Goal: Task Accomplishment & Management: Manage account settings

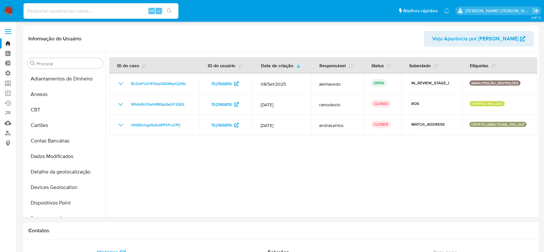
select select "10"
click at [90, 10] on input at bounding box center [101, 11] width 155 height 8
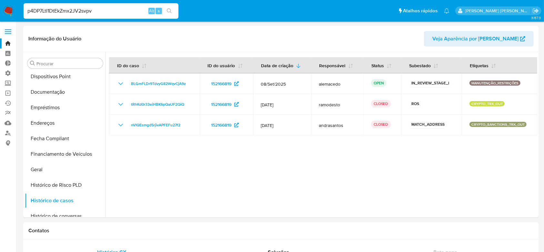
type input "p4DP7LtI1DtEkZmx2JV2svpv"
click at [172, 11] on button "search-icon" at bounding box center [169, 10] width 13 height 9
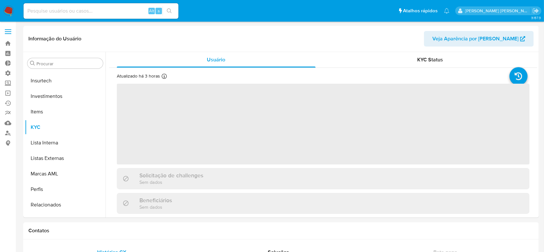
scroll to position [304, 0]
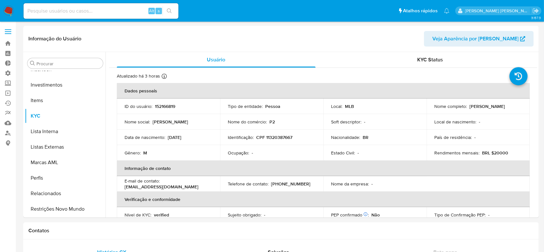
select select "10"
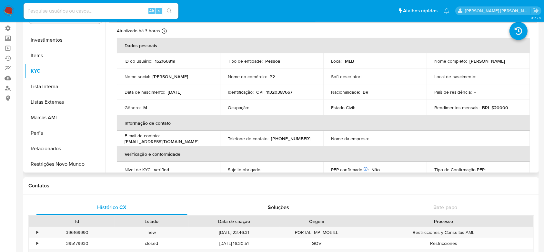
scroll to position [0, 0]
click at [77, 11] on input at bounding box center [101, 11] width 155 height 8
paste input "p4DP7LtI1DtEkZmx2JV2svpv"
type input "p4DP7LtI1DtEkZmx2JV2svpv"
click at [166, 13] on button "search-icon" at bounding box center [169, 10] width 13 height 9
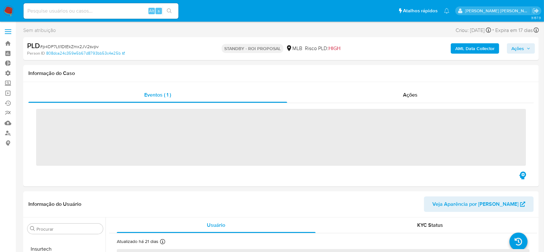
scroll to position [304, 0]
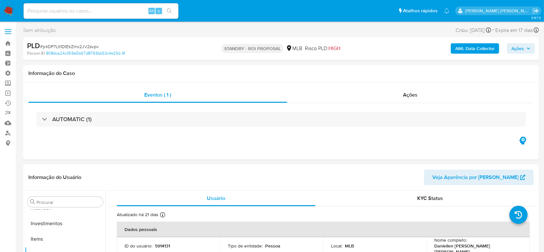
select select "10"
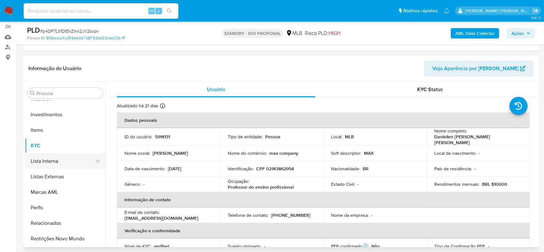
scroll to position [88, 0]
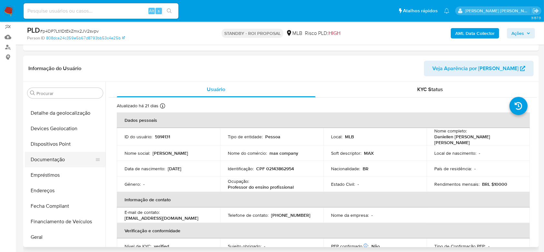
click at [51, 154] on button "Documentação" at bounding box center [62, 159] width 75 height 15
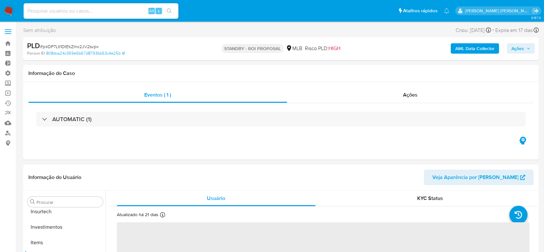
scroll to position [304, 0]
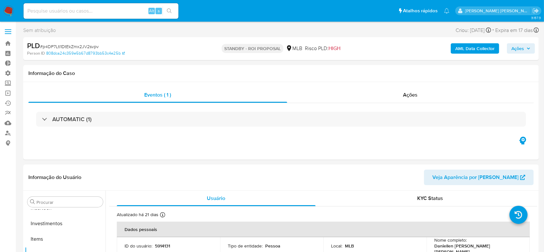
select select "10"
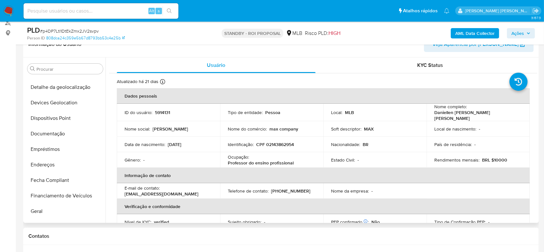
scroll to position [88, 0]
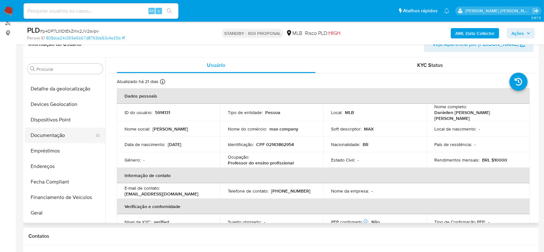
click at [50, 135] on button "Documentação" at bounding box center [62, 134] width 75 height 15
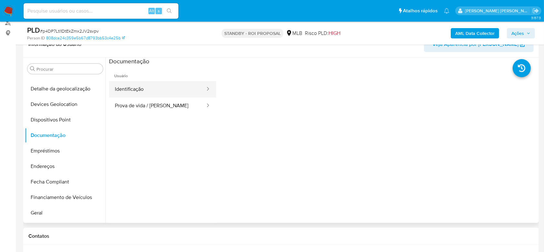
click at [151, 88] on button "Identificação" at bounding box center [157, 89] width 97 height 16
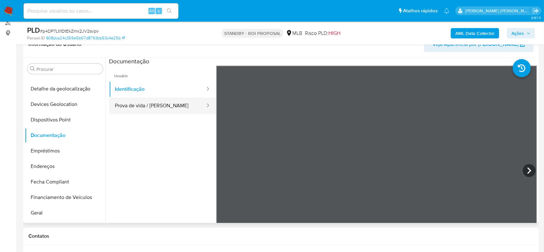
click at [146, 105] on button "Prova de vida / Selfie" at bounding box center [157, 105] width 97 height 16
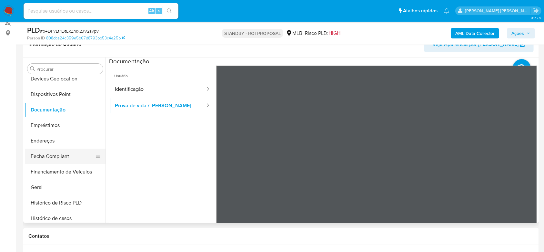
scroll to position [132, 0]
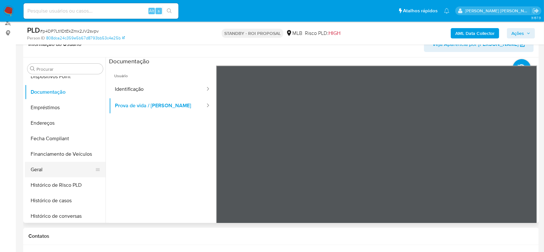
click at [41, 167] on button "Geral" at bounding box center [62, 169] width 75 height 15
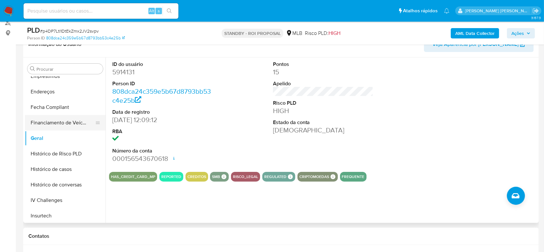
scroll to position [175, 0]
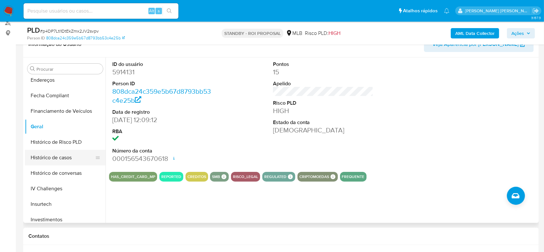
click at [42, 157] on button "Histórico de casos" at bounding box center [62, 157] width 75 height 15
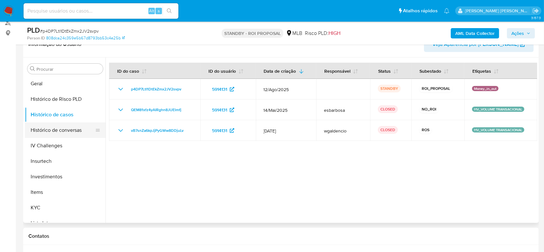
scroll to position [261, 0]
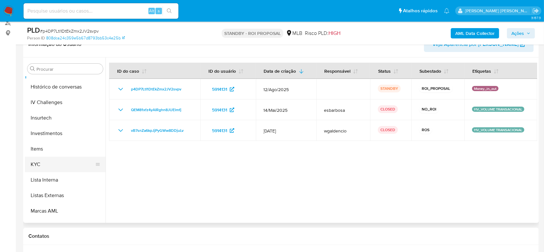
click at [37, 162] on button "KYC" at bounding box center [62, 163] width 75 height 15
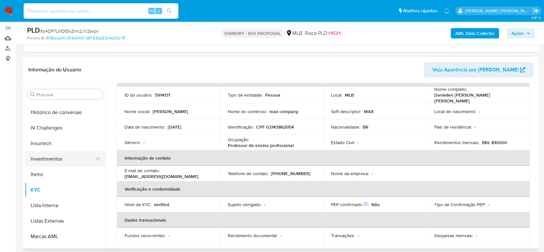
scroll to position [217, 0]
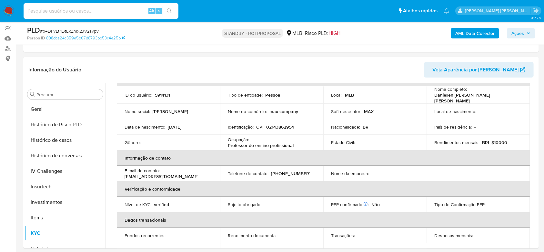
click at [62, 9] on input at bounding box center [101, 11] width 155 height 8
paste input "o39f0nDhSLYYH944ApPUVzQu"
type input "o39f0nDhSLYYH944ApPUVzQu"
click at [170, 8] on icon "search-icon" at bounding box center [169, 10] width 5 height 5
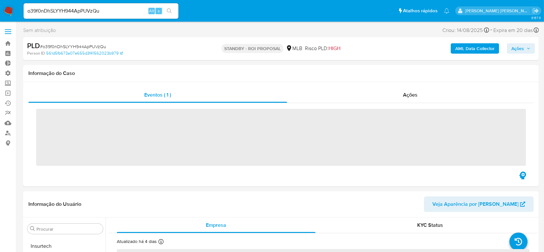
scroll to position [304, 0]
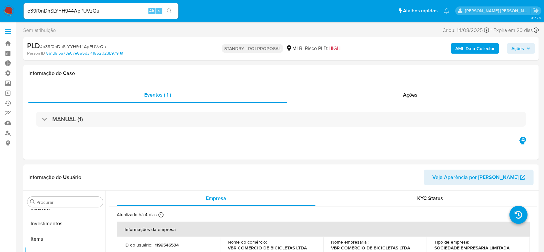
select select "10"
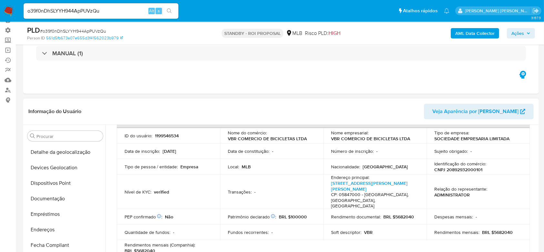
scroll to position [88, 0]
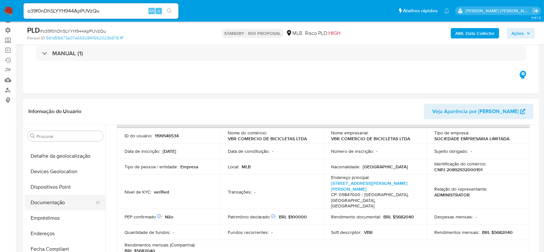
click at [56, 203] on button "Documentação" at bounding box center [62, 202] width 75 height 15
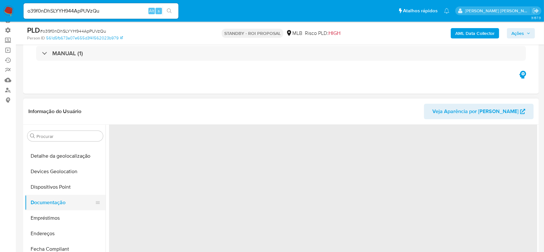
scroll to position [0, 0]
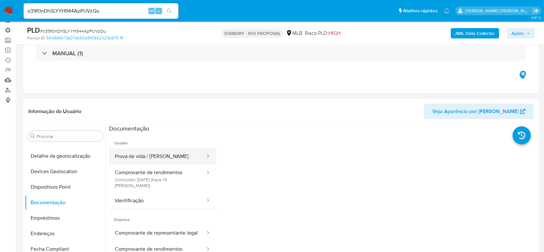
click at [156, 161] on button "Prova de vida / Selfie" at bounding box center [157, 156] width 97 height 16
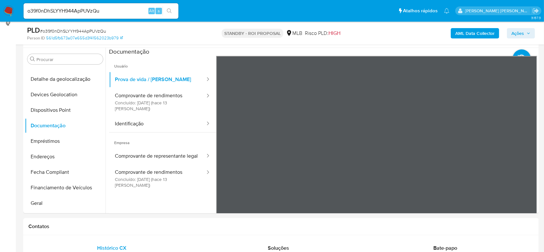
scroll to position [127, 0]
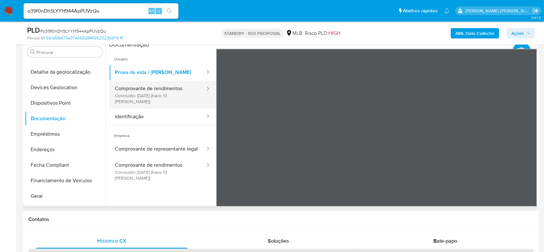
click at [168, 93] on button "Comprovante de rendimentos Concluído: 26/08/2025 (hace 13 días)" at bounding box center [157, 95] width 97 height 28
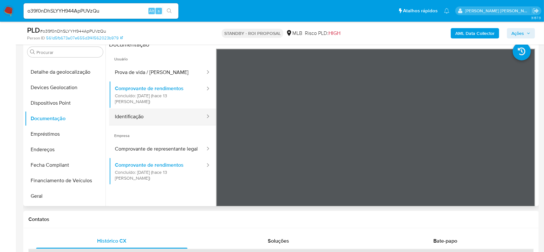
click at [172, 114] on button "Identificação" at bounding box center [157, 116] width 97 height 16
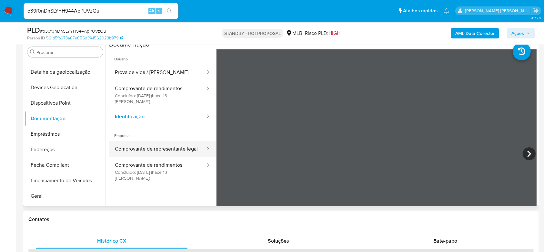
click at [170, 145] on button "Comprovante de representante legal" at bounding box center [157, 149] width 97 height 16
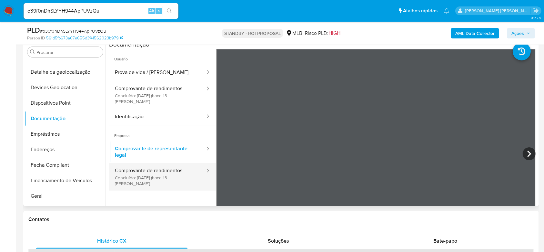
click at [170, 165] on button "Comprovante de rendimentos Concluído: 26/08/2025 (hace 13 días)" at bounding box center [157, 177] width 97 height 28
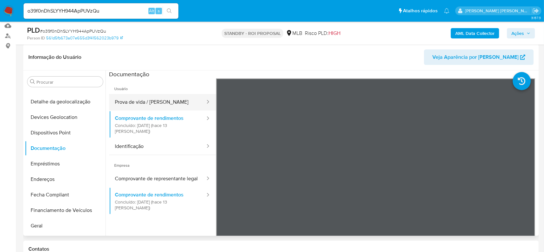
scroll to position [84, 0]
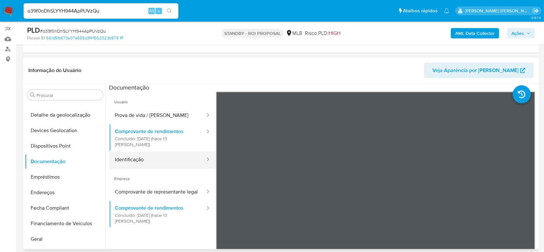
click at [155, 158] on button "Identificação" at bounding box center [157, 159] width 97 height 16
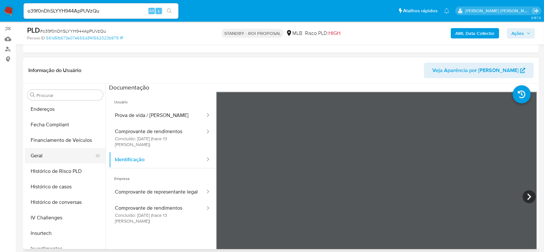
scroll to position [175, 0]
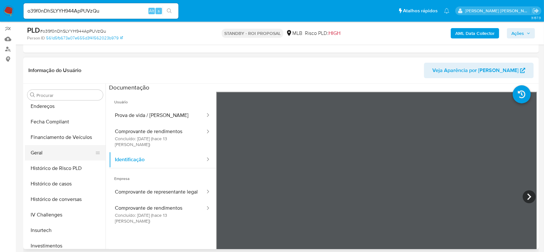
click at [68, 149] on button "Geral" at bounding box center [62, 152] width 75 height 15
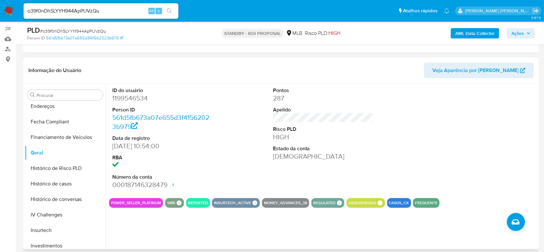
scroll to position [127, 0]
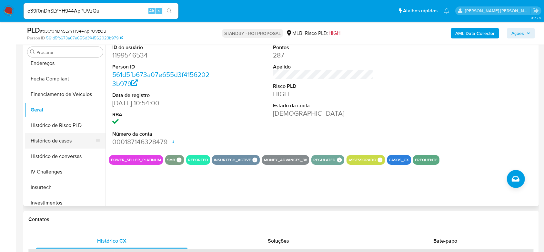
click at [49, 139] on button "Histórico de casos" at bounding box center [62, 140] width 75 height 15
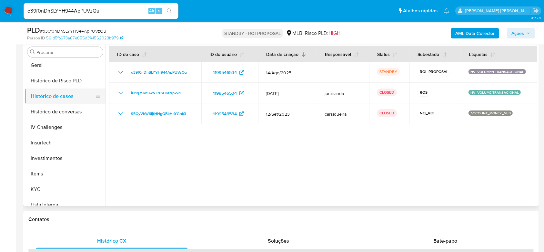
scroll to position [261, 0]
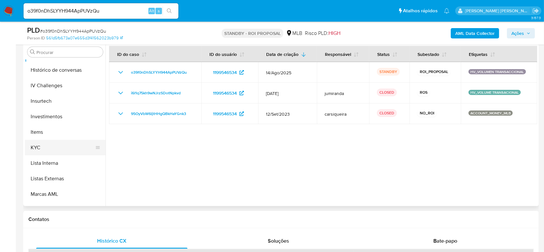
click at [28, 142] on button "KYC" at bounding box center [62, 147] width 75 height 15
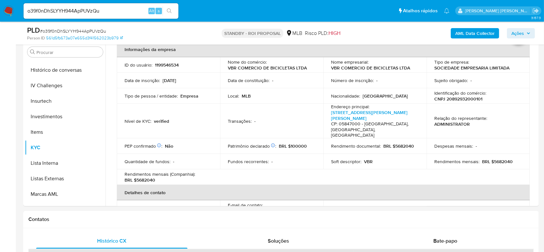
scroll to position [43, 0]
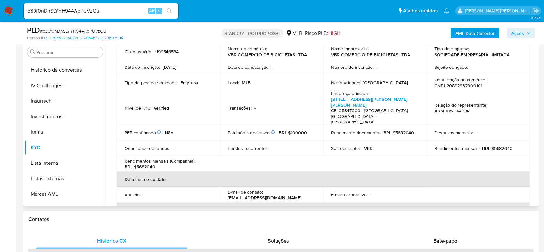
click at [470, 87] on p "CNPJ 20892932000101" at bounding box center [458, 86] width 48 height 6
copy p "20892932000101"
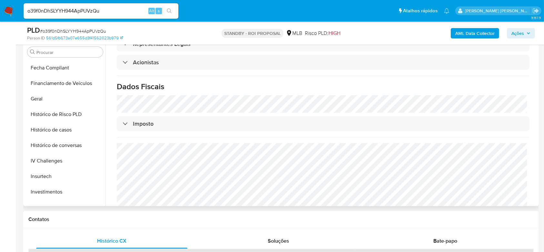
scroll to position [175, 0]
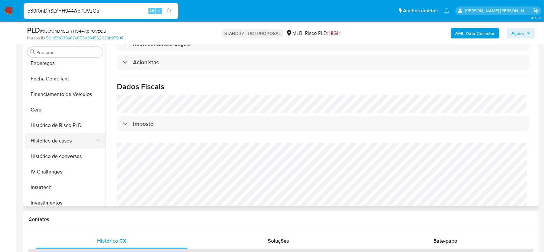
click at [61, 138] on button "Histórico de casos" at bounding box center [62, 140] width 75 height 15
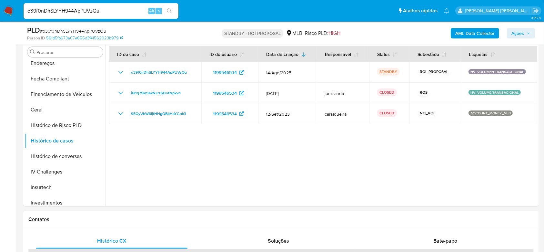
click at [91, 6] on div "o39f0nDhSLYYH944ApPUVzQu Alt s" at bounding box center [101, 10] width 155 height 15
click at [90, 11] on input "o39f0nDhSLYYH944ApPUVzQu" at bounding box center [101, 11] width 155 height 8
paste input "nycmiPn387LyE3DN8qniow1V"
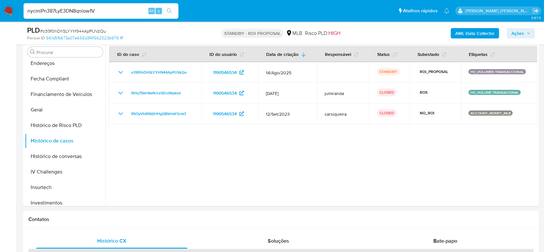
type input "nycmiPn387LyE3DN8qniow1V"
click at [175, 12] on button "search-icon" at bounding box center [169, 10] width 13 height 9
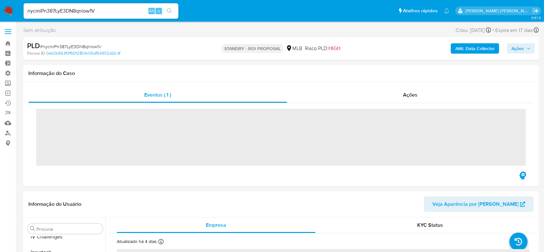
scroll to position [301, 0]
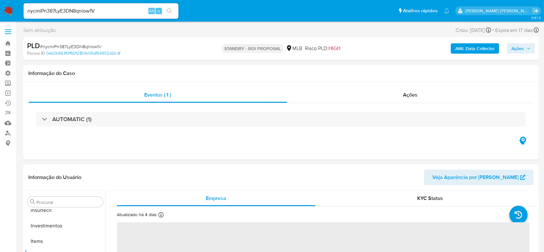
select select "10"
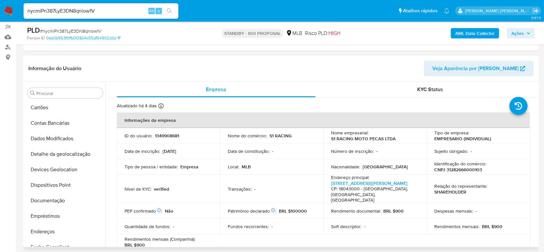
scroll to position [45, 0]
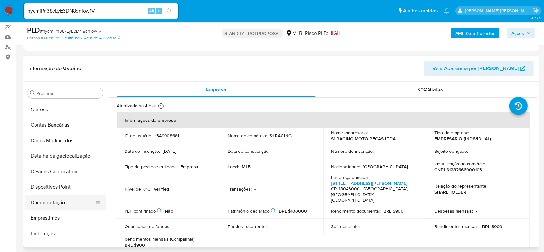
click at [61, 203] on button "Documentação" at bounding box center [62, 202] width 75 height 15
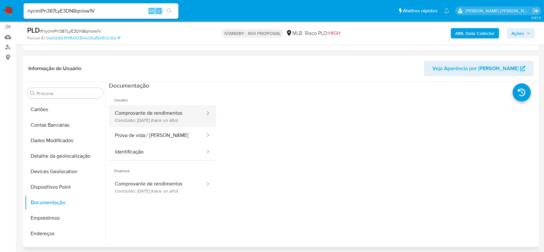
click at [154, 120] on button "Comprovante de rendimentos Concluído: 20/05/2024 (hace un año)" at bounding box center [157, 116] width 97 height 22
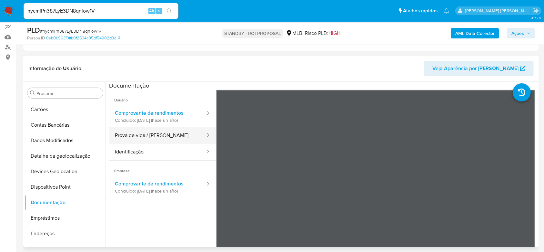
click at [149, 133] on button "Prova de vida / Selfie" at bounding box center [157, 135] width 97 height 16
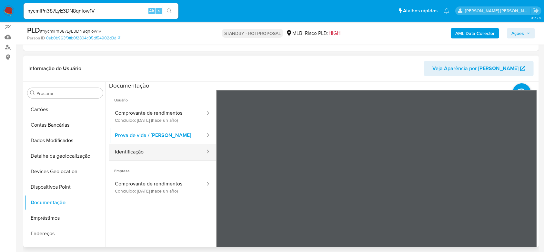
click at [160, 151] on button "Identificação" at bounding box center [157, 152] width 97 height 16
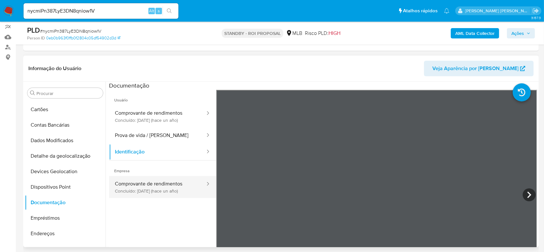
click at [150, 189] on button "Comprovante de rendimentos Concluído: 20/05/2024 (hace un año)" at bounding box center [157, 187] width 97 height 22
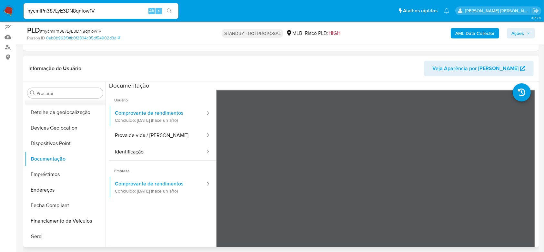
scroll to position [132, 0]
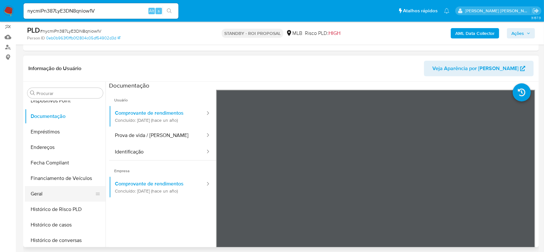
click at [59, 192] on button "Geral" at bounding box center [62, 193] width 75 height 15
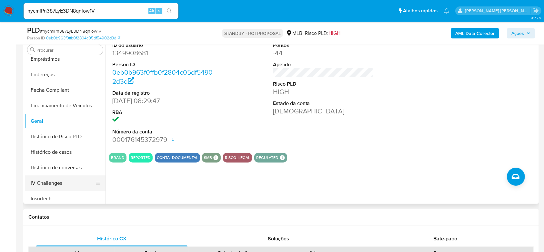
scroll to position [175, 0]
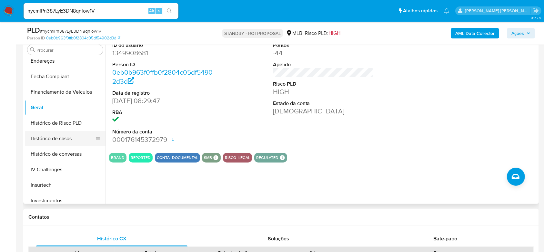
click at [52, 141] on button "Histórico de casos" at bounding box center [62, 138] width 75 height 15
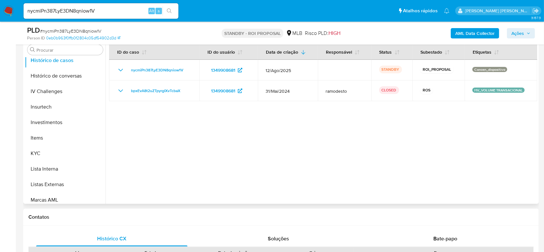
scroll to position [261, 0]
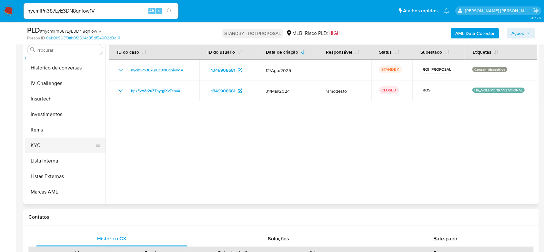
click at [68, 151] on button "KYC" at bounding box center [62, 144] width 75 height 15
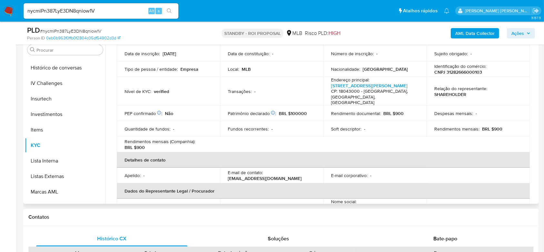
scroll to position [0, 0]
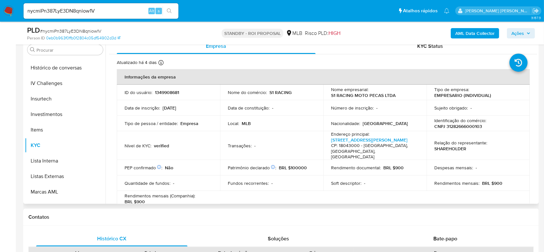
click at [463, 127] on p "CNPJ 31282666000103" at bounding box center [458, 126] width 48 height 6
copy p "31282666000103"
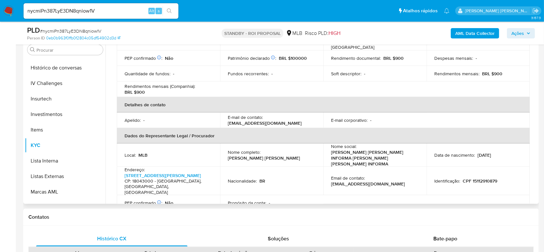
scroll to position [129, 0]
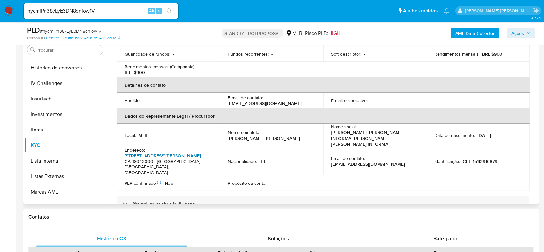
click at [168, 152] on link "Avenida General Carneiro 217, Vila Lucy" at bounding box center [163, 155] width 76 height 6
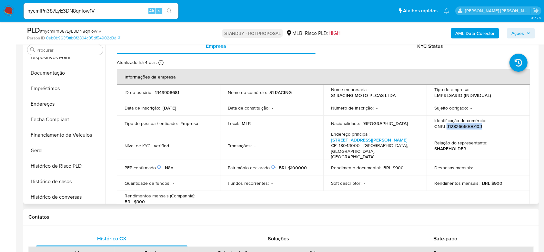
scroll to position [217, 0]
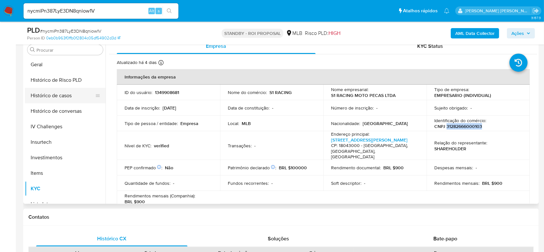
click at [64, 102] on button "Histórico de casos" at bounding box center [62, 95] width 75 height 15
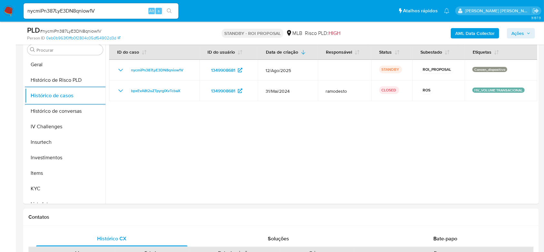
click at [82, 6] on div "nycmiPn387LyE3DN8qniow1V Alt s" at bounding box center [101, 10] width 155 height 15
click at [78, 10] on input "nycmiPn387LyE3DN8qniow1V" at bounding box center [101, 11] width 155 height 8
paste input "mokq7jDPy162dZcrdc9f6q2t"
type input "mokq7jDPy162dZcrdc9f6q2t"
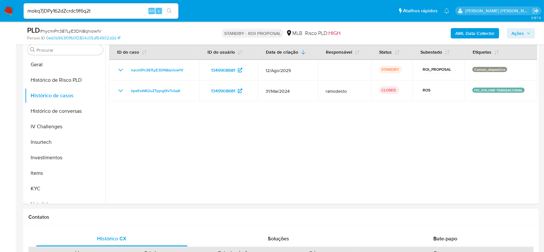
click at [169, 9] on icon "search-icon" at bounding box center [169, 10] width 5 height 5
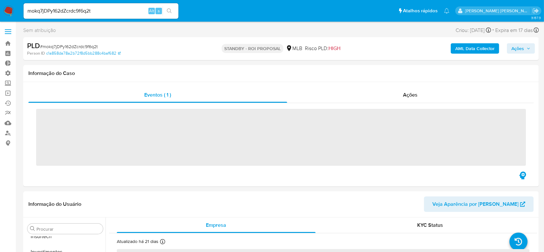
scroll to position [304, 0]
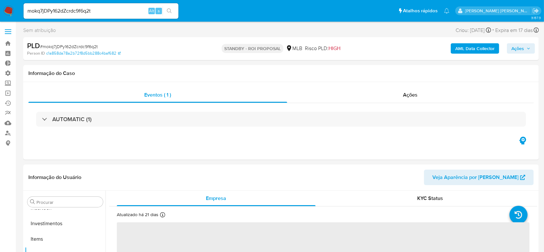
select select "10"
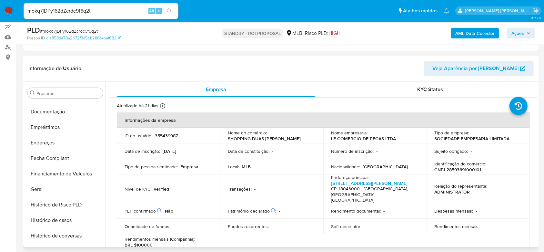
scroll to position [132, 0]
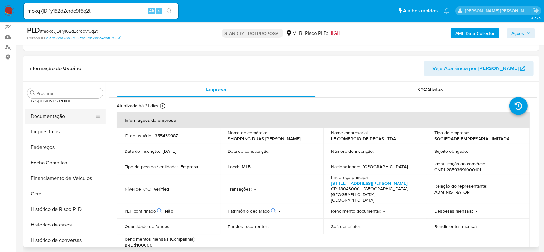
click at [63, 116] on button "Documentação" at bounding box center [62, 115] width 75 height 15
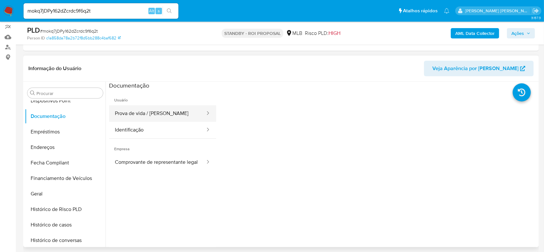
click at [146, 119] on button "Prova de vida / Selfie" at bounding box center [157, 113] width 97 height 16
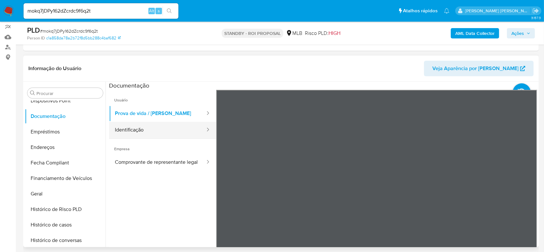
click at [186, 135] on button "Identificação" at bounding box center [157, 130] width 97 height 16
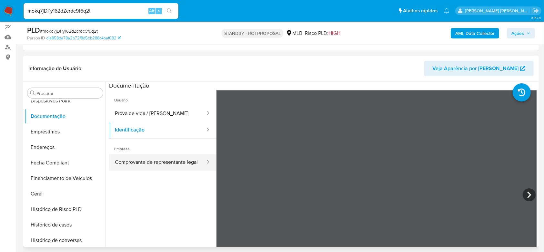
click at [135, 158] on button "Comprovante de representante legal" at bounding box center [157, 162] width 97 height 16
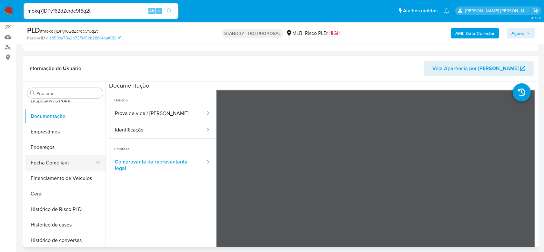
scroll to position [175, 0]
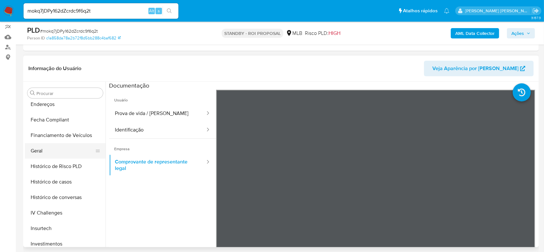
click at [55, 155] on button "Geral" at bounding box center [62, 150] width 75 height 15
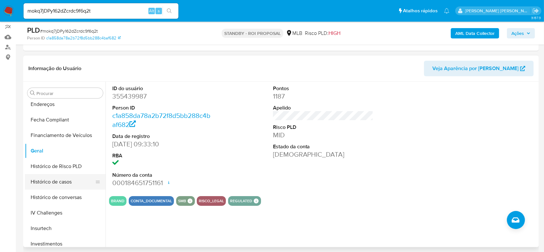
click at [70, 183] on button "Histórico de casos" at bounding box center [62, 181] width 75 height 15
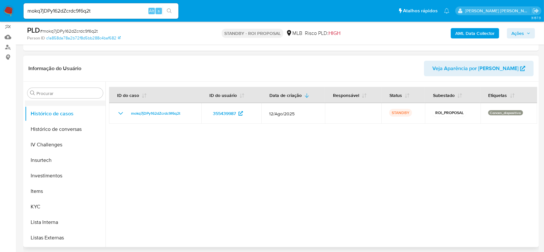
scroll to position [261, 0]
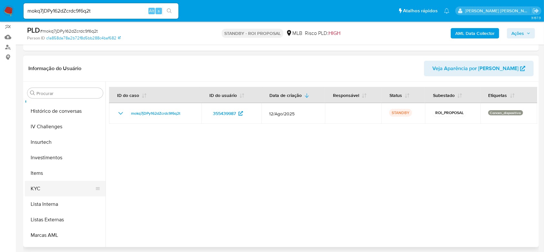
click at [67, 182] on button "KYC" at bounding box center [62, 188] width 75 height 15
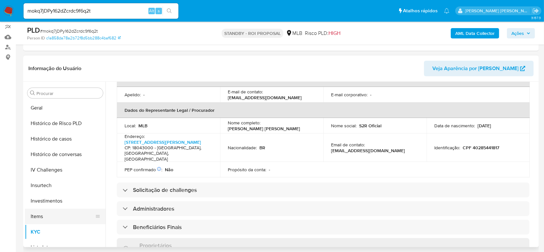
scroll to position [175, 0]
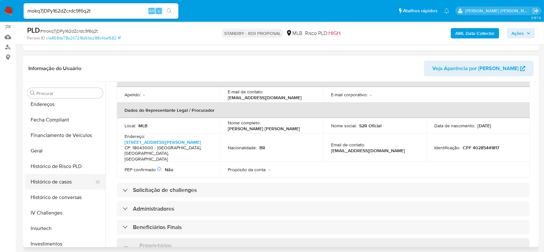
click at [67, 181] on button "Histórico de casos" at bounding box center [62, 181] width 75 height 15
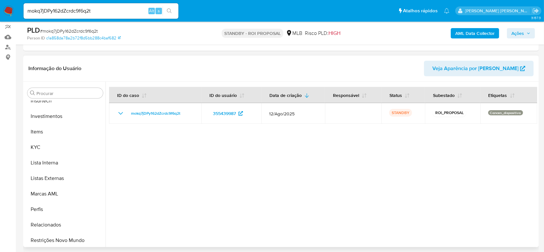
scroll to position [304, 0]
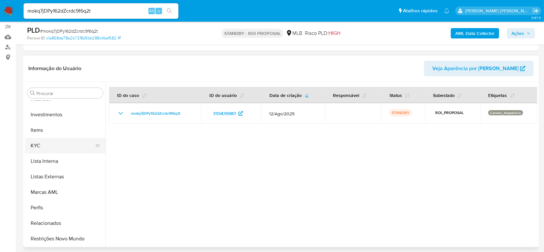
click at [50, 146] on button "KYC" at bounding box center [62, 145] width 75 height 15
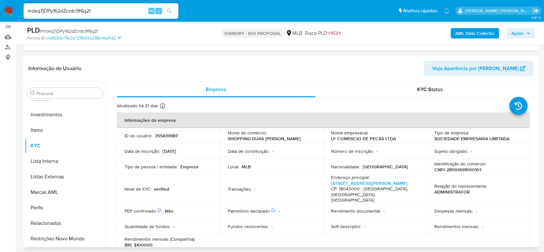
click at [452, 167] on p "CNPJ 28593691000101" at bounding box center [457, 169] width 47 height 6
copy p "28593691000101"
click at [80, 5] on div "mokq7jDPy162dZcrdc9f6q2t Alt s" at bounding box center [101, 10] width 155 height 15
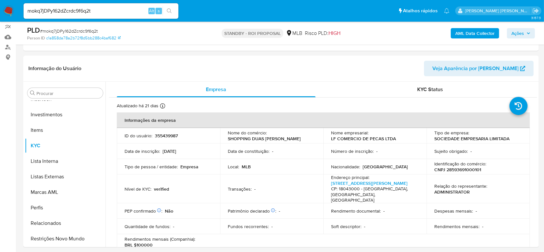
click at [79, 9] on input "mokq7jDPy162dZcrdc9f6q2t" at bounding box center [101, 11] width 155 height 8
paste input "Pj3hdA5vT4sSx8BBEV5AMfSv"
type input "Pj3hdA5vT4sSx8BBEV5AMfSv"
click at [169, 10] on icon "search-icon" at bounding box center [169, 10] width 5 height 5
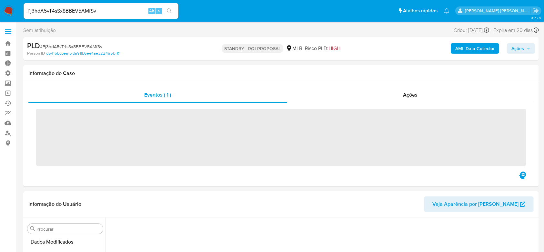
scroll to position [289, 0]
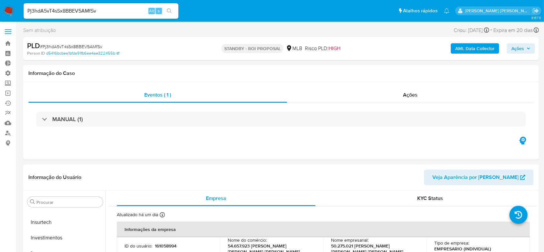
select select "10"
click at [75, 46] on span "# Pj3hdA5vT4sSx8BBEV5AMfSv" at bounding box center [71, 46] width 62 height 6
copy span "Pj3hdA5vT4sSx8BBEV5AMfSv"
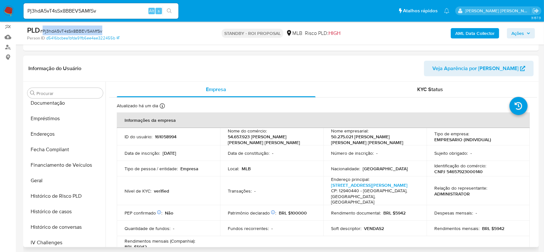
scroll to position [132, 0]
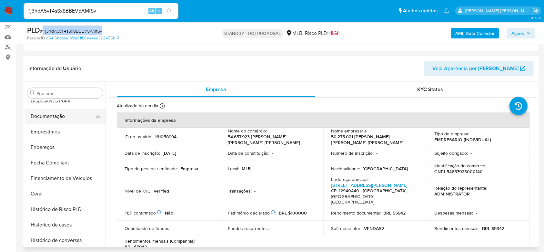
click at [65, 119] on button "Documentação" at bounding box center [62, 115] width 75 height 15
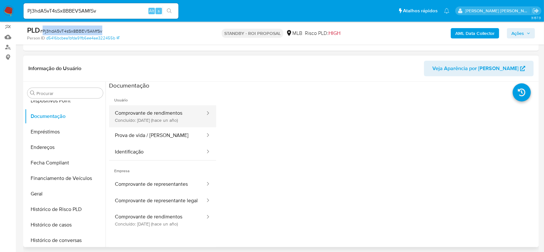
click at [126, 116] on button "Comprovante de rendimentos Concluído: 17/07/2024 (hace un año)" at bounding box center [157, 116] width 97 height 22
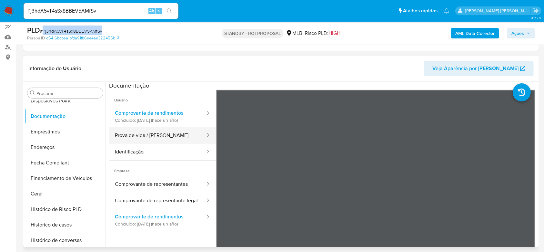
click at [167, 141] on button "Prova de vida / Selfie" at bounding box center [157, 135] width 97 height 16
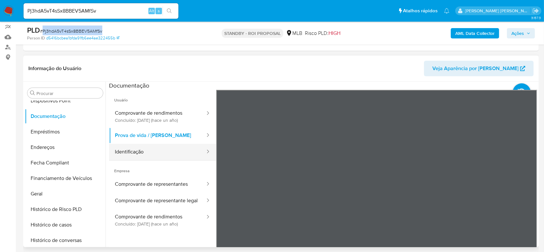
click at [159, 156] on button "Identificação" at bounding box center [157, 152] width 97 height 16
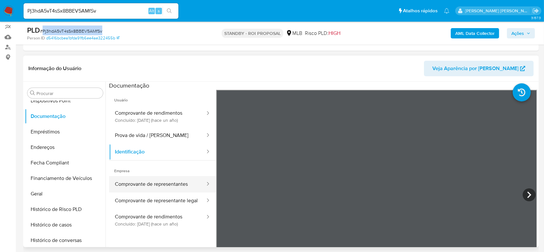
click at [176, 177] on button "Comprovante de representantes" at bounding box center [157, 184] width 97 height 16
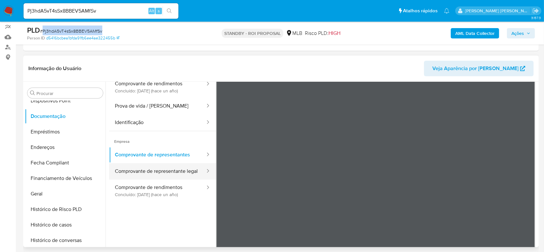
scroll to position [43, 0]
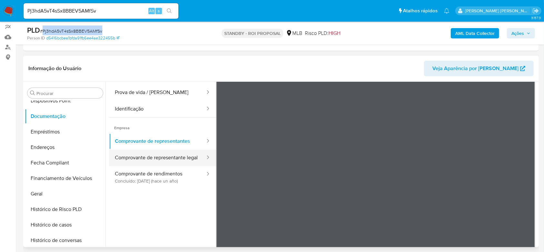
click at [168, 159] on button "Comprovante de representante legal" at bounding box center [157, 157] width 97 height 16
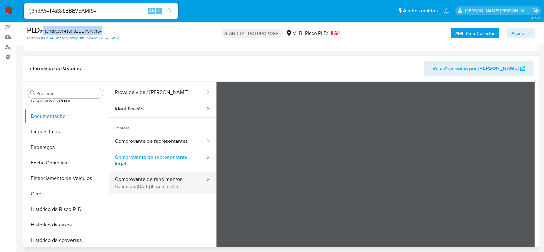
click at [170, 179] on button "Comprovante de rendimentos Concluído: 17/07/2024 (hace un año)" at bounding box center [157, 182] width 97 height 22
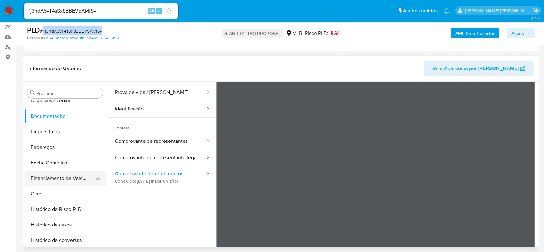
scroll to position [175, 0]
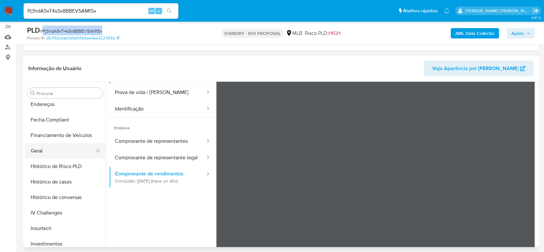
click at [71, 151] on button "Geral" at bounding box center [62, 150] width 75 height 15
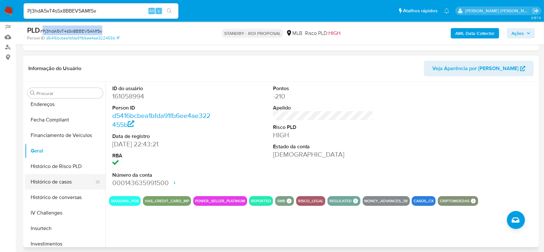
click at [66, 183] on button "Histórico de casos" at bounding box center [62, 181] width 75 height 15
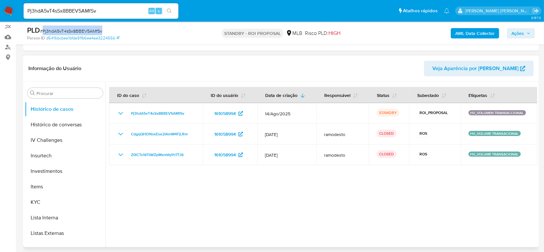
scroll to position [261, 0]
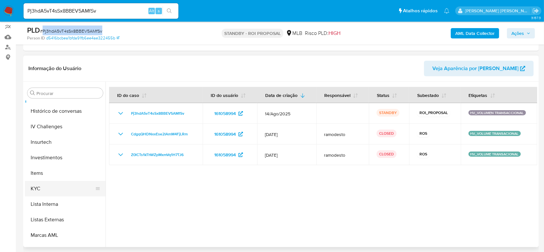
click at [50, 186] on button "KYC" at bounding box center [62, 188] width 75 height 15
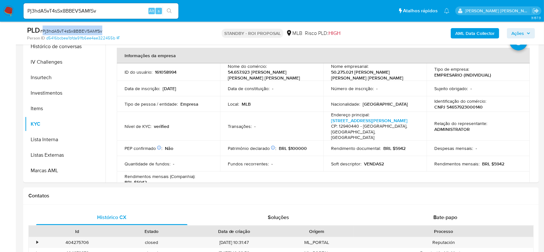
scroll to position [155, 0]
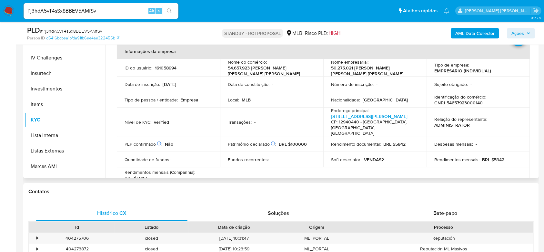
click at [475, 103] on p "CNPJ 54657923000140" at bounding box center [458, 103] width 48 height 6
copy p "54657923000140"
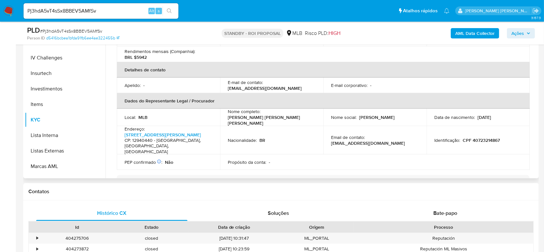
scroll to position [113, 0]
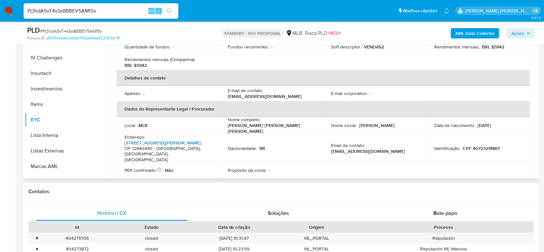
click at [175, 139] on link "Rua Castro Fafe 526, Centro" at bounding box center [163, 142] width 76 height 6
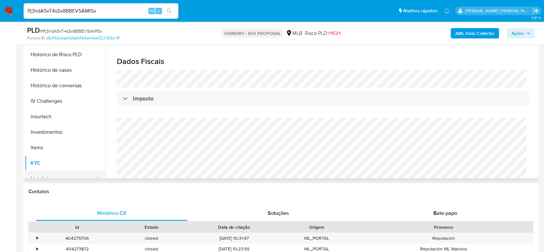
scroll to position [175, 0]
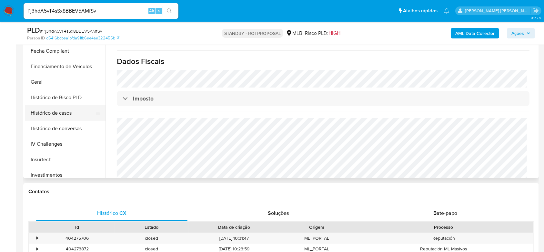
click at [58, 113] on button "Histórico de casos" at bounding box center [62, 112] width 75 height 15
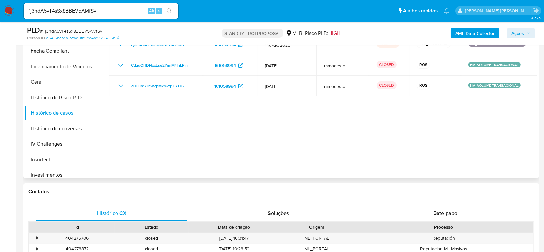
scroll to position [111, 0]
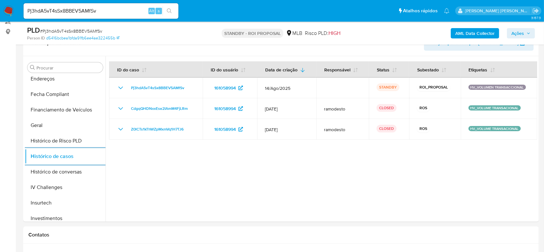
click at [84, 9] on input "Pj3hdA5vT4sSx8BBEV5AMfSv" at bounding box center [101, 11] width 155 height 8
paste input "aySeDmW7w0UxXoyhR03mjavX"
type input "aySeDmW7w0UxXoyhR03mjavX"
click at [170, 10] on icon "search-icon" at bounding box center [169, 10] width 5 height 5
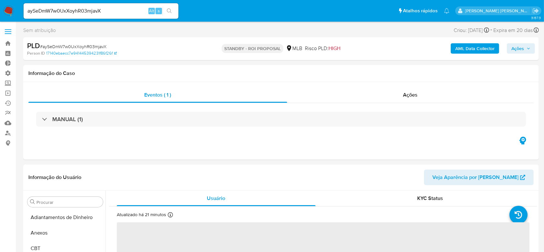
select select "10"
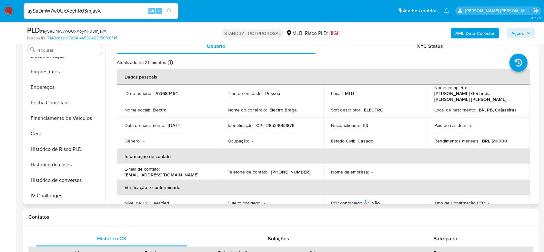
scroll to position [132, 0]
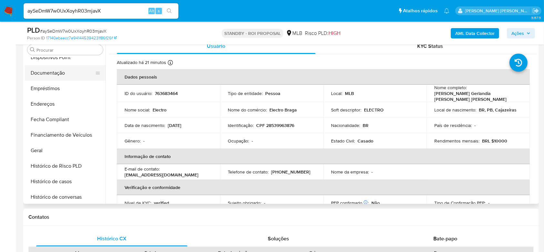
click at [54, 74] on button "Documentação" at bounding box center [62, 72] width 75 height 15
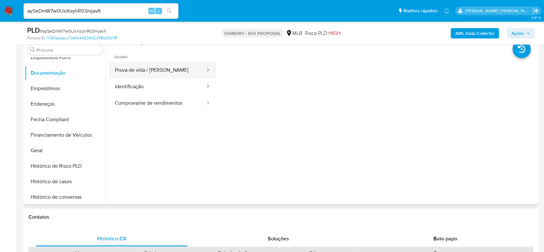
click at [142, 74] on button "Prova de vida / Selfie" at bounding box center [157, 70] width 97 height 16
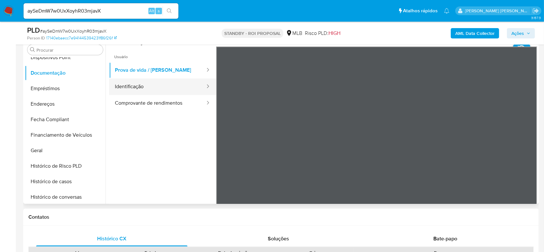
click at [141, 88] on button "Identificação" at bounding box center [157, 86] width 97 height 16
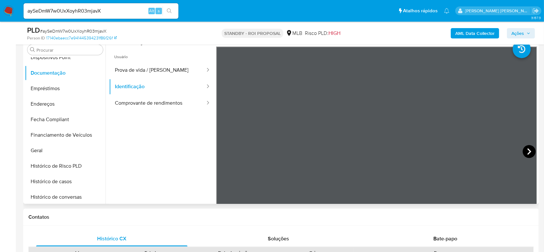
click at [528, 151] on icon at bounding box center [529, 151] width 4 height 6
click at [168, 102] on button "Comprovante de rendimentos" at bounding box center [157, 103] width 97 height 16
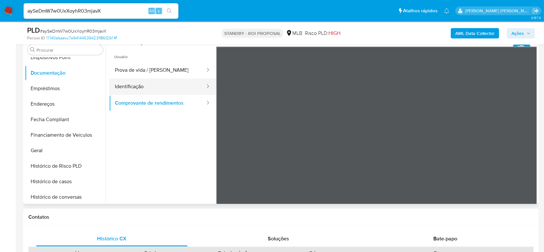
click at [156, 89] on button "Identificação" at bounding box center [157, 86] width 97 height 16
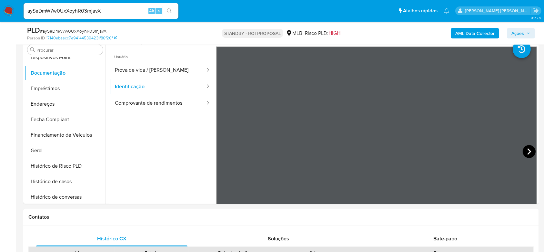
click at [525, 150] on icon at bounding box center [529, 151] width 13 height 13
click at [153, 101] on button "Comprovante de rendimentos" at bounding box center [157, 103] width 97 height 16
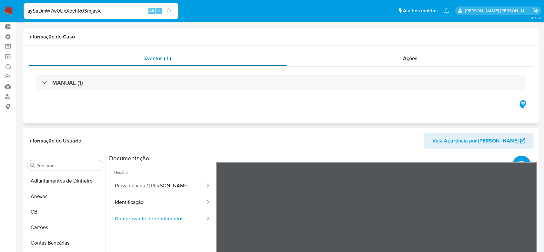
scroll to position [0, 0]
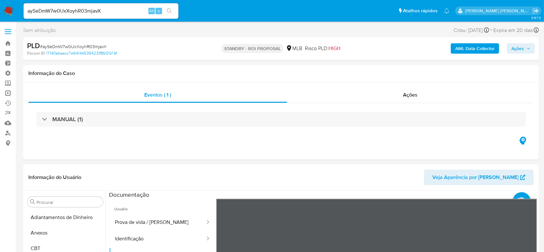
click at [5, 93] on link "Operações em massa" at bounding box center [38, 93] width 77 height 10
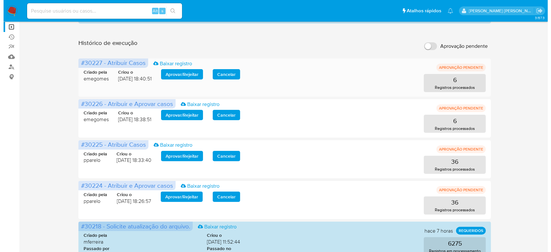
scroll to position [86, 0]
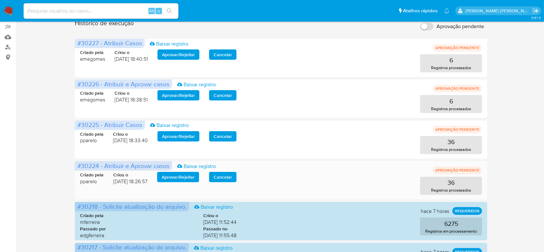
click at [189, 176] on span "Aprovar / Rejeitar" at bounding box center [178, 176] width 33 height 9
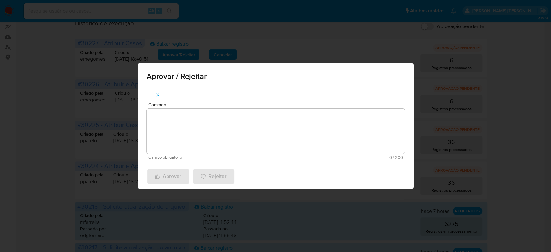
click at [206, 140] on textarea "Comment" at bounding box center [275, 130] width 258 height 45
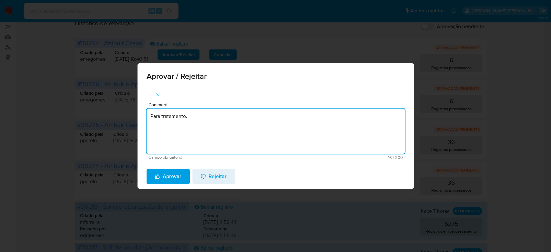
drag, startPoint x: 206, startPoint y: 116, endPoint x: 170, endPoint y: 115, distance: 36.5
click at [170, 115] on textarea "Para tratamento." at bounding box center [275, 130] width 258 height 45
click at [182, 121] on textarea "Paraamento. trat" at bounding box center [275, 130] width 258 height 45
drag, startPoint x: 175, startPoint y: 115, endPoint x: 170, endPoint y: 128, distance: 13.8
click at [170, 128] on textarea "Paraamento. trat" at bounding box center [275, 130] width 258 height 45
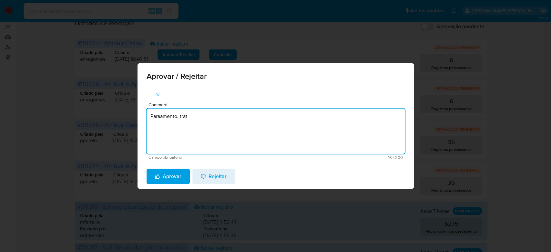
click at [168, 119] on textarea "Paraamento. trat" at bounding box center [275, 130] width 258 height 45
click at [168, 118] on textarea "Paraamento. trat" at bounding box center [275, 130] width 258 height 45
drag, startPoint x: 199, startPoint y: 117, endPoint x: 150, endPoint y: 115, distance: 48.7
click at [151, 115] on textarea "Para tratamento." at bounding box center [275, 130] width 258 height 45
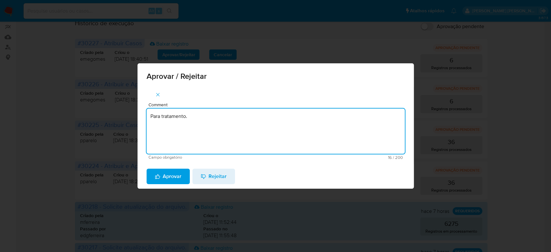
click at [174, 134] on textarea "Para tratamento." at bounding box center [275, 130] width 258 height 45
type textarea "Para tratamento."
click at [168, 175] on span "Aprovar" at bounding box center [168, 176] width 26 height 14
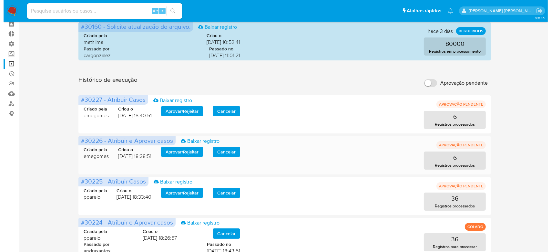
scroll to position [43, 0]
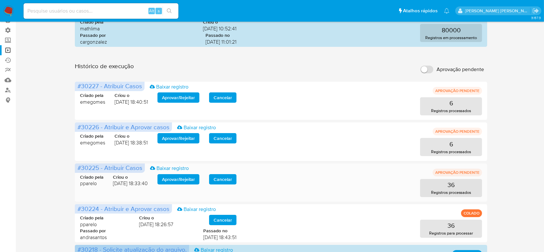
click at [173, 180] on span "Aprovar / Rejeitar" at bounding box center [178, 179] width 33 height 9
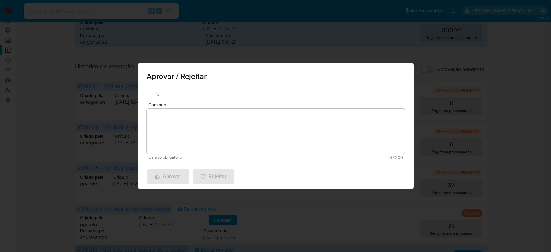
click at [191, 141] on textarea "Comment" at bounding box center [275, 130] width 258 height 45
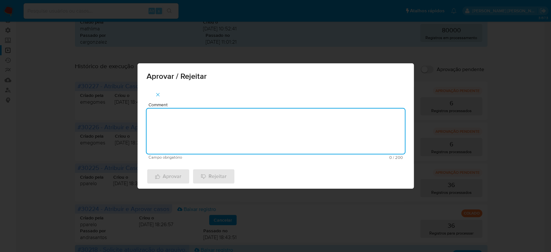
paste textarea "Para tratamento."
type textarea "Para tratamento."
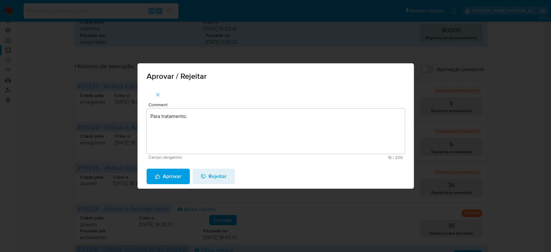
click at [175, 176] on span "Aprovar" at bounding box center [168, 176] width 26 height 14
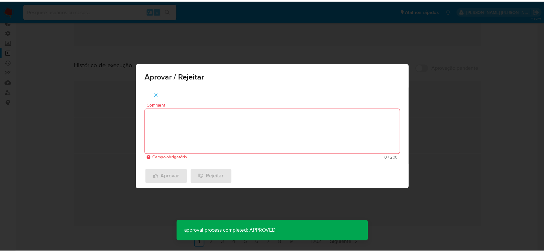
scroll to position [42, 0]
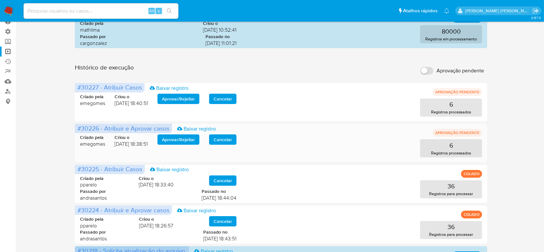
click at [180, 138] on span "Aprovar / Rejeitar" at bounding box center [178, 139] width 33 height 9
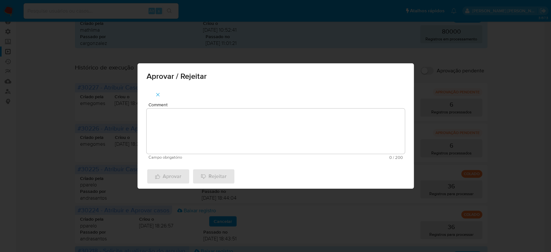
click at [180, 142] on textarea "Comment" at bounding box center [275, 130] width 258 height 45
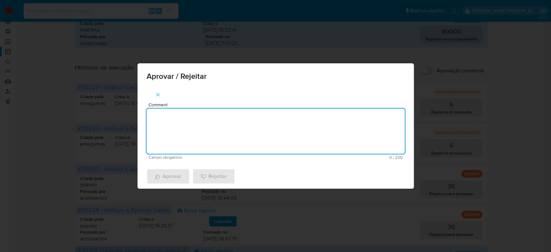
paste textarea "Para tratamento."
type textarea "Para tratamento."
click at [170, 177] on span "Aprovar" at bounding box center [168, 176] width 26 height 14
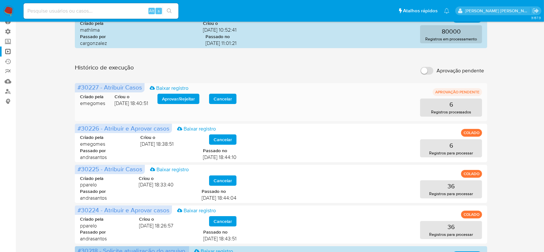
click at [176, 99] on span "Aprovar / Rejeitar" at bounding box center [178, 98] width 33 height 9
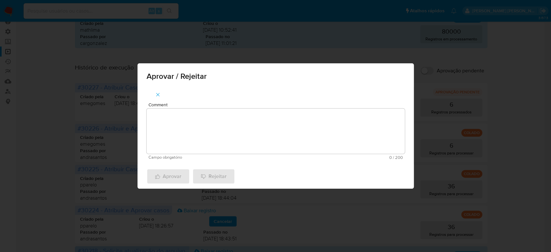
click at [175, 120] on textarea "Comment" at bounding box center [275, 130] width 258 height 45
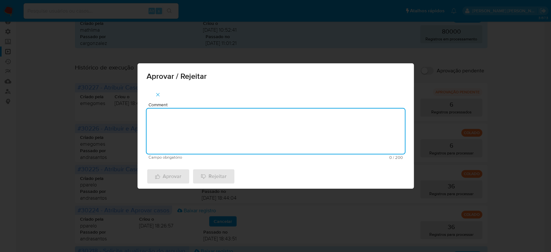
paste textarea "Para tratamento."
type textarea "Para tratamento."
click at [162, 171] on span "Aprovar" at bounding box center [168, 176] width 26 height 14
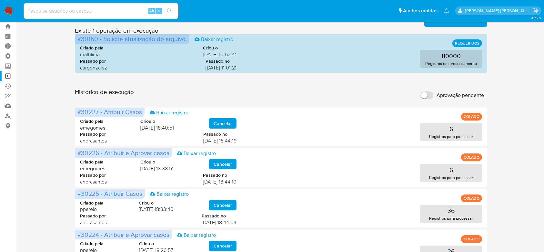
scroll to position [0, 0]
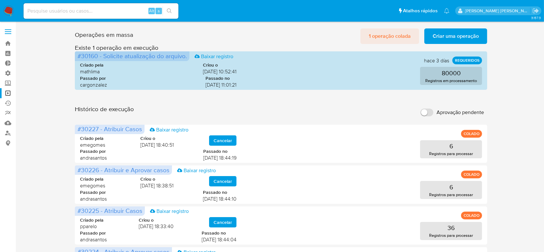
click at [379, 35] on span "1 operação colada" at bounding box center [390, 36] width 42 height 14
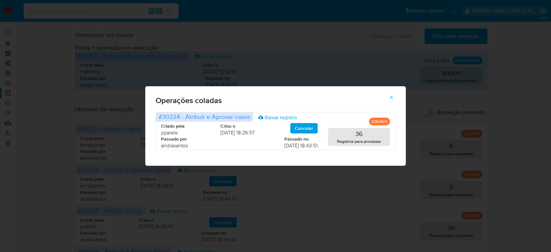
click at [392, 96] on icon "button" at bounding box center [391, 97] width 6 height 6
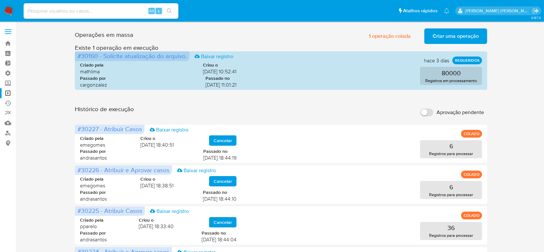
click at [97, 19] on div "Alt s" at bounding box center [101, 11] width 155 height 18
click at [102, 9] on input at bounding box center [101, 11] width 155 height 8
paste input "nycmiPn387LyE3DN8qniow1V"
type input "nycmiPn387LyE3DN8qniow1V"
click at [167, 9] on icon "search-icon" at bounding box center [169, 10] width 5 height 5
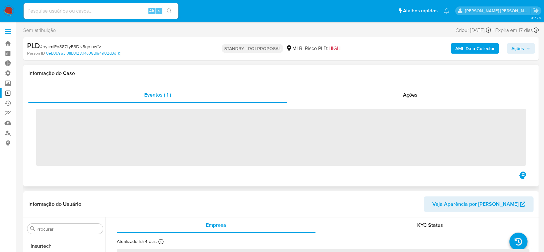
scroll to position [304, 0]
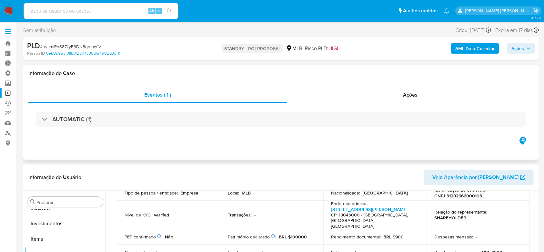
select select "10"
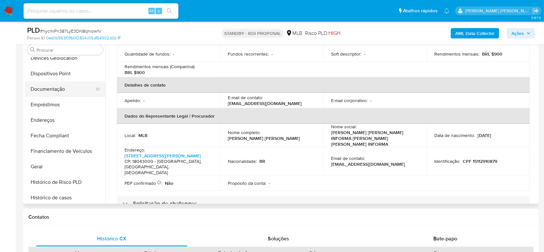
scroll to position [132, 0]
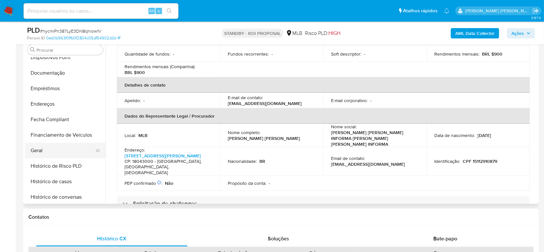
click at [57, 151] on button "Geral" at bounding box center [62, 150] width 75 height 15
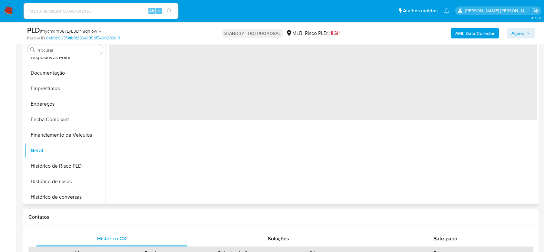
scroll to position [0, 0]
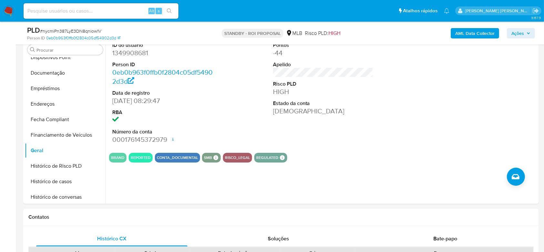
click at [85, 10] on input at bounding box center [101, 11] width 155 height 8
paste input "mokq7jDPy162dZcrdc9f6q2t"
type input "mokq7jDPy162dZcrdc9f6q2t"
click at [173, 9] on button "search-icon" at bounding box center [169, 10] width 13 height 9
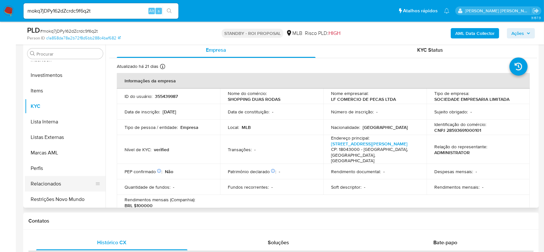
scroll to position [129, 0]
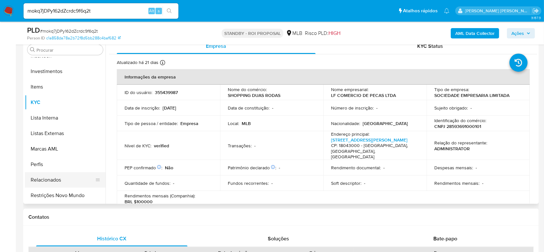
select select "10"
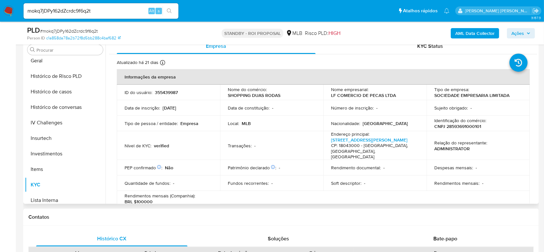
scroll to position [217, 0]
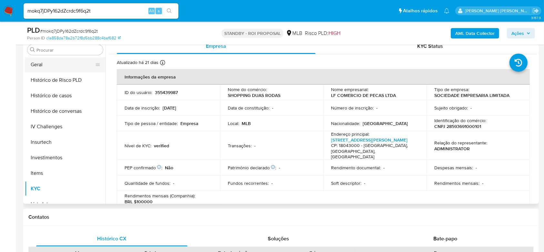
click at [60, 62] on button "Geral" at bounding box center [62, 64] width 75 height 15
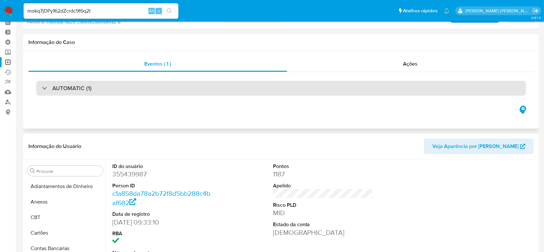
scroll to position [0, 0]
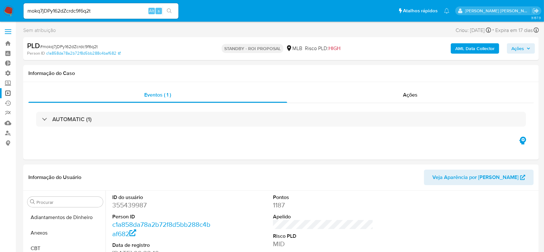
click at [7, 92] on link "Operações em massa" at bounding box center [38, 93] width 77 height 10
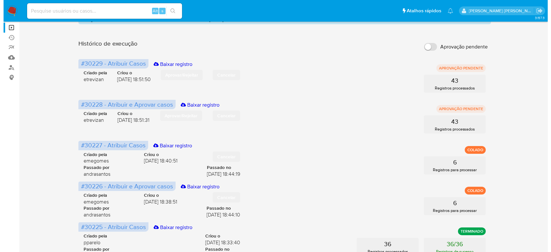
scroll to position [43, 0]
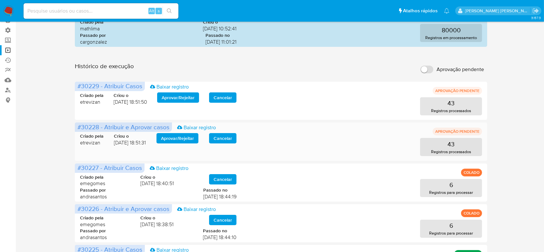
click at [186, 138] on span "Aprovar / Rejeitar" at bounding box center [177, 138] width 33 height 9
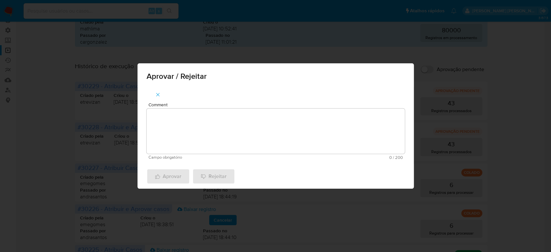
click at [201, 118] on textarea "Comment" at bounding box center [275, 130] width 258 height 45
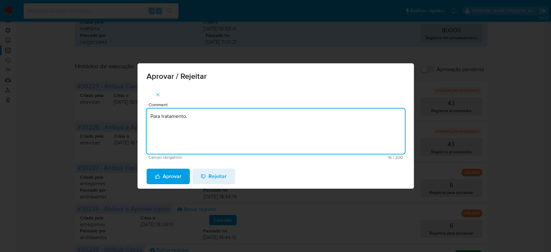
drag, startPoint x: 201, startPoint y: 118, endPoint x: 135, endPoint y: 114, distance: 66.3
click at [137, 114] on div "Comment Para tratamento. Campo obrigatório 16 / 200 184 caracteres restantes" at bounding box center [275, 125] width 276 height 77
click at [166, 132] on textarea "Para tratamento." at bounding box center [275, 130] width 258 height 45
type textarea "Para tratamento."
click at [166, 177] on span "Aprovar" at bounding box center [168, 176] width 26 height 14
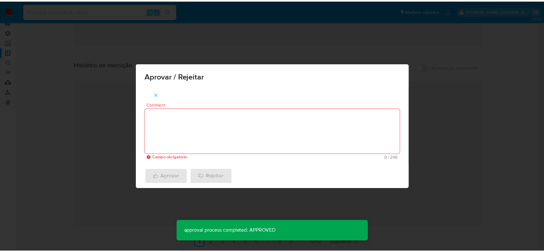
scroll to position [42, 0]
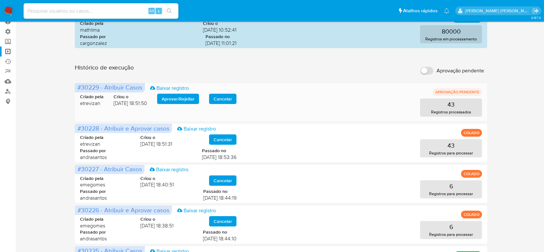
click at [172, 95] on span "Aprovar / Rejeitar" at bounding box center [178, 98] width 33 height 9
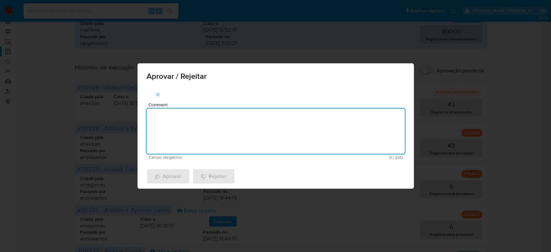
click at [173, 117] on textarea "Comment" at bounding box center [275, 130] width 258 height 45
paste textarea "Para tratamento."
type textarea "Para tratamento."
click at [165, 172] on span "Aprovar" at bounding box center [168, 176] width 26 height 14
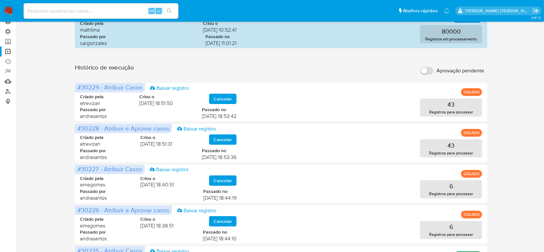
scroll to position [0, 0]
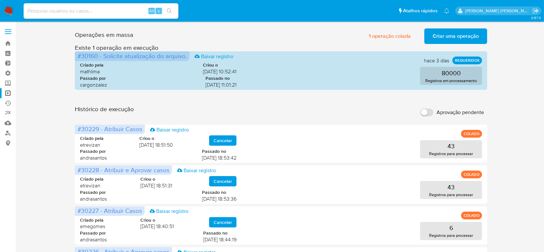
click at [67, 8] on input at bounding box center [101, 11] width 155 height 8
paste input "o39f0nDhSLYYH944ApPUVzQu"
type input "o39f0nDhSLYYH944ApPUVzQu"
click at [172, 14] on button "search-icon" at bounding box center [169, 10] width 13 height 9
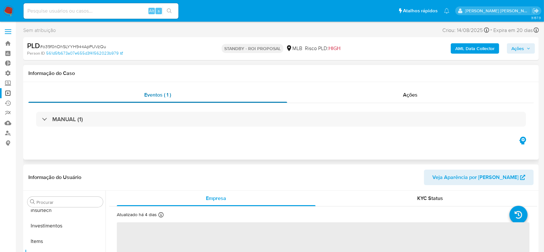
scroll to position [304, 0]
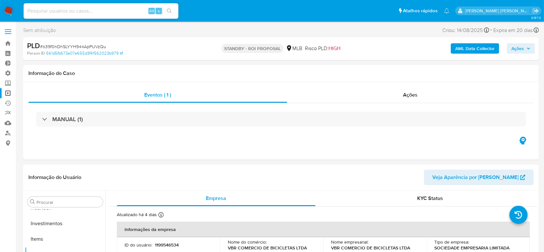
select select "10"
click at [420, 95] on div "Ações" at bounding box center [410, 94] width 246 height 15
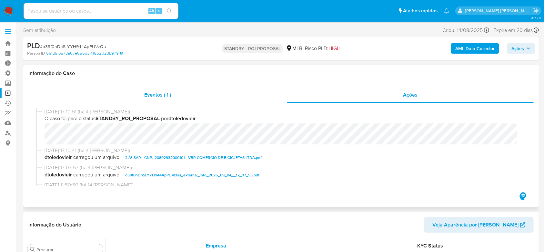
click at [150, 94] on span "Eventos ( 1 )" at bounding box center [158, 94] width 27 height 7
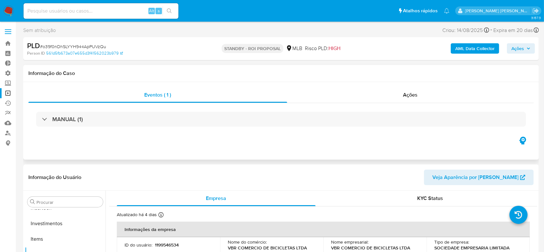
click at [34, 116] on div "MANUAL (1)" at bounding box center [280, 119] width 505 height 32
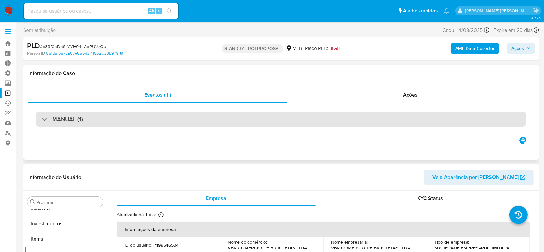
click at [43, 120] on div "MANUAL (1)" at bounding box center [62, 118] width 41 height 7
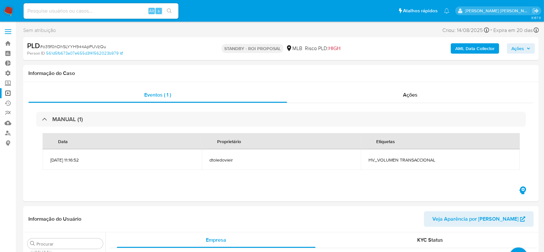
click at [126, 7] on input at bounding box center [101, 11] width 155 height 8
paste input "nycmiPn387LyE3DN8qniow1V"
type input "nycmiPn387LyE3DN8qniow1V"
click at [169, 7] on button "search-icon" at bounding box center [169, 10] width 13 height 9
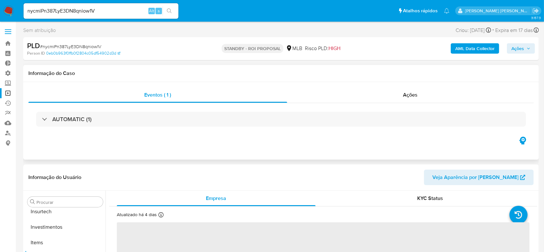
scroll to position [304, 0]
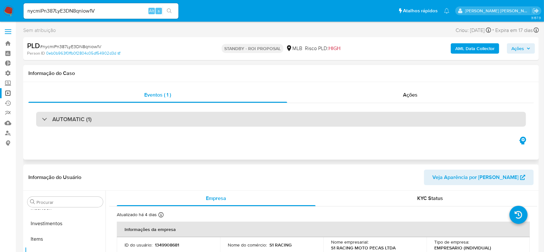
select select "10"
click at [44, 119] on div "AUTOMATIC (1)" at bounding box center [67, 118] width 50 height 7
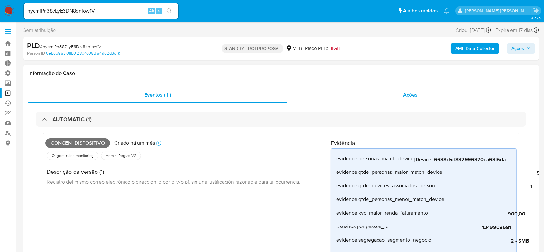
click at [405, 98] on div "Ações" at bounding box center [410, 94] width 246 height 15
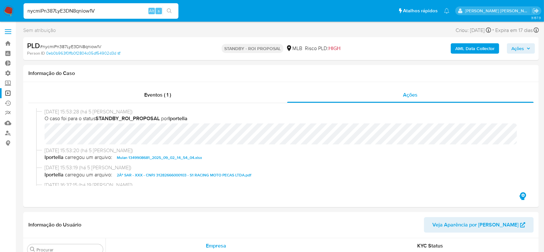
click at [77, 9] on input "nycmiPn387LyE3DN8qniow1V" at bounding box center [101, 11] width 155 height 8
paste input "mokq7jDPy162dZcrdc9f6q2t"
type input "mokq7jDPy162dZcrdc9f6q2t"
click at [173, 11] on button "search-icon" at bounding box center [169, 10] width 13 height 9
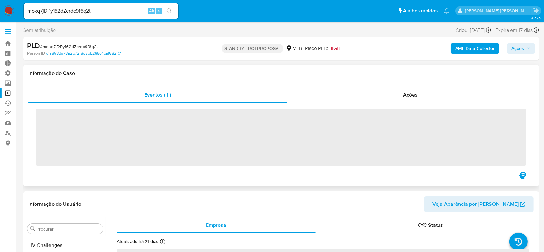
scroll to position [304, 0]
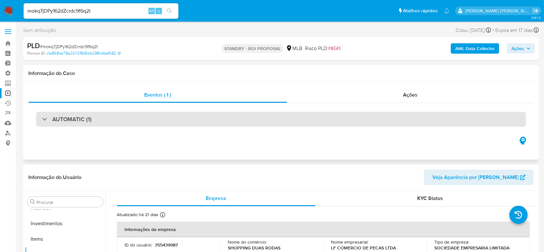
select select "10"
click at [45, 118] on div "AUTOMATIC (1)" at bounding box center [67, 118] width 50 height 7
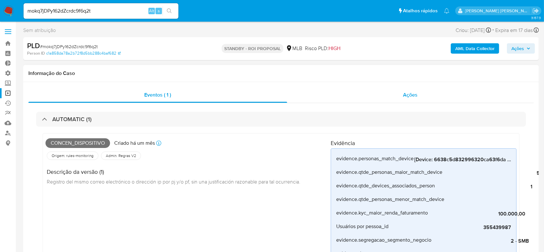
click at [414, 97] on span "Ações" at bounding box center [410, 94] width 15 height 7
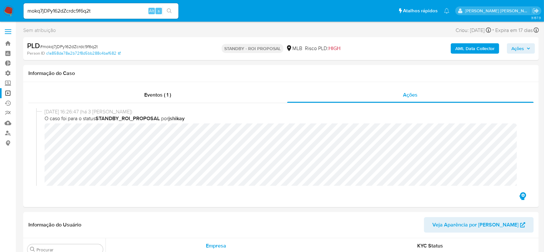
click at [7, 93] on link "Operações em massa" at bounding box center [38, 93] width 77 height 10
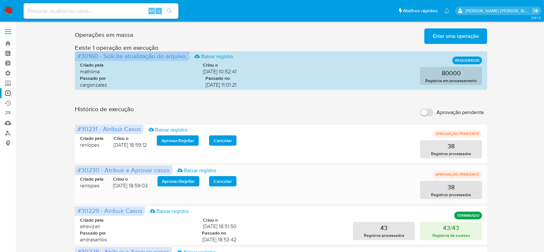
click at [183, 184] on span "Aprovar / Rejeitar" at bounding box center [178, 180] width 33 height 9
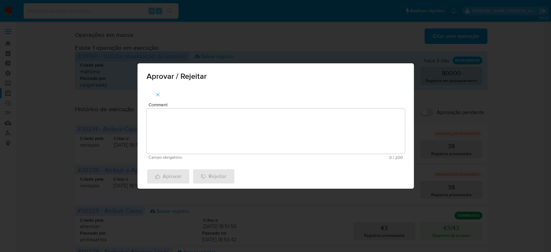
click at [199, 145] on textarea "Comment" at bounding box center [275, 130] width 258 height 45
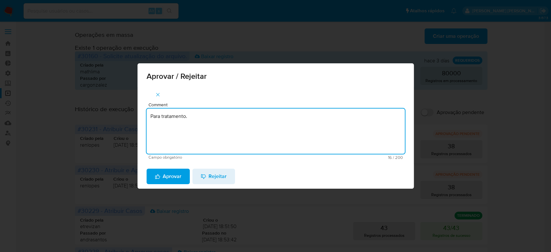
drag, startPoint x: 196, startPoint y: 117, endPoint x: 133, endPoint y: 111, distance: 64.2
click at [133, 111] on div "Aprovar / Rejeitar Comment Para tratamento. Campo obrigatório 16 / 200 184 cara…" at bounding box center [275, 126] width 551 height 252
click at [170, 135] on textarea "Para tratamento." at bounding box center [275, 130] width 258 height 45
type textarea "Para tratamento."
click at [170, 171] on span "Aprovar" at bounding box center [168, 176] width 26 height 14
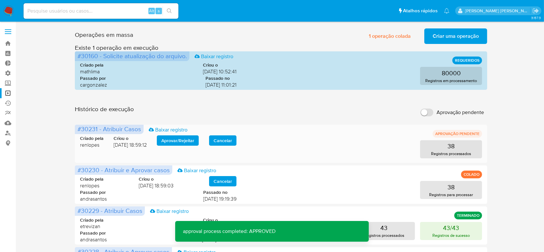
click at [172, 136] on span "Aprovar / Rejeitar" at bounding box center [177, 140] width 33 height 9
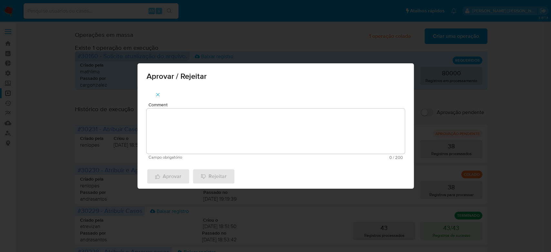
click at [170, 134] on textarea "Comment" at bounding box center [275, 130] width 258 height 45
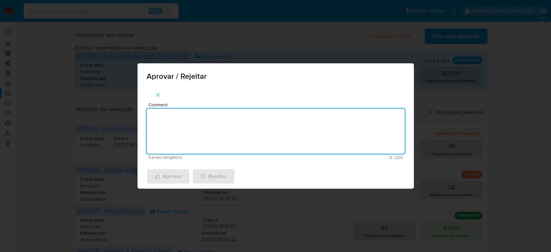
paste textarea "Para tratamento."
type textarea "Para tratamento."
click at [169, 175] on span "Aprovar" at bounding box center [168, 176] width 26 height 14
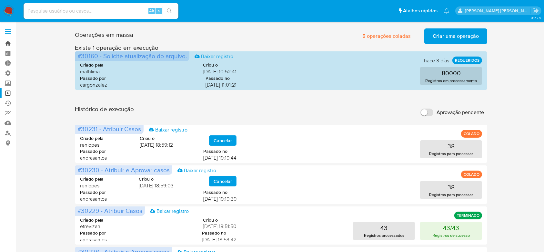
click at [9, 42] on link "Bandeja" at bounding box center [38, 43] width 77 height 10
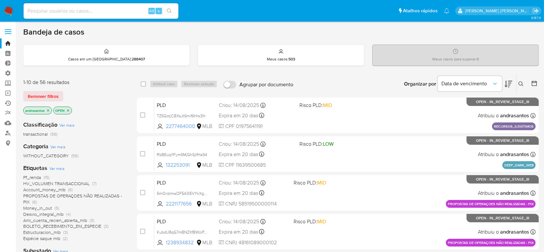
click at [7, 103] on link "Ejecuções automáticas" at bounding box center [38, 103] width 77 height 10
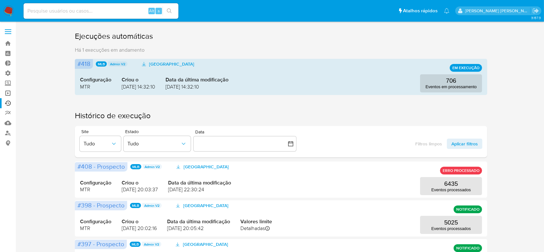
click at [8, 92] on link "Operações em massa" at bounding box center [38, 93] width 77 height 10
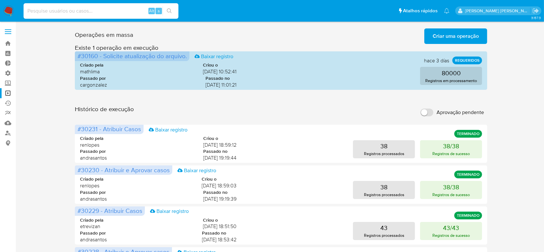
click at [101, 10] on input at bounding box center [101, 11] width 155 height 8
paste input "nycmiPn387LyE3DN8qniow1V"
type input "nycmiPn387LyE3DN8qniow1V"
click at [169, 9] on icon "search-icon" at bounding box center [169, 10] width 5 height 5
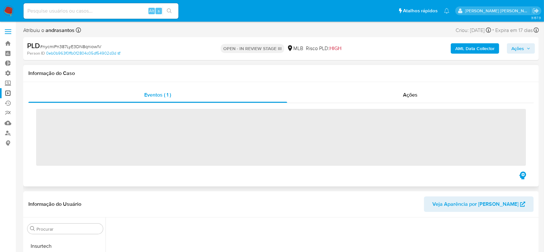
scroll to position [304, 0]
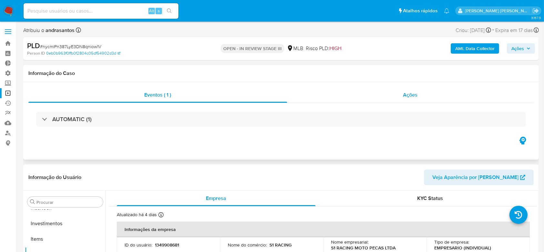
select select "10"
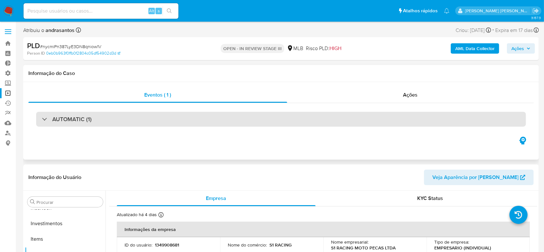
click at [44, 118] on div "AUTOMATIC (1)" at bounding box center [67, 118] width 50 height 7
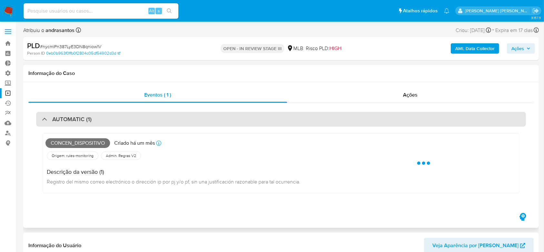
click at [42, 119] on div at bounding box center [42, 119] width 0 height 0
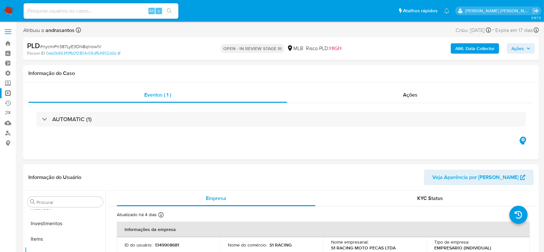
click at [81, 10] on input at bounding box center [101, 11] width 155 height 8
paste input "mokq7jDPy162dZcrdc9f6q2t"
type input "mokq7jDPy162dZcrdc9f6q2t"
click at [171, 8] on icon "search-icon" at bounding box center [169, 10] width 5 height 5
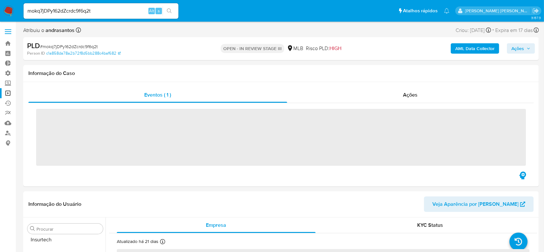
scroll to position [304, 0]
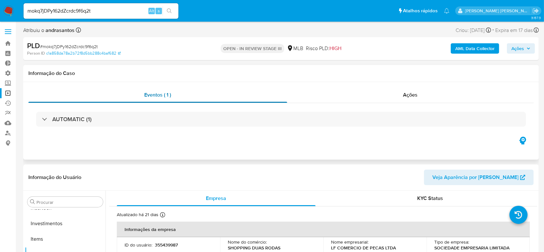
select select "10"
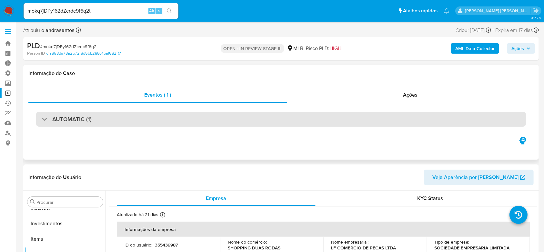
click at [43, 120] on div "AUTOMATIC (1)" at bounding box center [67, 118] width 50 height 7
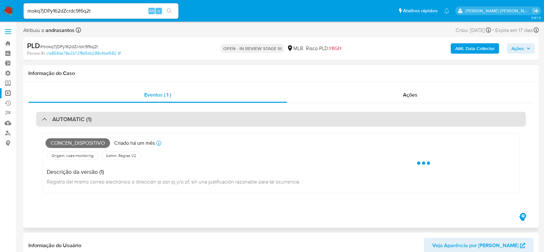
click at [43, 120] on div "AUTOMATIC (1)" at bounding box center [67, 118] width 50 height 7
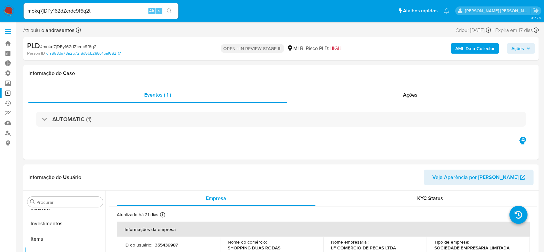
click at [82, 12] on input "mokq7jDPy162dZcrdc9f6q2t" at bounding box center [101, 11] width 155 height 8
paste input "aySeDmW7w0UxXoyhR03mjavX"
type input "aySeDmW7w0UxXoyhR03mjavX"
click at [172, 9] on button "search-icon" at bounding box center [169, 10] width 13 height 9
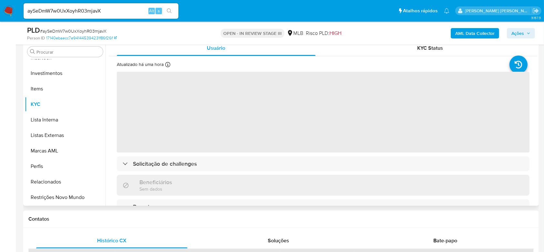
scroll to position [129, 0]
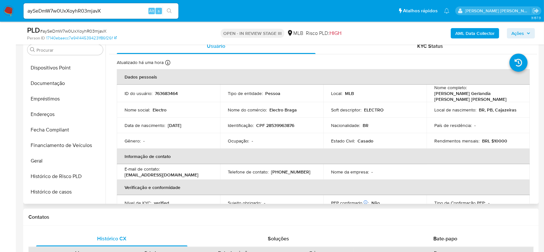
select select "10"
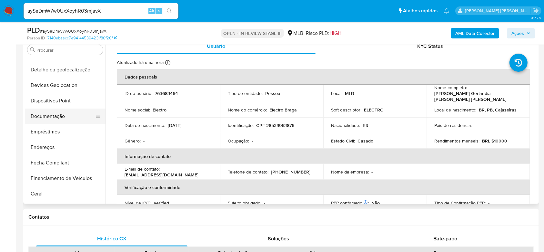
click at [47, 115] on button "Documentação" at bounding box center [62, 115] width 75 height 15
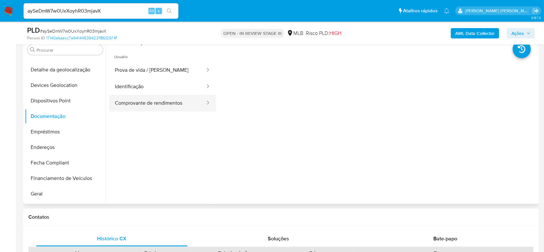
click at [128, 103] on button "Comprovante de rendimentos" at bounding box center [157, 103] width 97 height 16
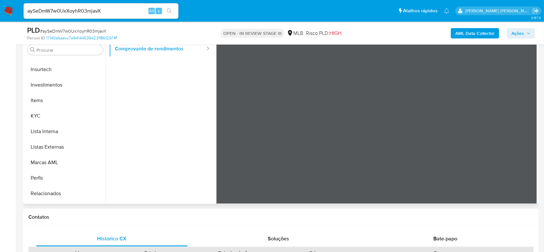
scroll to position [304, 0]
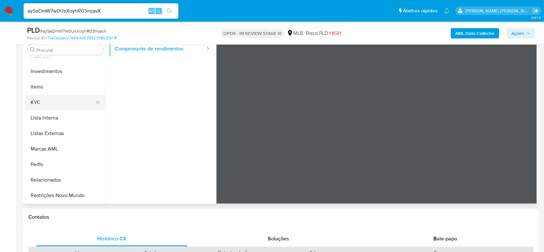
click at [35, 102] on button "KYC" at bounding box center [62, 102] width 75 height 15
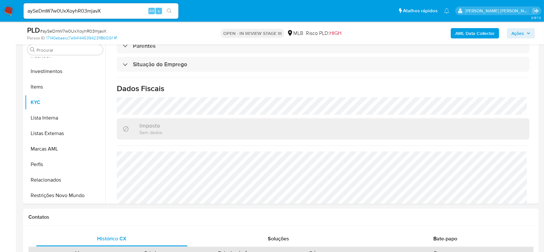
scroll to position [274, 0]
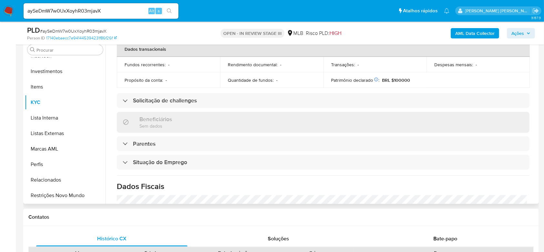
scroll to position [188, 0]
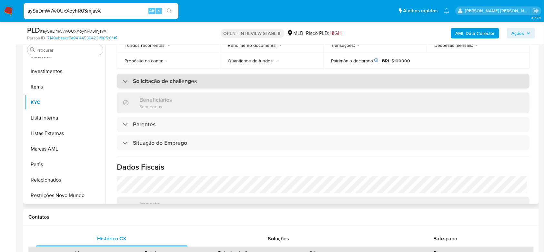
click at [126, 80] on div "Solicitação de challenges" at bounding box center [160, 78] width 74 height 7
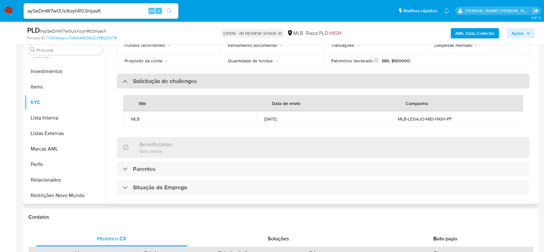
click at [126, 80] on div "Solicitação de challenges" at bounding box center [160, 78] width 74 height 7
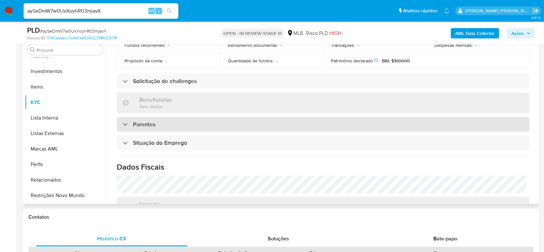
click at [123, 121] on div "Parentes" at bounding box center [139, 122] width 33 height 7
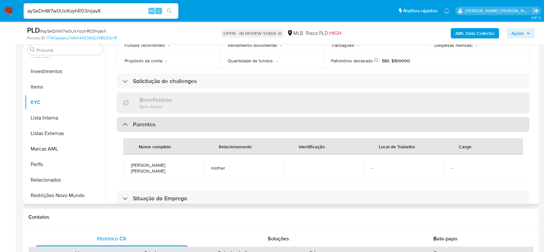
click at [123, 121] on div "Parentes" at bounding box center [139, 122] width 33 height 7
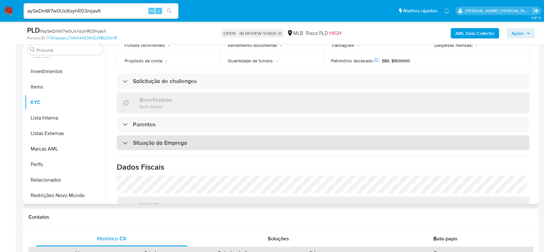
click at [123, 141] on div at bounding box center [123, 141] width 0 height 0
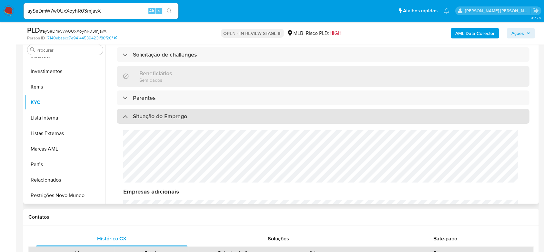
scroll to position [196, 0]
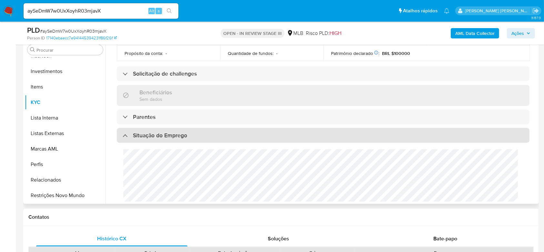
click at [128, 135] on div "Situação do Emprego" at bounding box center [155, 133] width 65 height 7
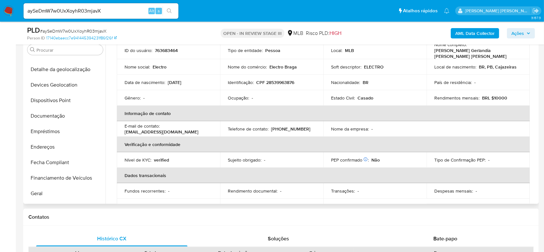
scroll to position [88, 0]
click at [49, 116] on button "Documentação" at bounding box center [62, 115] width 75 height 15
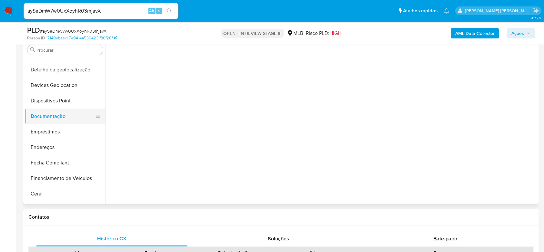
scroll to position [0, 0]
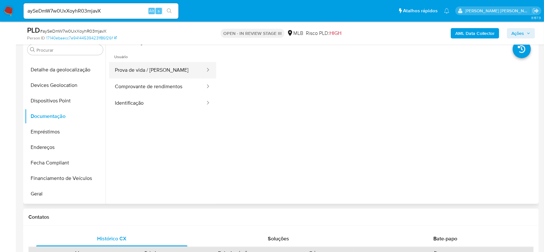
click at [150, 70] on button "Prova de vida / [PERSON_NAME]" at bounding box center [157, 70] width 97 height 16
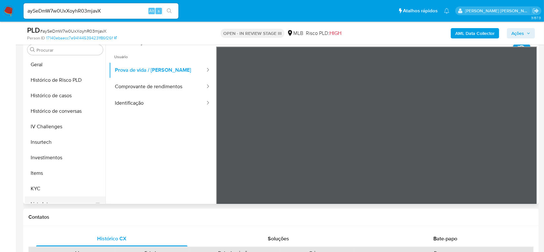
scroll to position [132, 0]
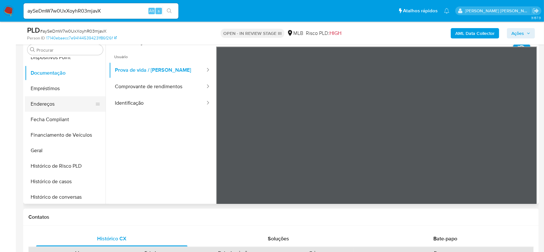
click at [60, 104] on button "Endereços" at bounding box center [62, 103] width 75 height 15
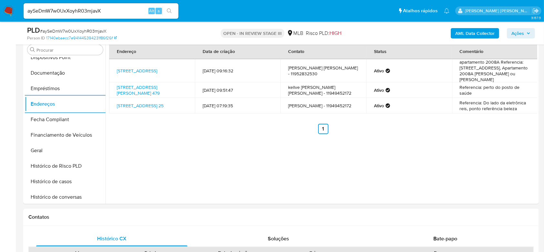
click at [72, 10] on input "aySeDmW7w0UxXoyhR03mjavX" at bounding box center [101, 11] width 155 height 8
paste input "1FUgabbie3yH456gcXKRqmpb"
type input "1FUgabbie3yH456gcXKRqmpb"
click at [169, 9] on icon "search-icon" at bounding box center [169, 10] width 5 height 5
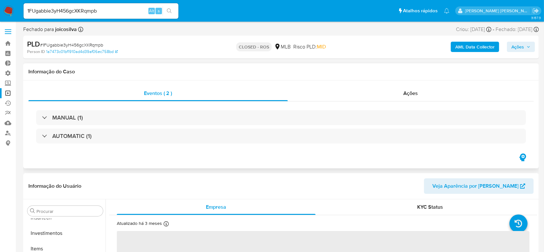
scroll to position [304, 0]
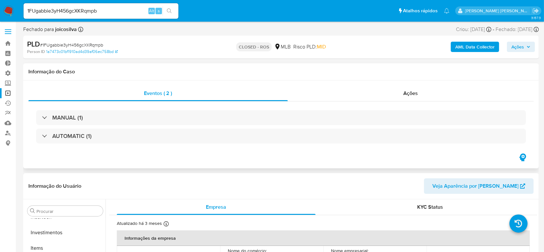
select select "10"
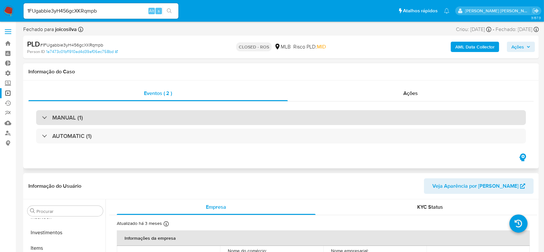
click at [44, 119] on div "MANUAL (1)" at bounding box center [62, 117] width 41 height 7
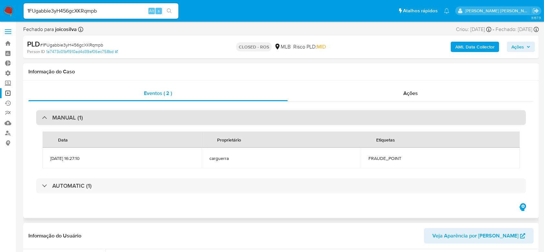
click at [42, 117] on div at bounding box center [42, 117] width 0 height 0
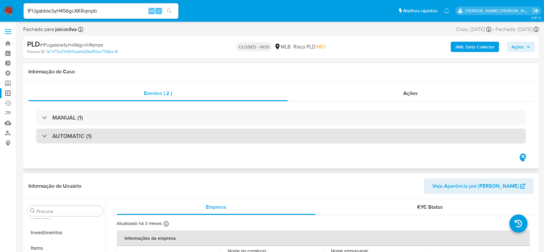
click at [42, 135] on div at bounding box center [42, 135] width 0 height 0
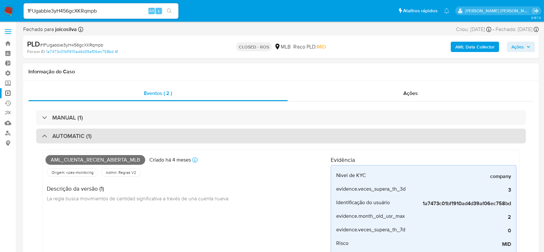
click at [42, 135] on div at bounding box center [42, 135] width 0 height 0
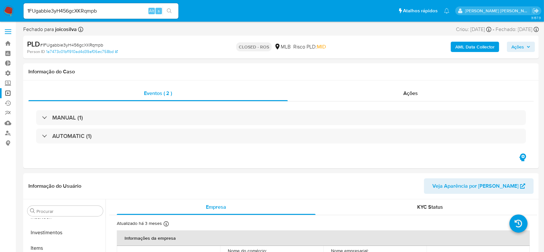
click at [91, 14] on input "1FUgabbie3yH456gcXKRqmpb" at bounding box center [101, 11] width 155 height 8
paste input "2B9ngpbu8wbSbfssCG4GxRzv"
type input "2B9ngpbu8wbSbfssCG4GxRzv"
click at [170, 11] on icon "search-icon" at bounding box center [169, 10] width 5 height 5
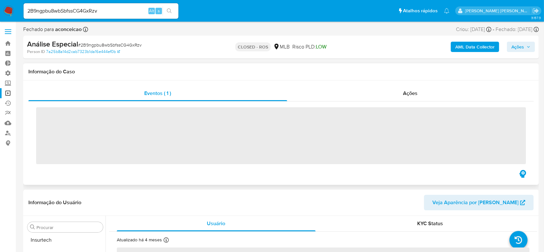
scroll to position [304, 0]
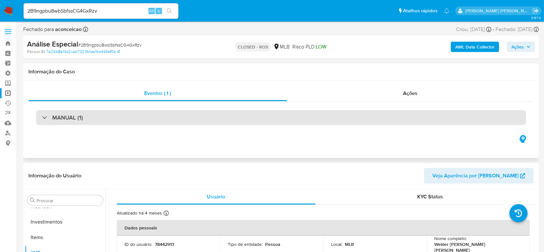
click at [40, 117] on div "MANUAL (1)" at bounding box center [281, 117] width 490 height 15
select select "10"
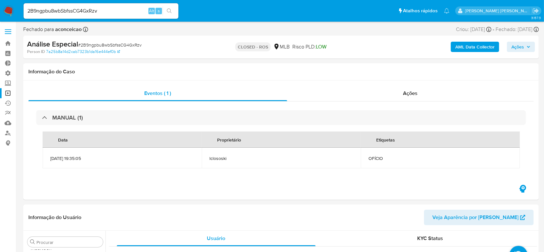
click at [92, 14] on input "2B9ngpbu8wbSbfssCG4GxRzv" at bounding box center [101, 11] width 155 height 8
paste input "LV5JQvlgQkz4ovq1veWBefR"
type input "2LV5JQvlgQkz4ovq1veWBefR"
click at [168, 12] on icon "search-icon" at bounding box center [169, 10] width 5 height 5
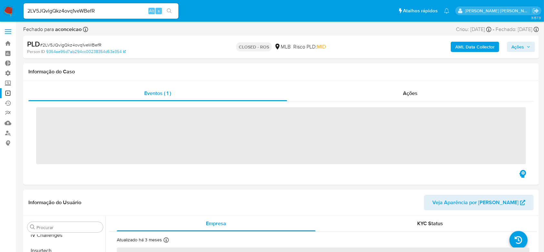
scroll to position [304, 0]
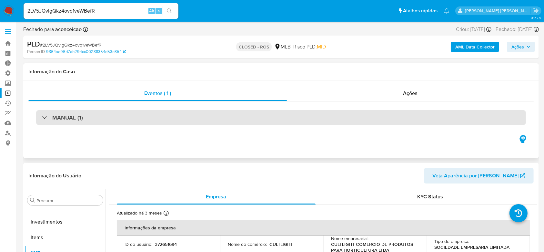
click at [45, 119] on div "MANUAL (1)" at bounding box center [62, 117] width 41 height 7
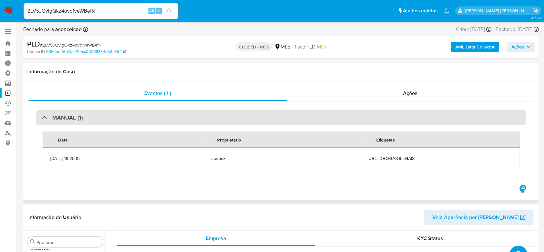
select select "10"
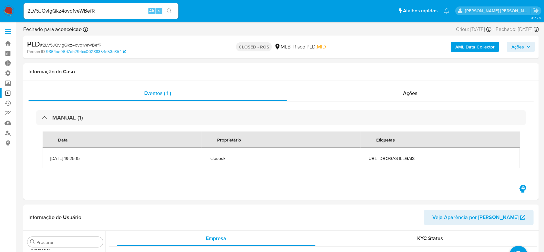
click at [72, 12] on input "2LV5JQvlgQkz4ovq1veWBefR" at bounding box center [101, 11] width 155 height 8
paste input "3LxrmHh3qrDBglWn1trqAvrg"
type input "3LxrmHh3qrDBglWn1trqAvrg"
click at [170, 9] on icon "search-icon" at bounding box center [169, 10] width 5 height 5
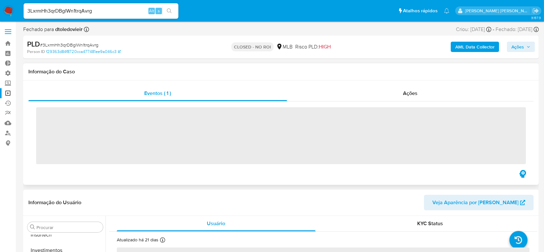
scroll to position [304, 0]
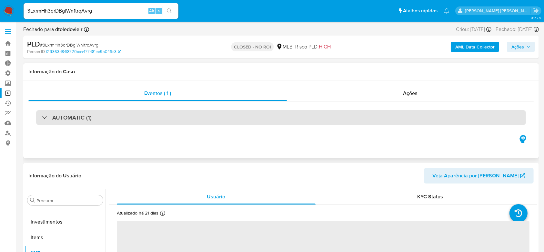
click at [42, 117] on div at bounding box center [42, 117] width 0 height 0
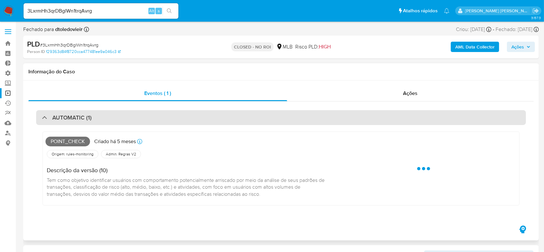
select select "10"
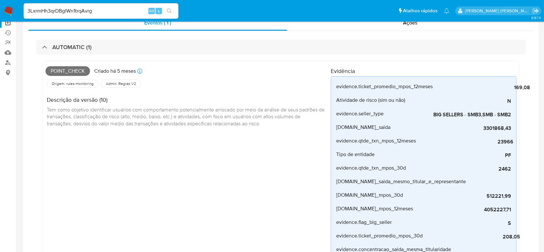
scroll to position [0, 0]
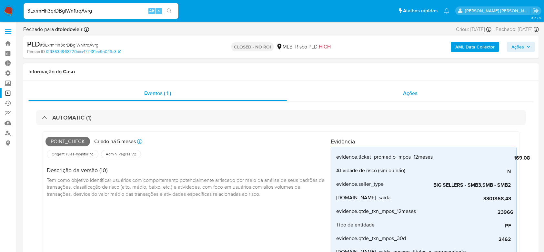
click at [403, 91] on div "Ações" at bounding box center [410, 92] width 246 height 15
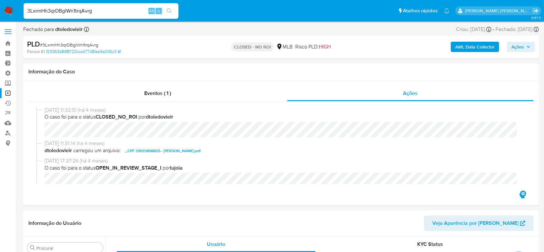
click at [88, 11] on input "3LxrmHh3qrDBglWn1trqAvrg" at bounding box center [101, 11] width 155 height 8
paste input "4AshUKXjnaXjz2AQrFthYe7"
type input "4AshUKXjnaXjz2AQrFthYe7g"
click at [170, 11] on icon "search-icon" at bounding box center [169, 10] width 5 height 5
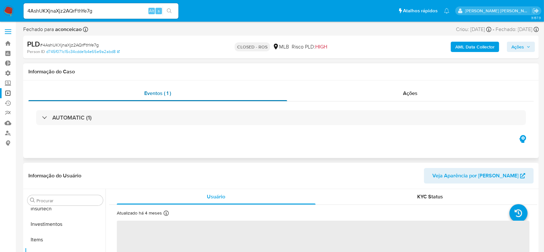
scroll to position [304, 0]
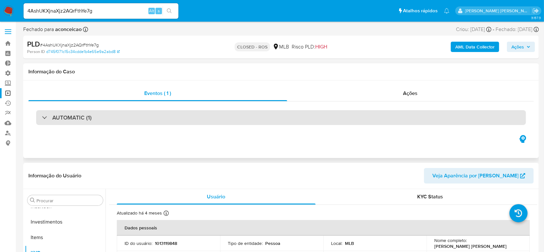
click at [47, 117] on div "AUTOMATIC (1)" at bounding box center [67, 117] width 50 height 7
select select "10"
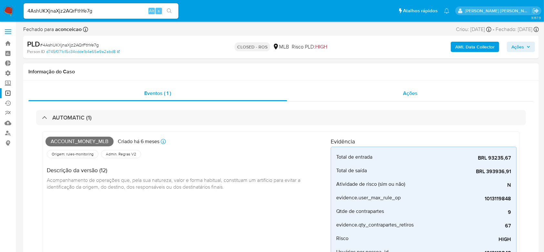
click at [411, 97] on div "Ações" at bounding box center [410, 92] width 246 height 15
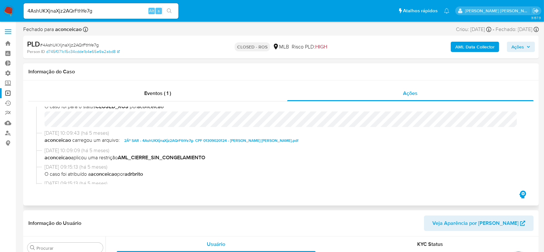
scroll to position [0, 0]
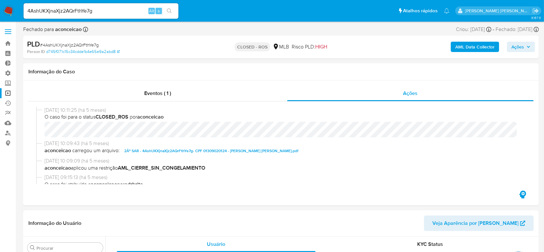
click at [71, 9] on input "4AshUKXjnaXjz2AQrFthYe7g" at bounding box center [101, 11] width 155 height 8
paste input "5fbo6mibbP6mmV4WOeFsmFZx"
type input "5fbo6mibbP6mmV4WOeFsmFZx"
click at [173, 7] on button "search-icon" at bounding box center [169, 10] width 13 height 9
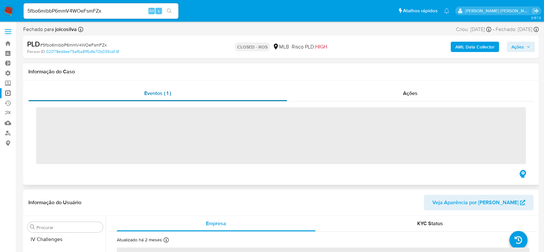
scroll to position [304, 0]
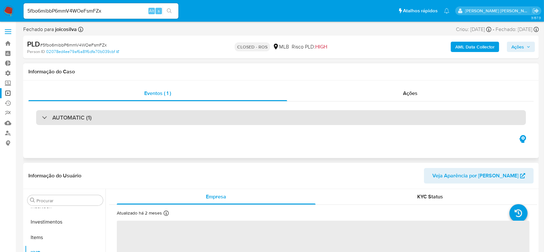
click at [38, 116] on div "AUTOMATIC (1)" at bounding box center [281, 117] width 490 height 15
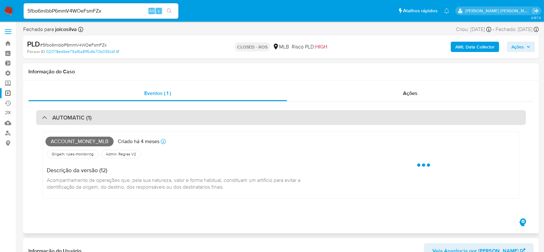
select select "10"
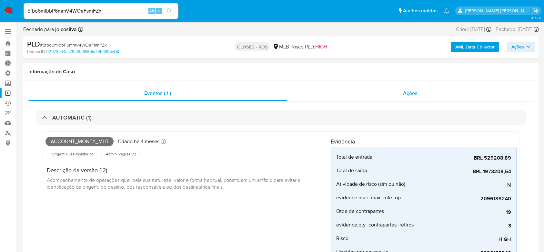
click at [402, 96] on div "Ações" at bounding box center [410, 92] width 246 height 15
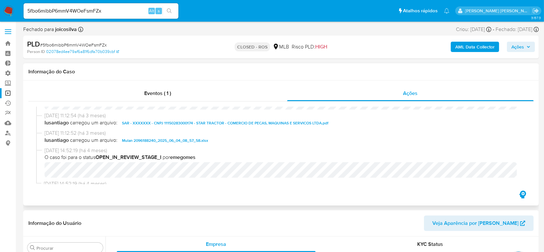
scroll to position [688, 0]
click at [88, 11] on input "5fbo6mibbP6mmV4WOeFsmFZx" at bounding box center [101, 11] width 155 height 8
paste input "4AshUKXjnaXjz2AQrFthYe7g"
type input "4AshUKXjnaXjz2AQrFthYe7g"
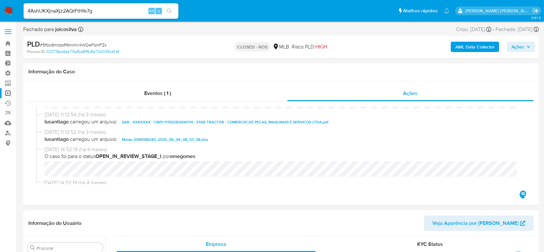
click at [169, 10] on icon "search-icon" at bounding box center [169, 10] width 5 height 5
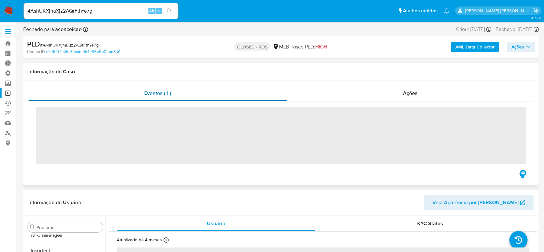
scroll to position [304, 0]
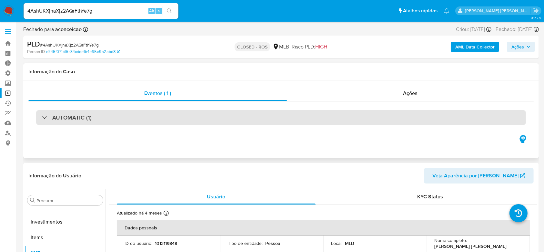
click at [44, 116] on div "AUTOMATIC (1)" at bounding box center [67, 117] width 50 height 7
select select "10"
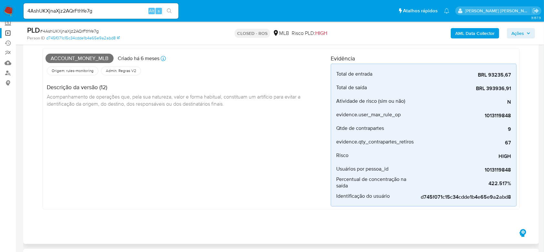
scroll to position [0, 0]
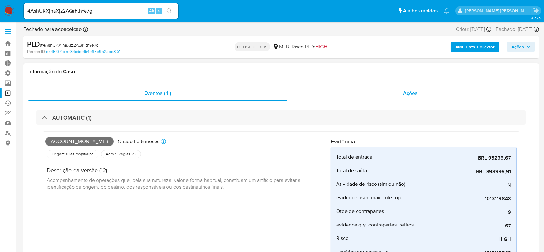
click at [405, 95] on span "Ações" at bounding box center [410, 92] width 15 height 7
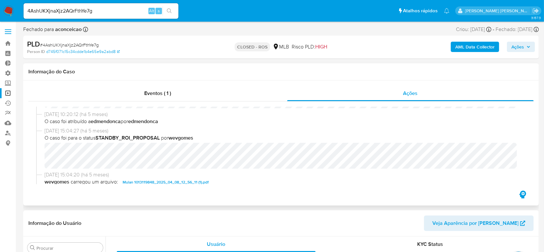
scroll to position [355, 0]
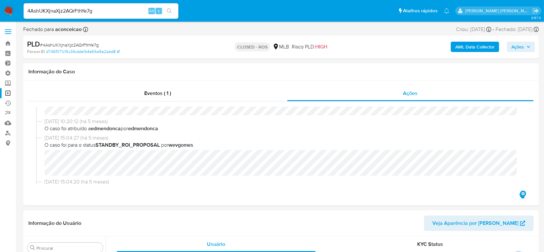
click at [70, 11] on input "4AshUKXjnaXjz2AQrFthYe7g" at bounding box center [101, 11] width 155 height 8
paste input "5zzvF8qnG6jYaMMH5hyn1XvE"
type input "5zzvF8qnG6jYaMMH5hyn1XvE"
click at [169, 8] on button "search-icon" at bounding box center [169, 10] width 13 height 9
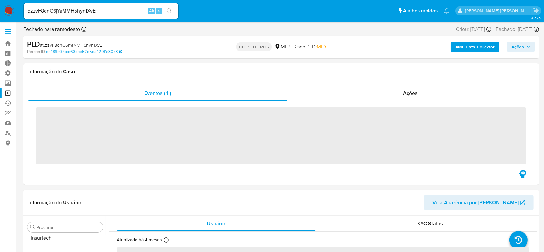
scroll to position [319, 0]
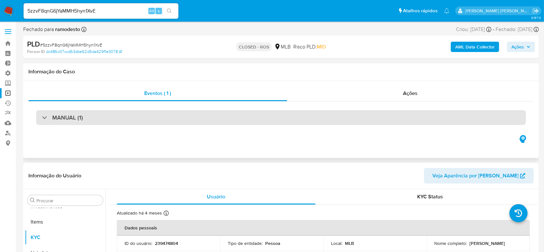
click at [50, 115] on div "MANUAL (1)" at bounding box center [62, 117] width 41 height 7
select select "10"
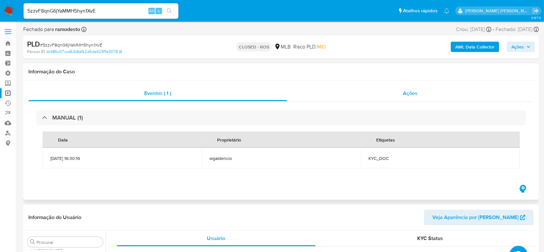
click at [410, 93] on span "Ações" at bounding box center [410, 92] width 15 height 7
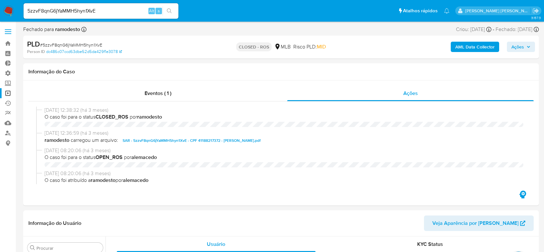
select select "10"
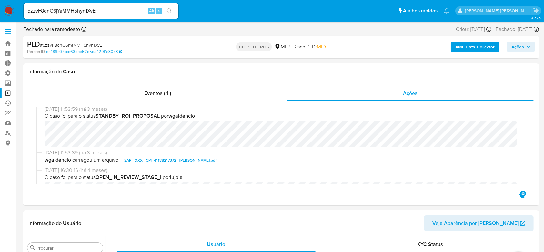
scroll to position [301, 0]
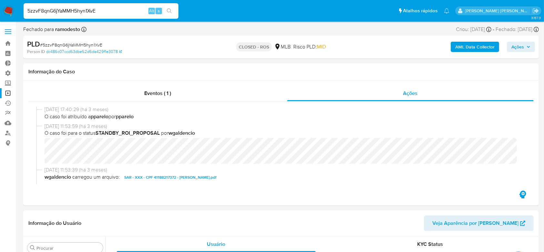
click at [77, 8] on input "5zzvF8qnG6jYaMMH5hyn1XvE" at bounding box center [101, 11] width 155 height 8
paste input "6zB4uwOInfTgc48hh49bV02N"
type input "6zB4uwOInfTgc48hh49bV02N"
click at [169, 12] on icon "search-icon" at bounding box center [169, 10] width 5 height 5
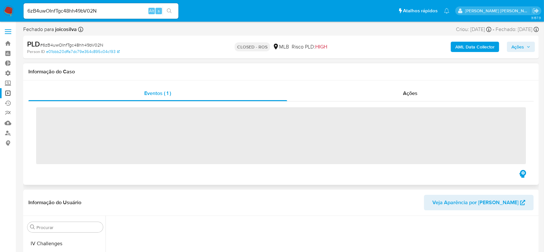
scroll to position [304, 0]
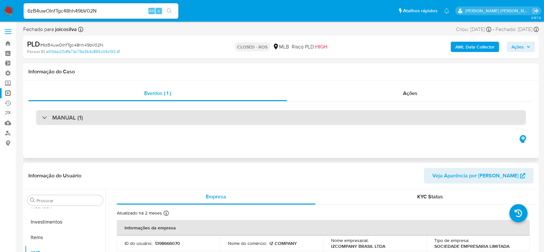
click at [45, 116] on div "MANUAL (1)" at bounding box center [62, 117] width 41 height 7
select select "10"
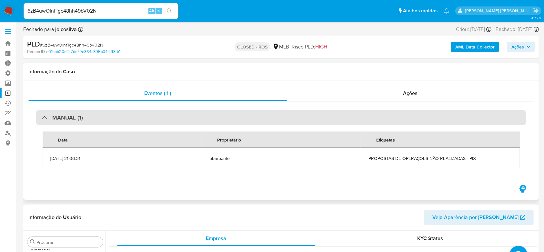
click at [45, 116] on div "MANUAL (1)" at bounding box center [62, 117] width 41 height 7
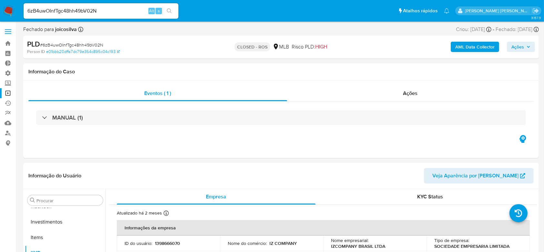
click at [88, 12] on input "6zB4uwOInfTgc48hh49bV02N" at bounding box center [101, 11] width 155 height 8
paste input "8E6Syc7WUoj2QhBlmp13lts3"
type input "8E6Syc7WUoj2QhBlmp13lts3"
click at [168, 9] on icon "search-icon" at bounding box center [169, 10] width 5 height 5
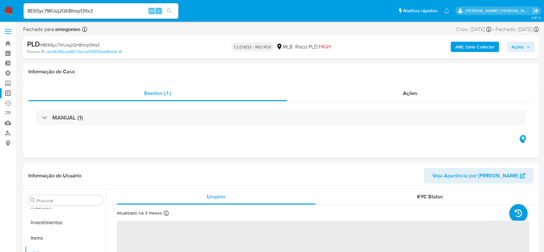
scroll to position [304, 0]
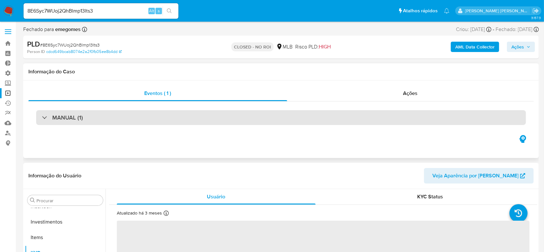
click at [46, 118] on div "MANUAL (1)" at bounding box center [62, 117] width 41 height 7
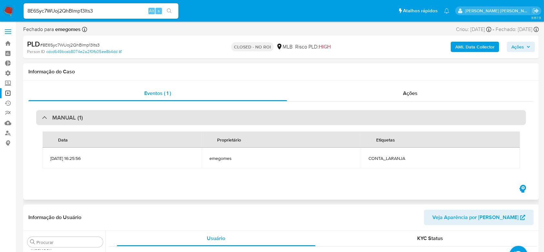
select select "10"
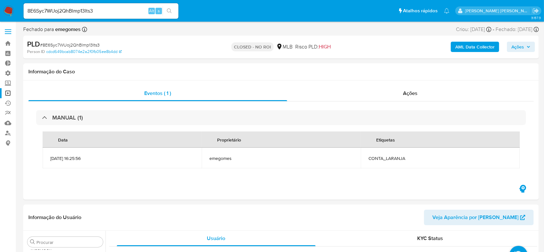
click at [81, 10] on input "8E6Syc7WUoj2QhBlmp13lts3" at bounding box center [101, 11] width 155 height 8
paste input "9zNPyPmO8rQC7oqhF8C7wA3d"
type input "9zNPyPmO8rQC7oqhF8C7wA3d"
click at [168, 10] on icon "search-icon" at bounding box center [169, 10] width 5 height 5
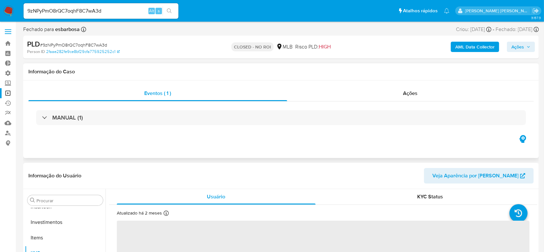
scroll to position [304, 0]
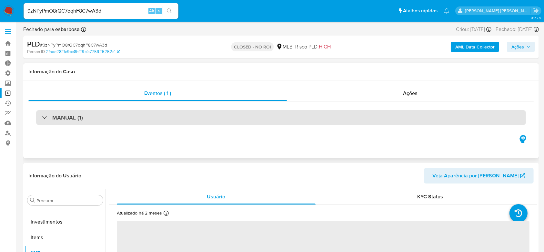
click at [48, 115] on div "MANUAL (1)" at bounding box center [62, 117] width 41 height 7
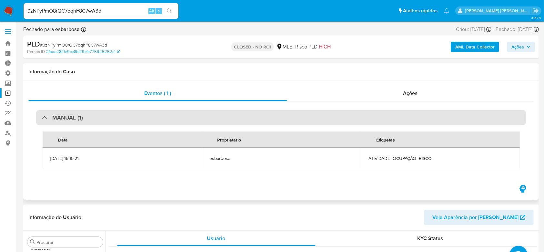
select select "10"
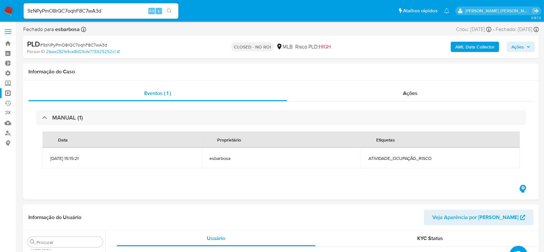
click at [75, 15] on div "9zNPyPmO8rQC7oqhF8C7wA3d Alt s" at bounding box center [101, 10] width 155 height 15
click at [78, 6] on div "9zNPyPmO8rQC7oqhF8C7wA3d Alt s" at bounding box center [101, 10] width 155 height 15
click at [75, 11] on input "9zNPyPmO8rQC7oqhF8C7wA3d" at bounding box center [101, 11] width 155 height 8
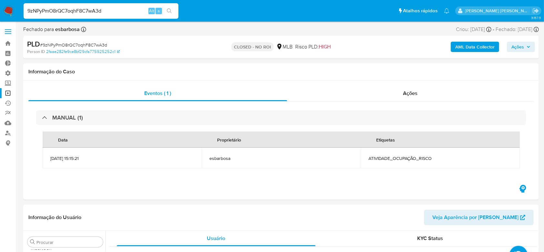
click at [75, 11] on input "9zNPyPmO8rQC7oqhF8C7wA3d" at bounding box center [101, 11] width 155 height 8
paste input "aDeyD3Tmm8Gzo0hVWxigLzbY"
type input "aDeyD3Tmm8Gzo0hVWxigLzbY"
click at [166, 10] on button "search-icon" at bounding box center [169, 10] width 13 height 9
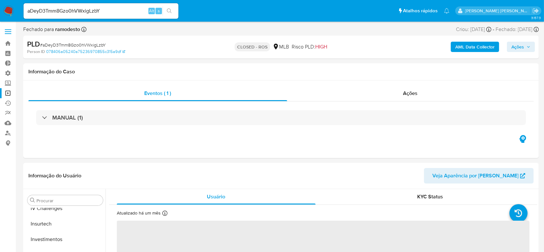
scroll to position [304, 0]
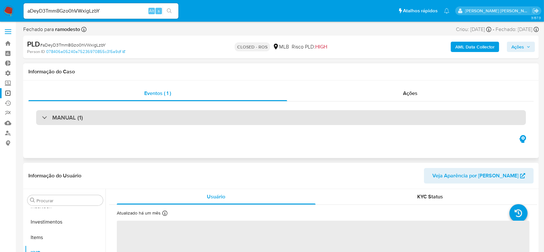
click at [45, 116] on div "MANUAL (1)" at bounding box center [62, 117] width 41 height 7
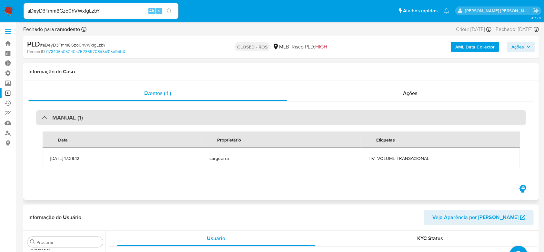
select select "10"
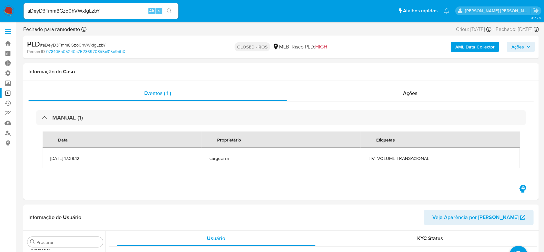
click at [76, 11] on input "aDeyD3Tmm8Gzo0hVWxigLzbY" at bounding box center [101, 11] width 155 height 8
paste input "Iu3uszxMDF1KxwBEeaH7mSb"
type input "aIu3uszxMDF1KxwBEeaH7mSb"
click at [175, 12] on button "search-icon" at bounding box center [169, 10] width 13 height 9
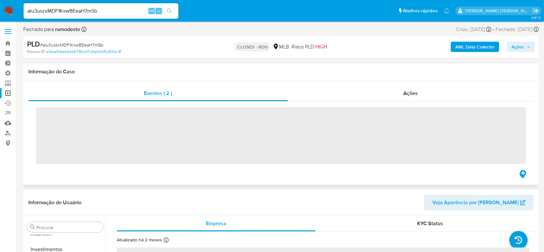
scroll to position [304, 0]
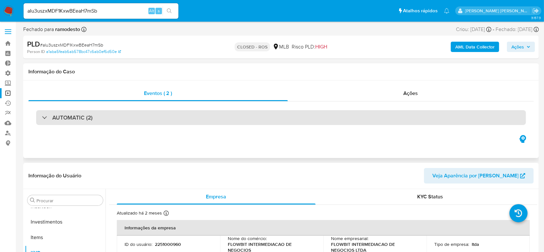
click at [39, 116] on div "AUTOMATIC (2)" at bounding box center [281, 117] width 490 height 15
select select "10"
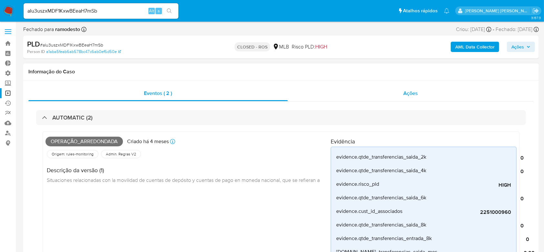
click at [410, 90] on span "Ações" at bounding box center [411, 92] width 15 height 7
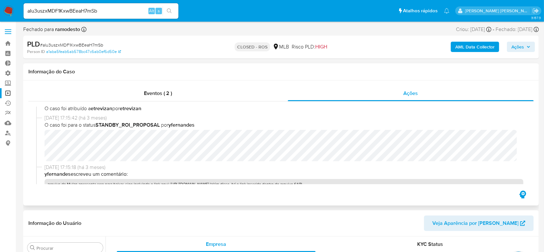
scroll to position [387, 0]
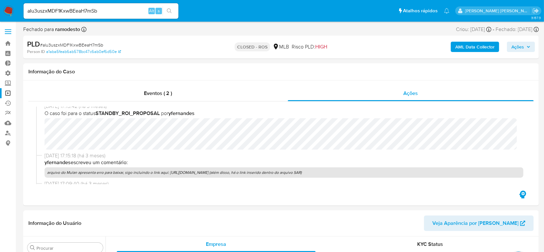
click at [88, 11] on input "aIu3uszxMDF1KxwBEeaH7mSb" at bounding box center [101, 11] width 155 height 8
click at [87, 11] on input "aIu3uszxMDF1KxwBEeaH7mSb" at bounding box center [101, 11] width 155 height 8
paste input "lHN41HJpzDztQjACL7Y4b3M"
type input "alHN41HJpzDztQjACL7Y4b3M"
click at [174, 8] on button "search-icon" at bounding box center [169, 10] width 13 height 9
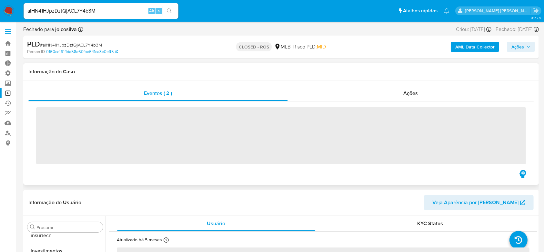
scroll to position [304, 0]
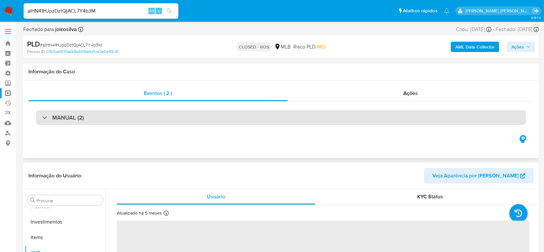
click at [42, 117] on div at bounding box center [42, 117] width 0 height 0
select select "10"
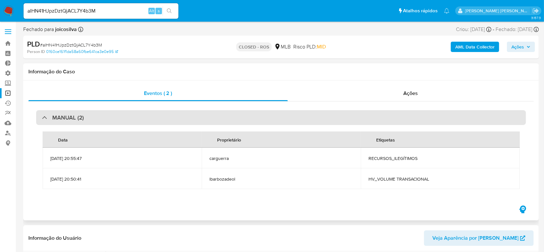
click at [46, 117] on div "MANUAL (2)" at bounding box center [63, 117] width 42 height 7
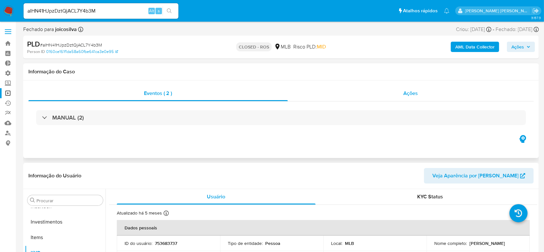
click at [410, 91] on span "Ações" at bounding box center [411, 92] width 15 height 7
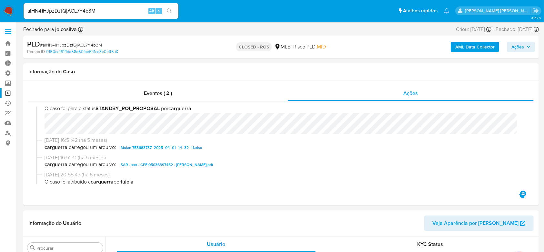
scroll to position [387, 0]
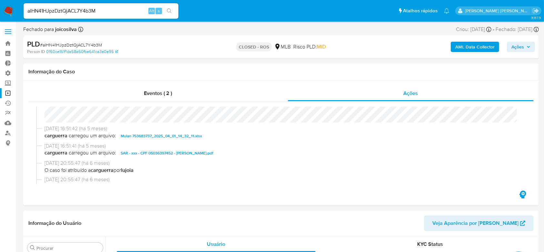
click at [85, 11] on input "alHN41HJpzDztQjACL7Y4b3M" at bounding box center [101, 11] width 155 height 8
click at [84, 11] on input "alHN41HJpzDztQjACL7Y4b3M" at bounding box center [101, 11] width 155 height 8
paste input "b9zCgDK1JfGSr0nvTqTLf2Tu"
type input "b9zCgDK1JfGSr0nvTqTLf2Tu"
click at [166, 10] on button "search-icon" at bounding box center [169, 10] width 13 height 9
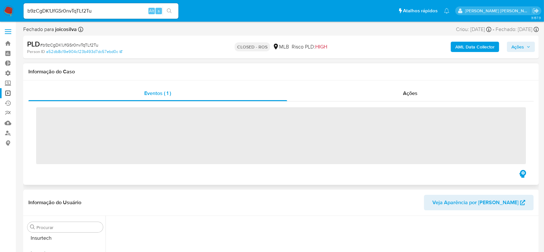
scroll to position [304, 0]
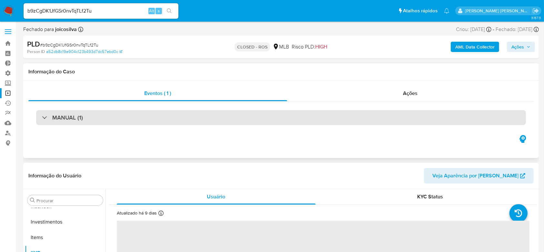
click at [47, 115] on div "MANUAL (1)" at bounding box center [62, 117] width 41 height 7
select select "10"
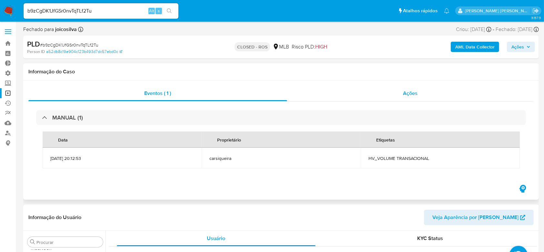
click at [409, 99] on div "Ações" at bounding box center [410, 92] width 246 height 15
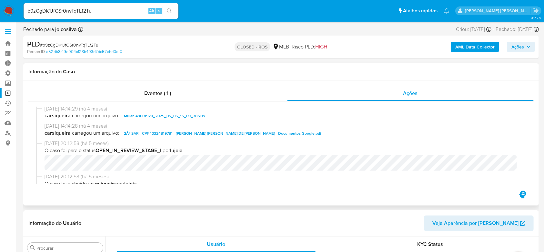
scroll to position [473, 0]
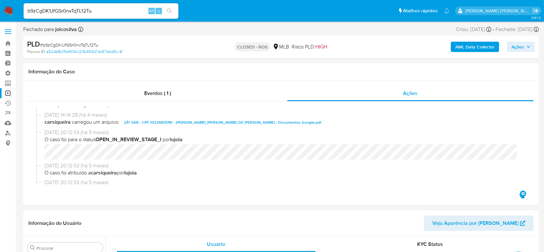
click at [72, 10] on input "b9zCgDK1JfGSr0nvTqTLf2Tu" at bounding box center [101, 11] width 155 height 8
paste input "o9gsJPajkvCV0WzoMnKoLLf"
type input "bo9gsJPajkvCV0WzoMnKoLLf"
click at [173, 9] on button "search-icon" at bounding box center [169, 10] width 13 height 9
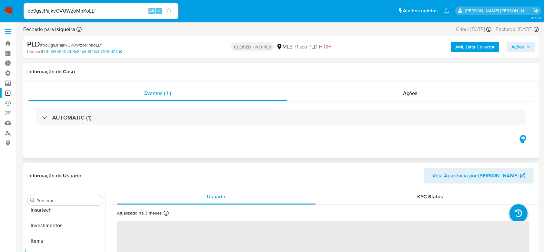
scroll to position [304, 0]
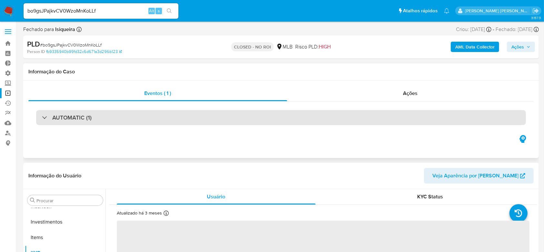
click at [44, 115] on div "AUTOMATIC (1)" at bounding box center [67, 117] width 50 height 7
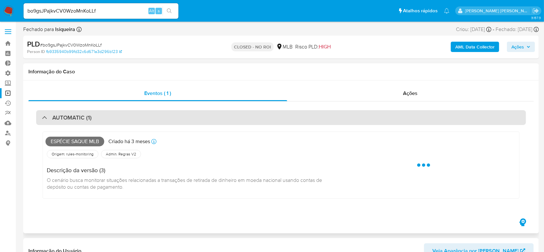
select select "10"
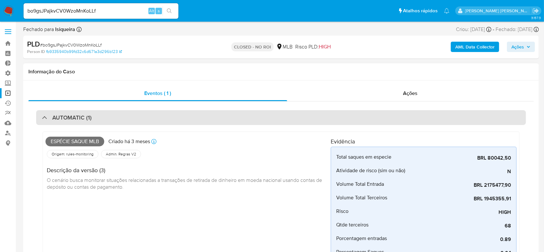
click at [44, 115] on div "AUTOMATIC (1)" at bounding box center [67, 117] width 50 height 7
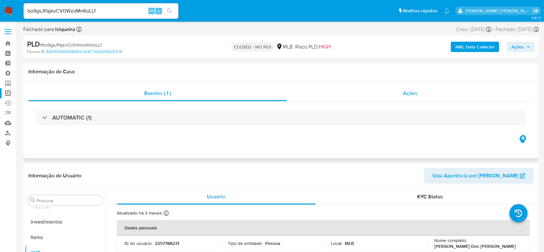
click at [392, 97] on div "Ações" at bounding box center [410, 92] width 246 height 15
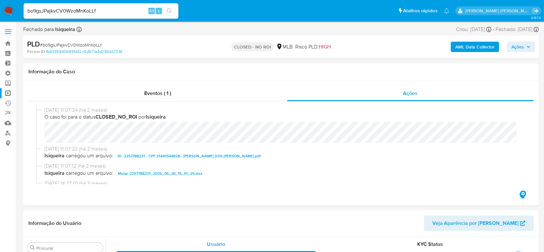
click at [74, 10] on input "bo9gsJPajkvCV0WzoMnKoLLf" at bounding box center [101, 11] width 155 height 8
paste input "CDxYpEFruzcmx59nmwCHOIY1"
type input "CDxYpEFruzcmx59nmwCHOIY1"
click at [168, 9] on icon "search-icon" at bounding box center [169, 10] width 5 height 5
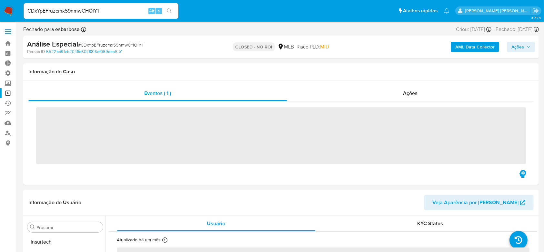
scroll to position [304, 0]
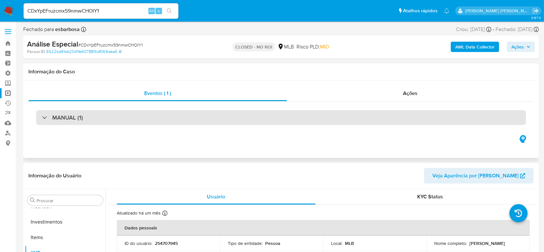
click at [42, 120] on div "MANUAL (1)" at bounding box center [62, 117] width 41 height 7
select select "10"
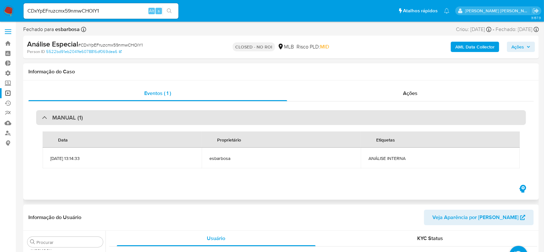
click at [42, 120] on div "MANUAL (1)" at bounding box center [62, 117] width 41 height 7
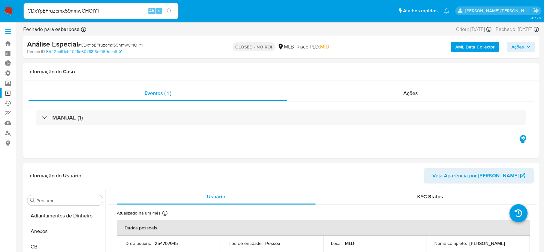
select select "10"
click at [83, 10] on input "CDxYpEFruzcmx59nmwCHOIY1" at bounding box center [101, 11] width 155 height 8
paste input "cK6LNZgM4Sel3rI9Pxr85ew4"
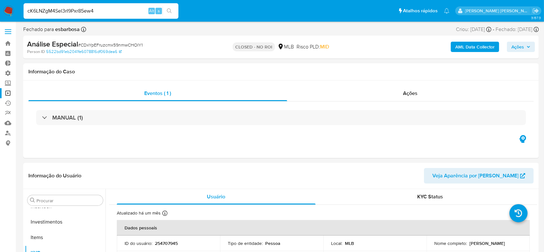
type input "cK6LNZgM4Sel3rI9Pxr85ew4"
click at [168, 11] on icon "search-icon" at bounding box center [169, 10] width 5 height 5
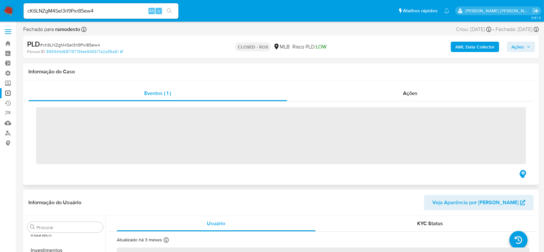
scroll to position [304, 0]
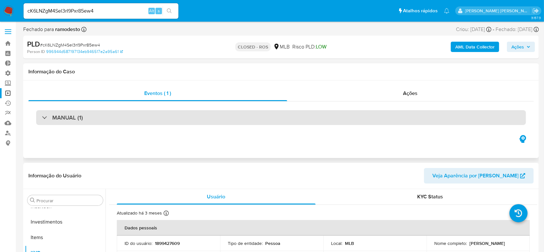
click at [45, 116] on div "MANUAL (1)" at bounding box center [62, 117] width 41 height 7
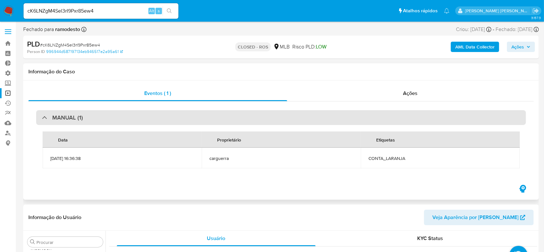
select select "10"
click at [42, 117] on div at bounding box center [42, 117] width 0 height 0
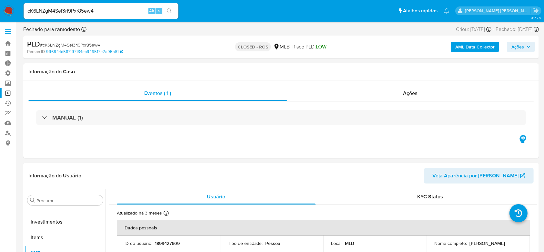
click at [78, 12] on input "cK6LNZgM4Sel3rI9Pxr85ew4" at bounding box center [101, 11] width 155 height 8
paste input "D63ODEaWMxwczFP8CVRwo2iP"
type input "D63ODEaWMxwczFP8CVRwo2iP"
click at [170, 7] on button "search-icon" at bounding box center [169, 10] width 13 height 9
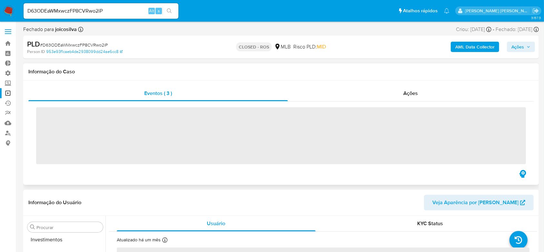
scroll to position [319, 0]
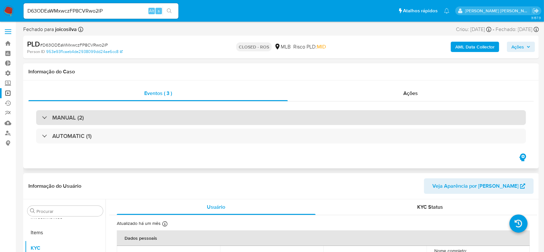
select select "10"
click at [45, 118] on div "MANUAL (2)" at bounding box center [63, 117] width 42 height 7
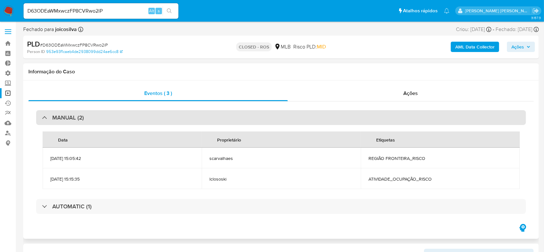
click at [45, 118] on div "MANUAL (2)" at bounding box center [63, 117] width 42 height 7
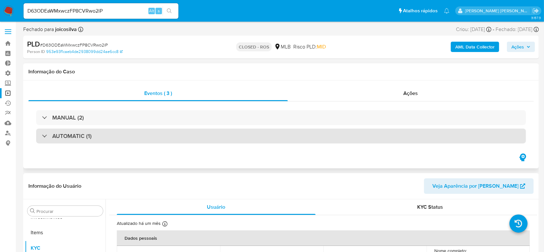
click at [47, 135] on div "AUTOMATIC (1)" at bounding box center [67, 135] width 50 height 7
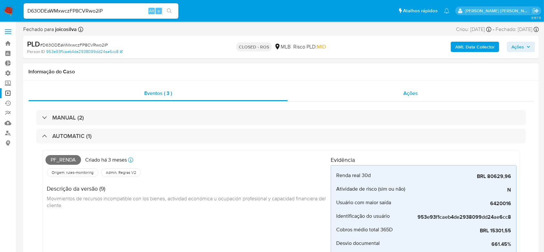
click at [412, 96] on span "Ações" at bounding box center [410, 92] width 15 height 7
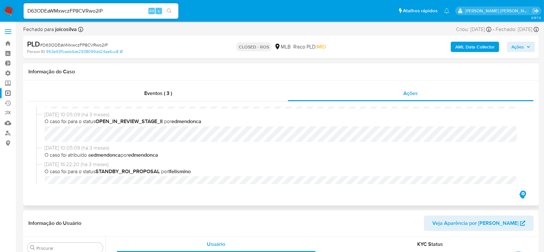
scroll to position [258, 0]
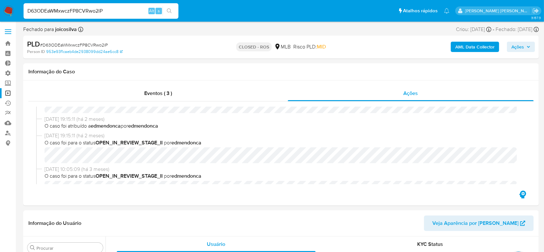
click at [84, 9] on input "D63ODEaWMxwczFP8CVRwo2iP" at bounding box center [101, 11] width 155 height 8
paste input "XAmcFSVMJ8oyqbzK0YGdZXp"
type input "DXAmcFSVMJ8oyqbzK0YGdZXp"
click at [175, 12] on button "search-icon" at bounding box center [169, 10] width 13 height 9
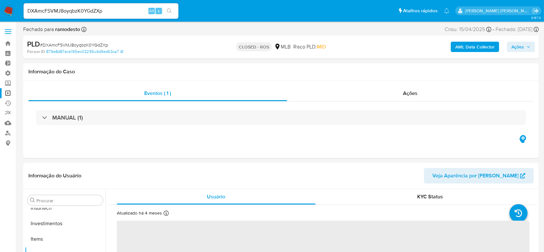
scroll to position [304, 0]
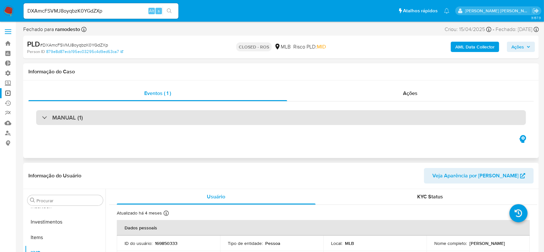
click at [42, 117] on div at bounding box center [42, 117] width 0 height 0
select select "10"
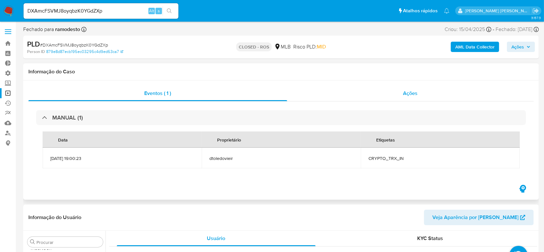
click at [409, 94] on span "Ações" at bounding box center [410, 92] width 15 height 7
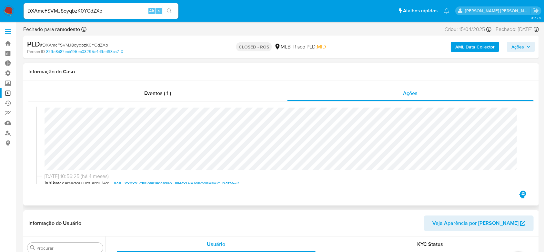
scroll to position [344, 0]
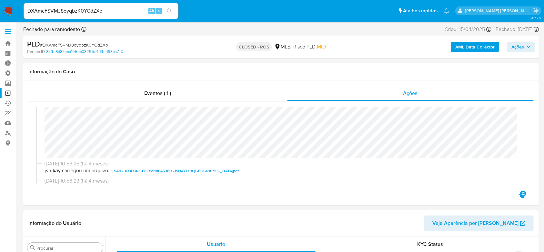
click at [75, 8] on input "DXAmcFSVMJ8oyqbzK0YGdZXp" at bounding box center [101, 11] width 155 height 8
paste input "EM2vDzA4IdVbWOaOGpozp63D"
type input "EM2vDzA4IdVbWOaOGpozp63D"
click at [167, 8] on icon "search-icon" at bounding box center [169, 10] width 5 height 5
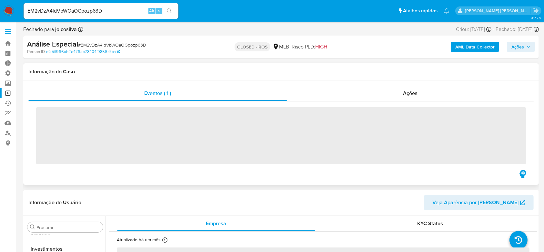
scroll to position [304, 0]
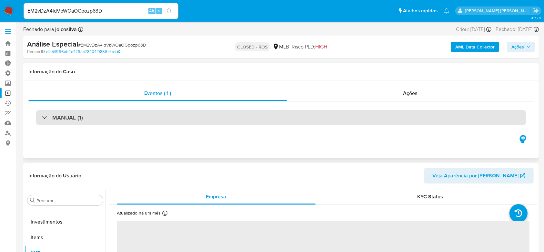
click at [43, 115] on div "MANUAL (1)" at bounding box center [62, 117] width 41 height 7
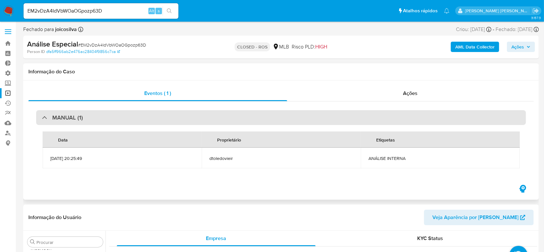
select select "10"
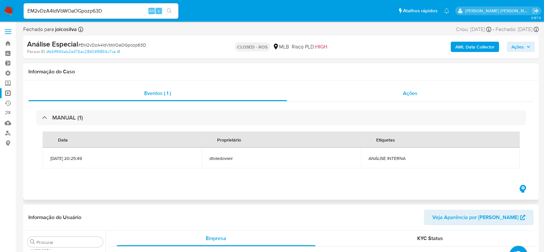
click at [413, 94] on span "Ações" at bounding box center [410, 92] width 15 height 7
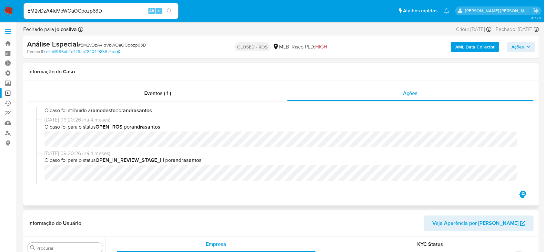
scroll to position [101, 0]
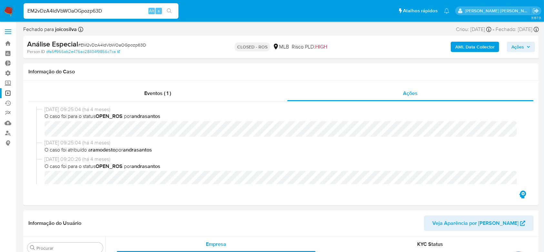
click at [83, 10] on input "EM2vDzA4IdVbWOaOGpozp63D" at bounding box center [101, 11] width 155 height 8
paste input "ewzmwdHoKJ6NWgW3MetcV4lB"
type input "ewzmwdHoKJ6NWgW3MetcV4lB"
click at [171, 11] on icon "search-icon" at bounding box center [169, 10] width 5 height 5
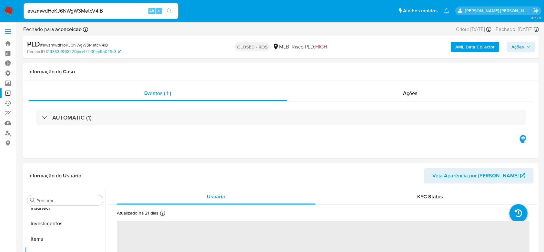
scroll to position [304, 0]
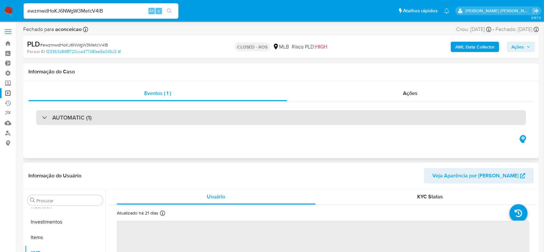
click at [49, 117] on div "AUTOMATIC (1)" at bounding box center [67, 117] width 50 height 7
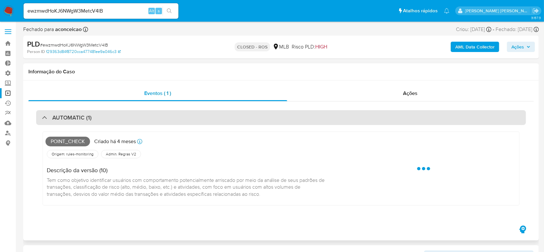
select select "10"
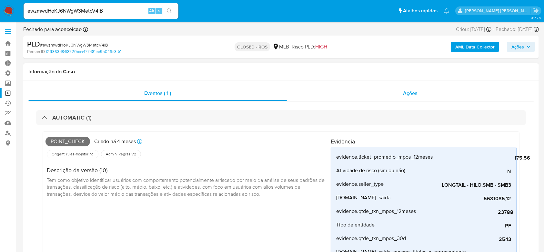
click at [417, 93] on span "Ações" at bounding box center [410, 92] width 15 height 7
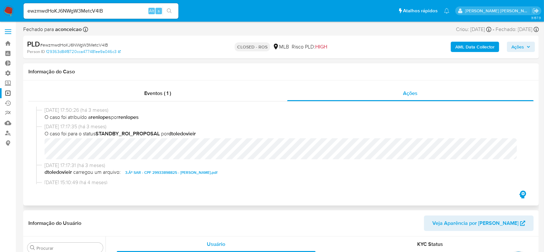
scroll to position [430, 0]
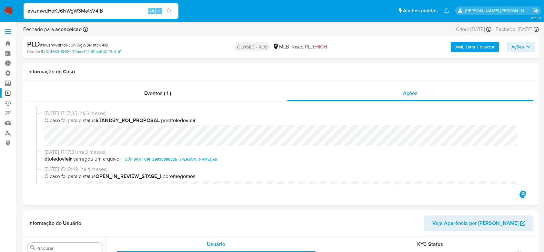
click at [88, 11] on input "ewzmwdHoKJ6NWgW3MetcV4lB" at bounding box center [101, 11] width 155 height 8
paste input "Gf6SlBdgsi34XUHMO2OlQfrs"
type input "Gf6SlBdgsi34XUHMO2OlQfrs"
click at [173, 11] on button "search-icon" at bounding box center [169, 10] width 13 height 9
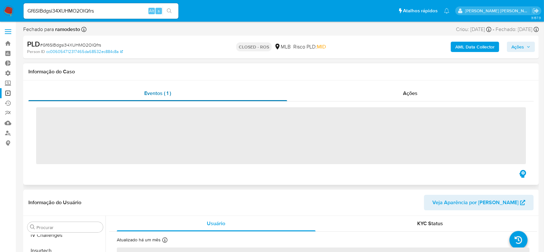
scroll to position [304, 0]
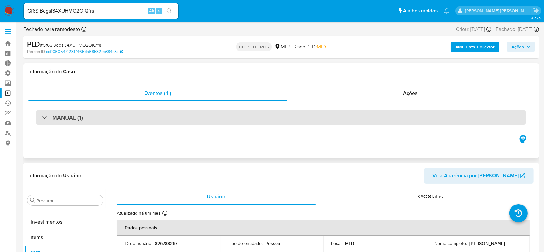
click at [42, 117] on div "MANUAL (1)" at bounding box center [62, 117] width 41 height 7
select select "10"
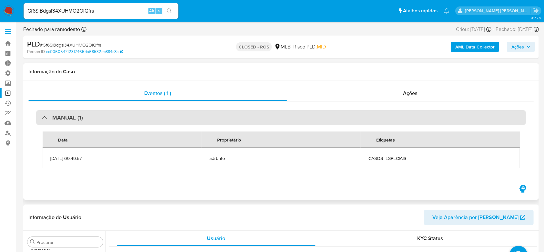
click at [42, 117] on div at bounding box center [42, 117] width 0 height 0
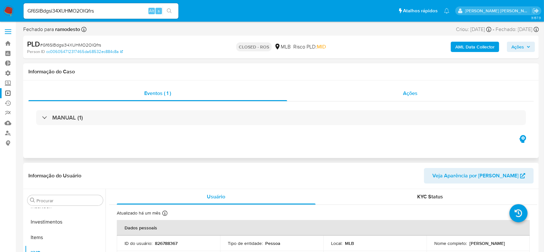
click at [417, 95] on span "Ações" at bounding box center [410, 92] width 15 height 7
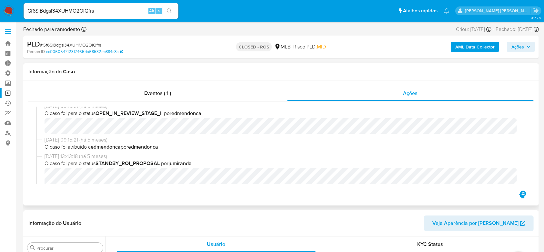
scroll to position [430, 0]
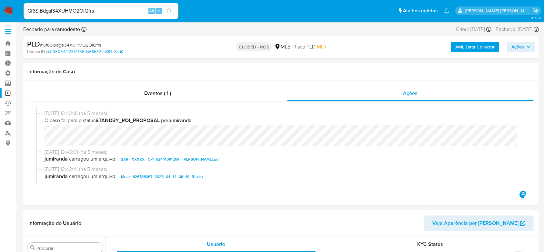
click at [77, 15] on input "Gf6SlBdgsi34XUHMO2OlQfrs" at bounding box center [101, 11] width 155 height 8
paste input "TtM3fKxDoT7z21aRfHHAd3t"
type input "GTtM3fKxDoT7z21aRfHHAd3t"
click at [170, 12] on icon "search-icon" at bounding box center [169, 10] width 5 height 5
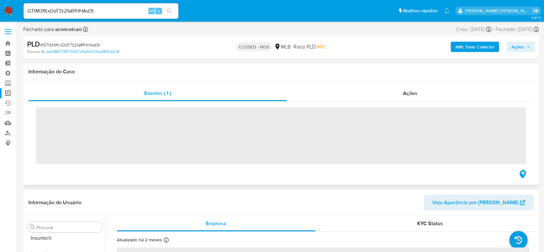
scroll to position [304, 0]
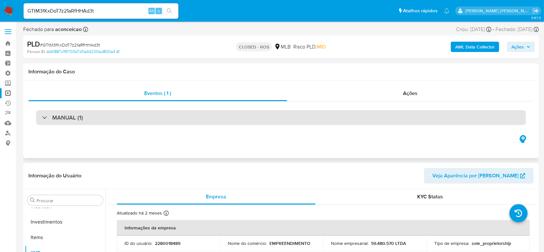
click at [45, 115] on div "MANUAL (1)" at bounding box center [62, 117] width 41 height 7
select select "10"
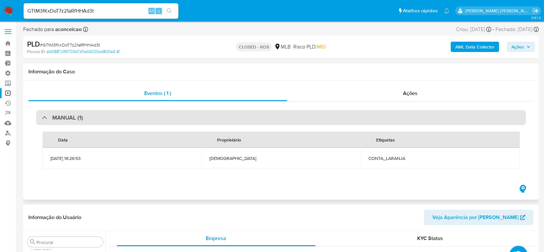
click at [45, 115] on div "MANUAL (1)" at bounding box center [62, 117] width 41 height 7
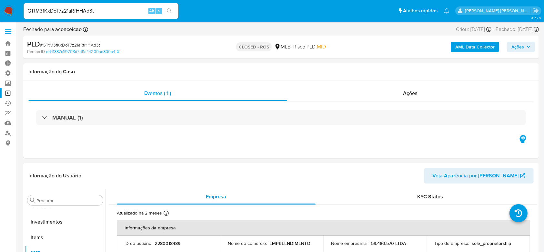
click at [89, 10] on input "GTtM3fKxDoT7z21aRfHHAd3t" at bounding box center [101, 11] width 155 height 8
paste input "HhefsUxu7pAA24pzZ6796bHl"
type input "HhefsUxu7pAA24pzZ6796bHl"
click at [174, 11] on button "search-icon" at bounding box center [169, 10] width 13 height 9
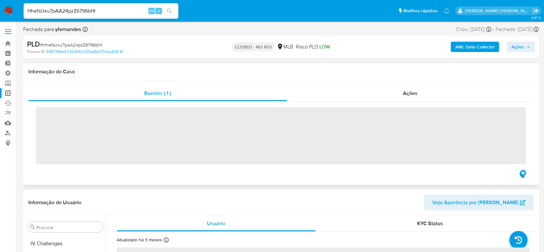
scroll to position [304, 0]
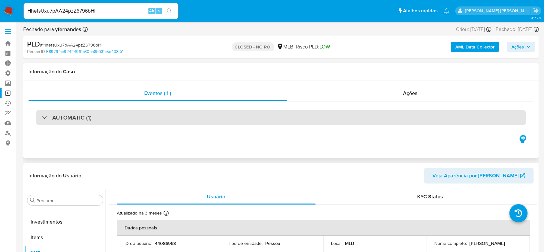
click at [42, 117] on div at bounding box center [42, 117] width 0 height 0
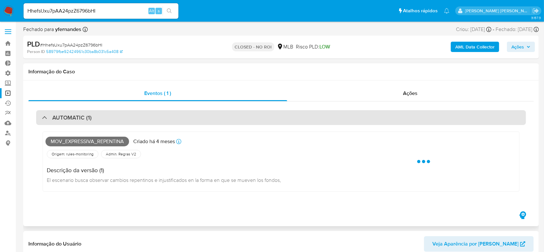
select select "10"
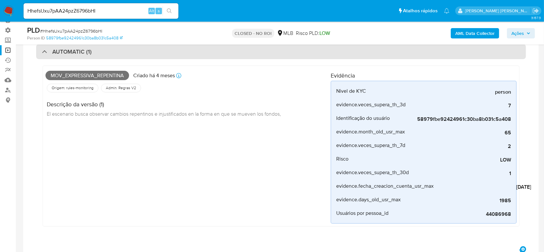
scroll to position [0, 0]
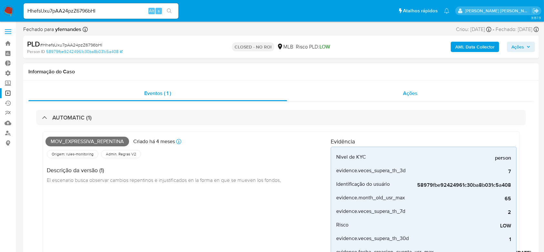
click at [411, 93] on span "Ações" at bounding box center [410, 92] width 15 height 7
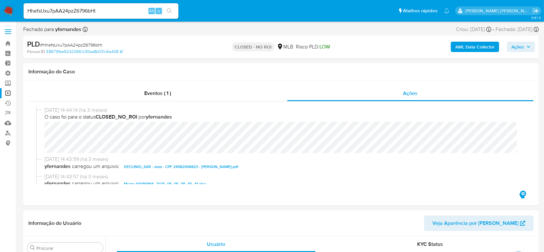
click at [84, 10] on input "HhefsUxu7pAA24pzZ6796bHl" at bounding box center [101, 11] width 155 height 8
paste input "Pq28VVeBIyY2EqbcCuu7Cv"
type input "HhPq28VVeBIyY2EqbcCuu7Cv"
click at [167, 9] on icon "search-icon" at bounding box center [169, 10] width 5 height 5
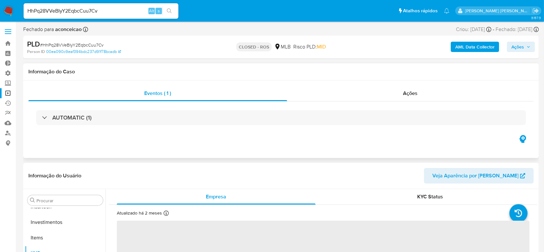
scroll to position [304, 0]
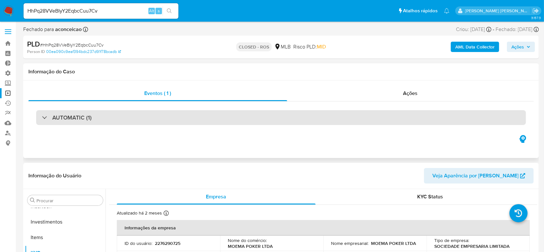
click at [46, 118] on div "AUTOMATIC (1)" at bounding box center [67, 117] width 50 height 7
select select "10"
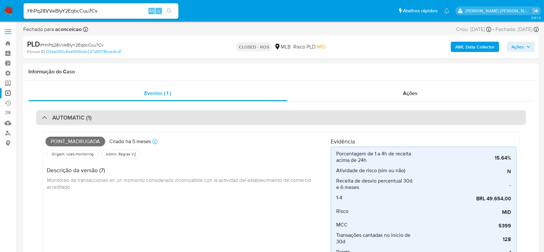
click at [42, 117] on div at bounding box center [42, 117] width 0 height 0
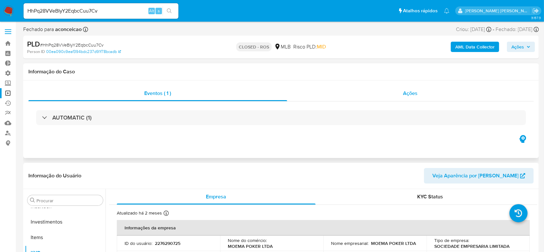
click at [401, 96] on div "Ações" at bounding box center [410, 92] width 246 height 15
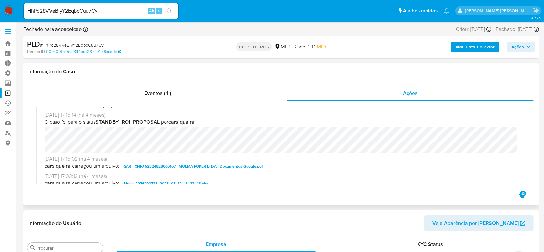
scroll to position [344, 0]
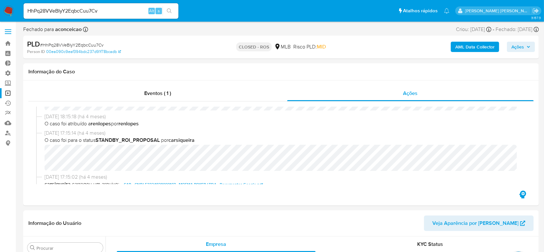
click at [83, 9] on input "HhPq28VVeBIyY2EqbcCuu7Cv" at bounding box center [101, 11] width 155 height 8
paste input "IL3EGgddUI6vWelApsAeESlU"
type input "IL3EGgddUI6vWelApsAeESlU"
click at [172, 13] on button "search-icon" at bounding box center [169, 10] width 13 height 9
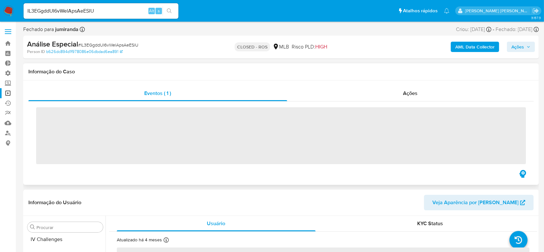
scroll to position [304, 0]
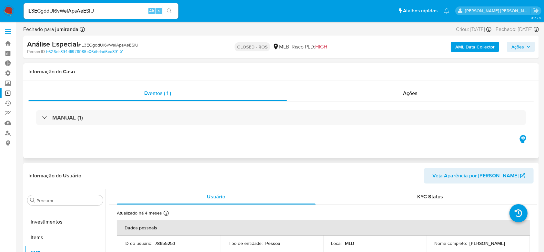
select select "10"
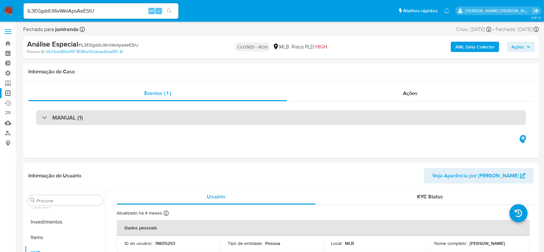
click at [42, 117] on div at bounding box center [42, 117] width 0 height 0
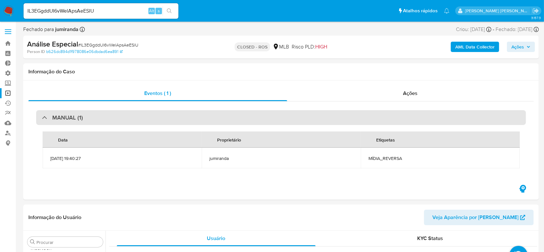
click at [46, 116] on div "MANUAL (1)" at bounding box center [62, 117] width 41 height 7
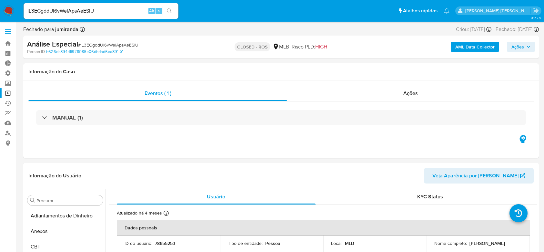
select select "10"
click at [81, 13] on input "IL3EGgddUI6vWelApsAeESlU" at bounding box center [101, 11] width 155 height 8
paste input "iwxAnymcsLnx3T1M7eYJss1L"
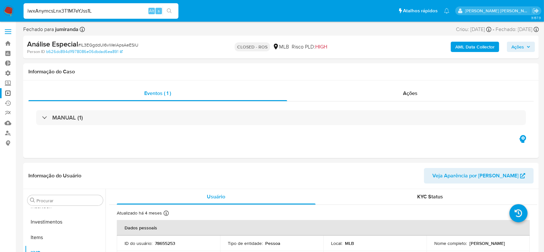
type input "iwxAnymcsLnx3T1M7eYJss1L"
click at [168, 11] on icon "search-icon" at bounding box center [169, 10] width 5 height 5
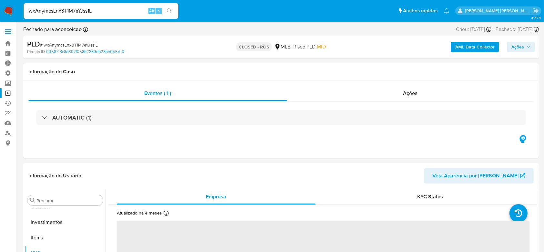
scroll to position [304, 0]
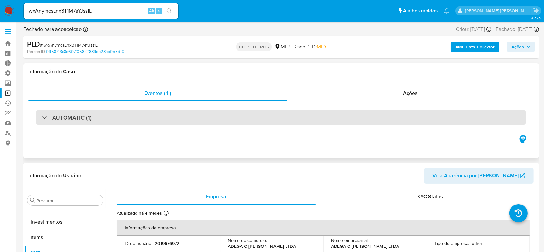
click at [47, 116] on div "AUTOMATIC (1)" at bounding box center [67, 117] width 50 height 7
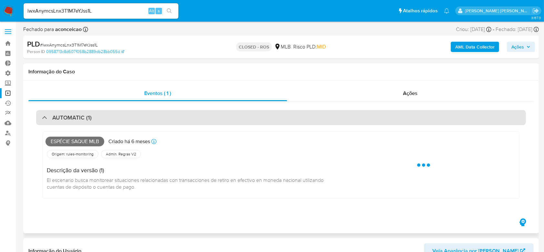
select select "10"
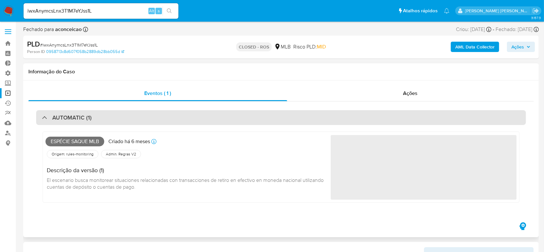
click at [46, 116] on div "AUTOMATIC (1)" at bounding box center [67, 117] width 50 height 7
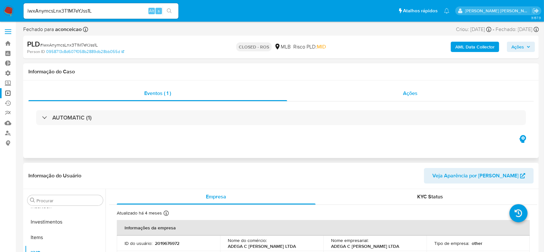
click at [388, 97] on div "Ações" at bounding box center [410, 92] width 246 height 15
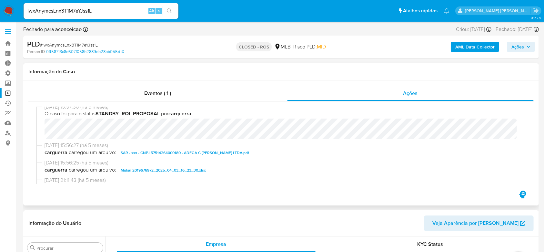
scroll to position [473, 0]
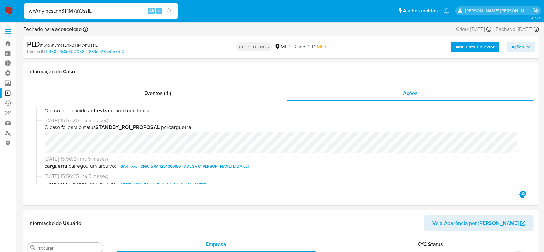
click at [82, 11] on input "iwxAnymcsLnx3T1M7eYJss1L" at bounding box center [101, 11] width 155 height 8
paste input "JjuDfUN3zbBqxvhhxy7VSEhD"
type input "JjuDfUN3zbBqxvhhxy7VSEhD"
click at [167, 8] on icon "search-icon" at bounding box center [169, 10] width 5 height 5
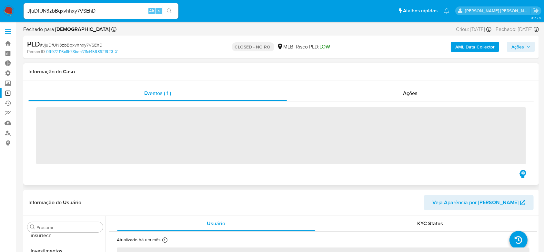
scroll to position [304, 0]
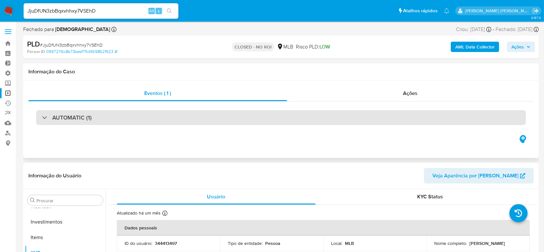
click at [43, 115] on div "AUTOMATIC (1)" at bounding box center [67, 117] width 50 height 7
select select "10"
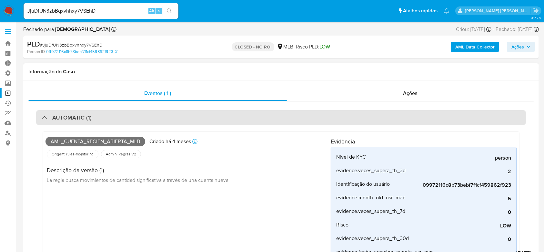
click at [43, 115] on div "AUTOMATIC (1)" at bounding box center [67, 117] width 50 height 7
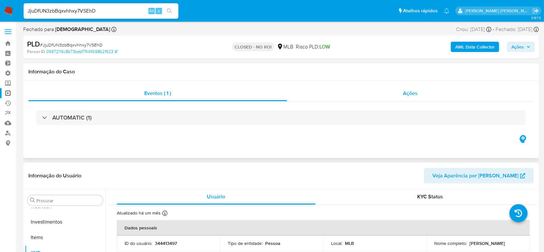
click at [410, 95] on span "Ações" at bounding box center [410, 92] width 15 height 7
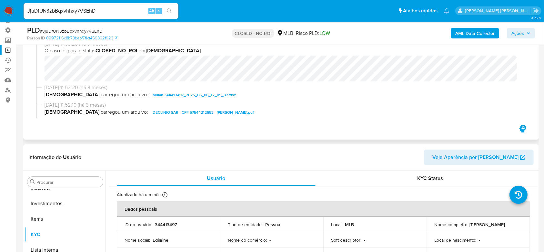
scroll to position [0, 0]
click at [88, 9] on input "JjuDfUN3zbBqxvhhxy7VSEhD" at bounding box center [101, 11] width 155 height 8
paste input "kFa1fjcVWJeI5SmV3rIcA8BJ"
type input "kFa1fjcVWJeI5SmV3rIcA8BJ"
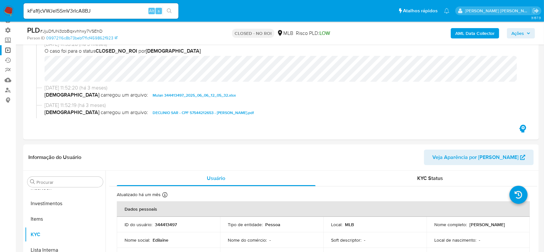
click at [169, 9] on icon "search-icon" at bounding box center [169, 10] width 5 height 5
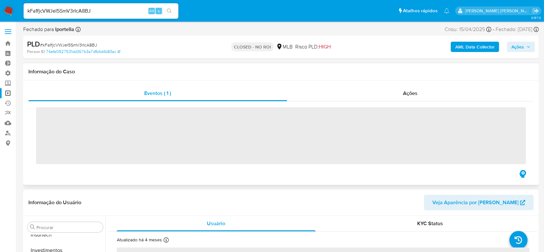
scroll to position [304, 0]
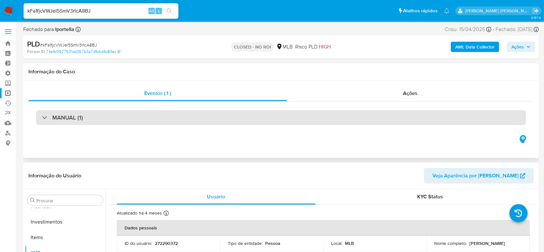
click at [46, 119] on div "MANUAL (1)" at bounding box center [62, 117] width 41 height 7
select select "10"
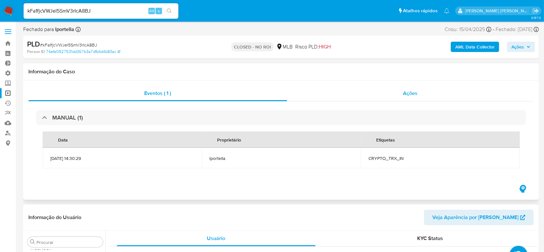
click at [413, 95] on span "Ações" at bounding box center [410, 92] width 15 height 7
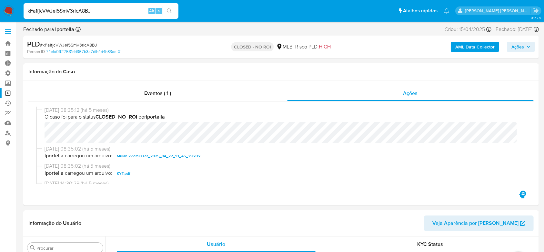
click at [78, 10] on input "kFa1fjcVWJeI5SmV3rIcA8BJ" at bounding box center [101, 11] width 155 height 8
paste input "moca8pxIwfyTdxjtJuyylYIf"
type input "moca8pxIwfyTdxjtJuyylYIf"
click at [172, 8] on button "search-icon" at bounding box center [169, 10] width 13 height 9
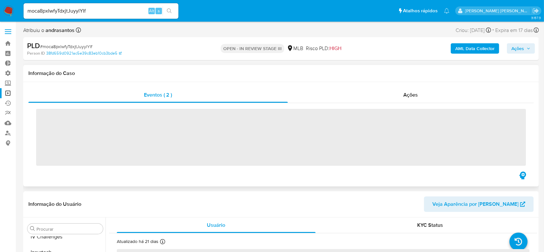
scroll to position [304, 0]
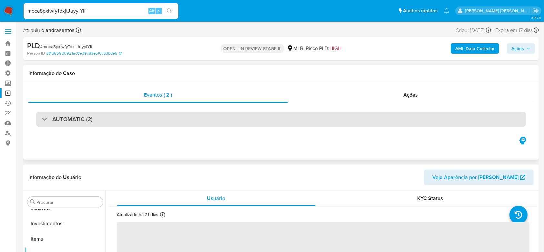
click at [44, 117] on div "AUTOMATIC (2)" at bounding box center [67, 118] width 51 height 7
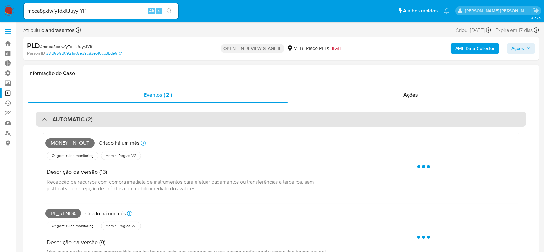
select select "10"
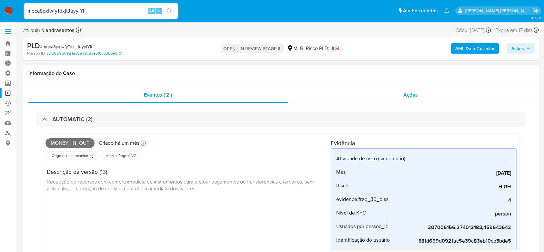
click at [404, 96] on span "Ações" at bounding box center [411, 94] width 15 height 7
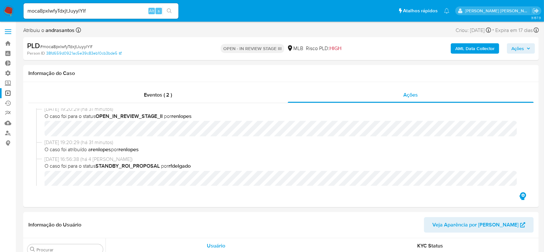
scroll to position [129, 0]
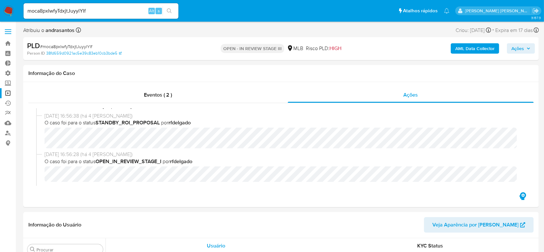
click at [77, 9] on input "moca8pxIwfyTdxjtJuyylYIf" at bounding box center [101, 11] width 155 height 8
paste input "lkpvZEuF5jIB9HEfvpnfTCkL"
type input "lkpvZEuF5jIB9HEfvpnfTCkL"
click at [168, 9] on icon "search-icon" at bounding box center [169, 10] width 5 height 5
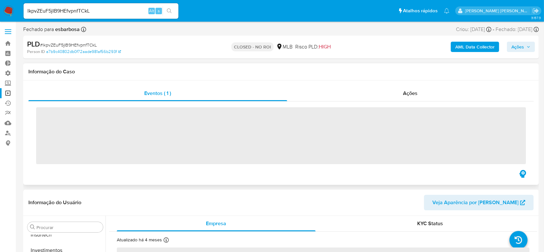
scroll to position [304, 0]
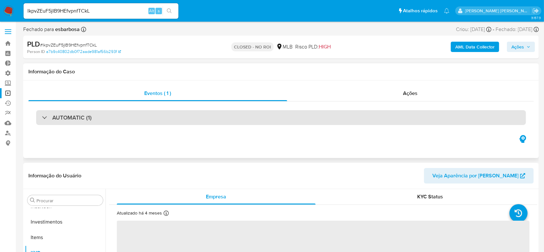
click at [42, 117] on div at bounding box center [42, 117] width 0 height 0
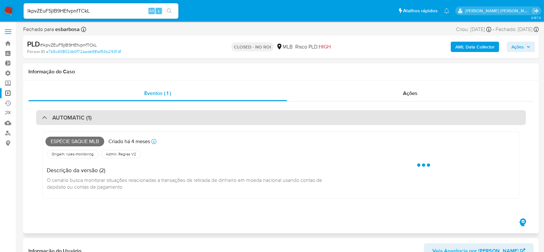
select select "10"
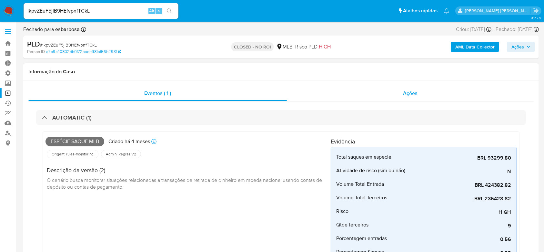
click at [414, 93] on span "Ações" at bounding box center [410, 92] width 15 height 7
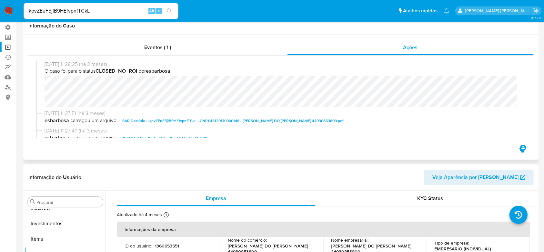
scroll to position [0, 0]
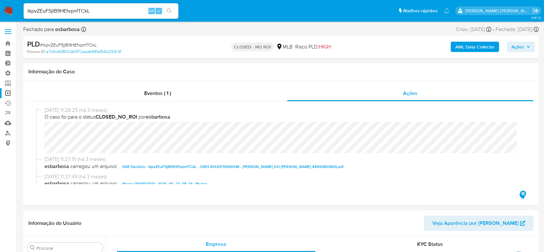
click at [83, 11] on input "lkpvZEuF5jIB9HEfvpnfTCkL" at bounding box center [101, 11] width 155 height 8
paste input "m14XEZuY3SViMvCCtVvcysnS"
type input "m14XEZuY3SViMvCCtVvcysnS"
click at [171, 12] on icon "search-icon" at bounding box center [169, 10] width 5 height 5
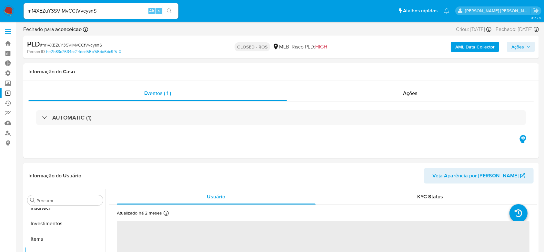
scroll to position [304, 0]
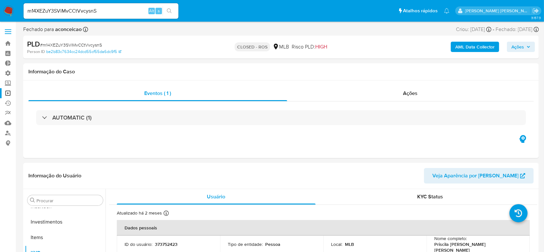
select select "10"
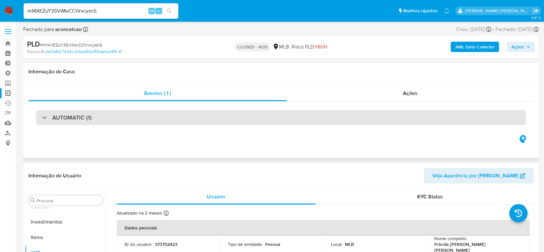
click at [42, 117] on div at bounding box center [42, 117] width 0 height 0
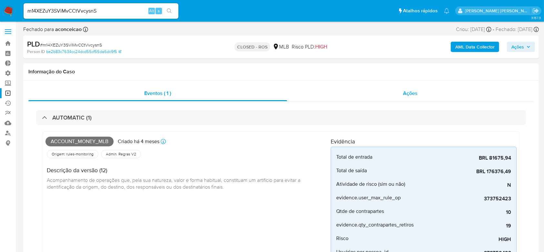
click at [409, 89] on span "Ações" at bounding box center [410, 92] width 15 height 7
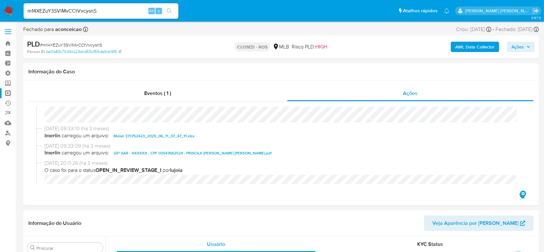
scroll to position [430, 0]
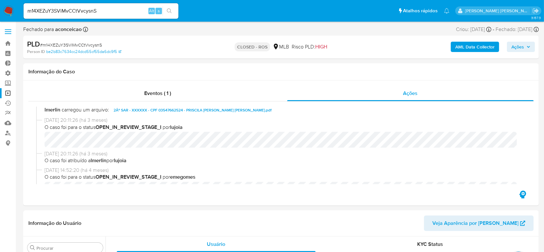
click at [78, 11] on input "m14XEZuY3SViMvCCtVvcysnS" at bounding box center [101, 11] width 155 height 8
paste input "8CW34RMx7lcHVOrwGw4F9eD"
type input "m8CW34RMx7lcHVOrwGw4F9eD"
click at [173, 9] on button "search-icon" at bounding box center [169, 10] width 13 height 9
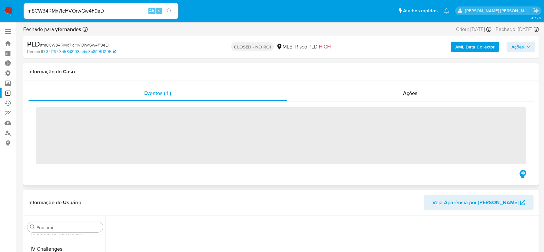
scroll to position [304, 0]
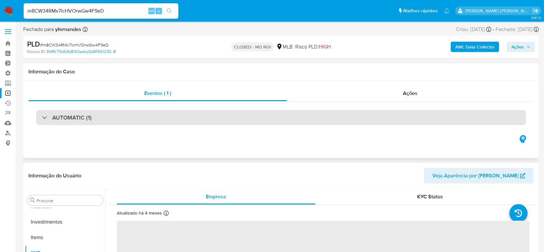
select select "10"
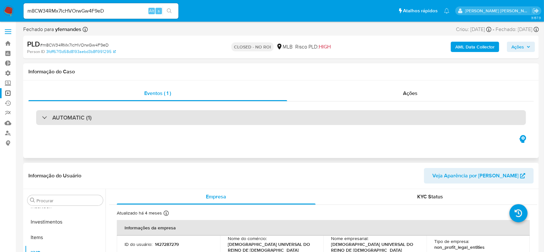
click at [42, 117] on div at bounding box center [42, 117] width 0 height 0
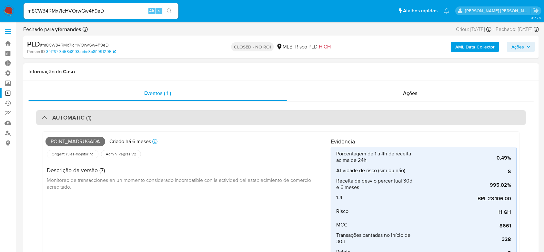
click at [43, 117] on div "AUTOMATIC (1)" at bounding box center [67, 117] width 50 height 7
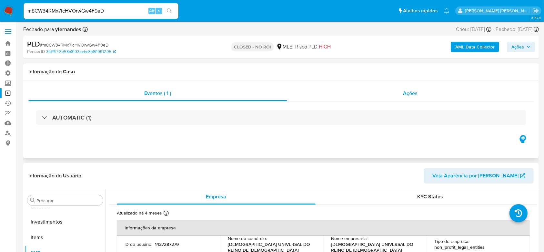
click at [404, 92] on span "Ações" at bounding box center [410, 92] width 15 height 7
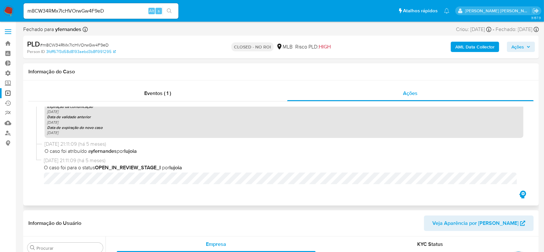
scroll to position [322, 0]
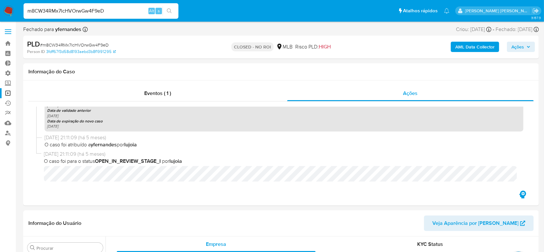
click at [89, 10] on input "m8CW34RMx7lcHVOrwGw4F9eD" at bounding box center [101, 11] width 155 height 8
paste input "rJ8sCU1HZNpj3n8iYJvJqlQ"
type input "mrJ8sCU1HZNpj3n8iYJvJqlQ"
click at [168, 11] on icon "search-icon" at bounding box center [169, 10] width 5 height 5
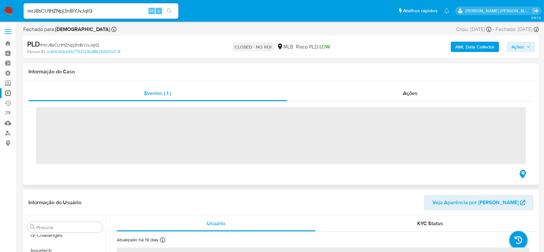
scroll to position [304, 0]
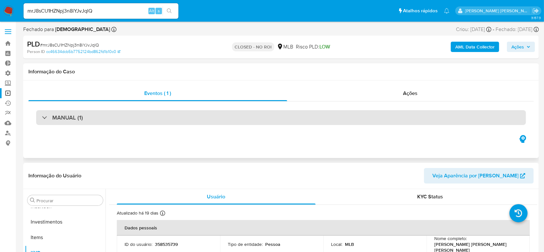
select select "10"
click at [46, 117] on div "MANUAL (1)" at bounding box center [62, 117] width 41 height 7
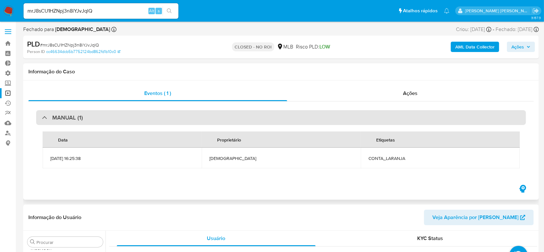
click at [42, 117] on div at bounding box center [42, 117] width 0 height 0
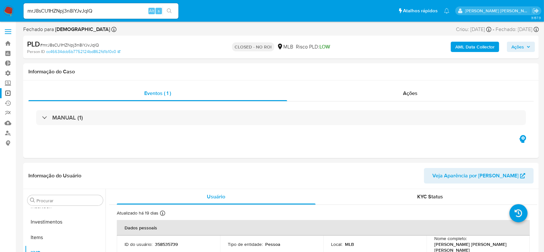
click at [76, 15] on div "mrJ8sCU1HZNpj3n8iYJvJqlQ Alt s" at bounding box center [101, 10] width 155 height 15
click at [80, 12] on input "mrJ8sCU1HZNpj3n8iYJvJqlQ" at bounding box center [101, 11] width 155 height 8
paste input "NjfNs8VIEBHSBauNFu7T849a"
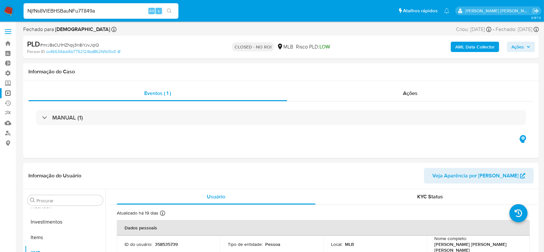
type input "NjfNs8VIEBHSBauNFu7T849a"
click at [172, 14] on button "search-icon" at bounding box center [169, 10] width 13 height 9
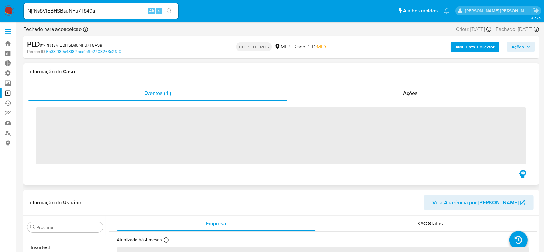
scroll to position [304, 0]
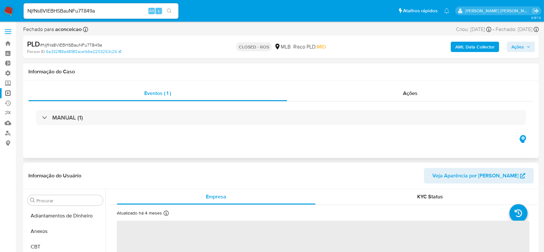
scroll to position [304, 0]
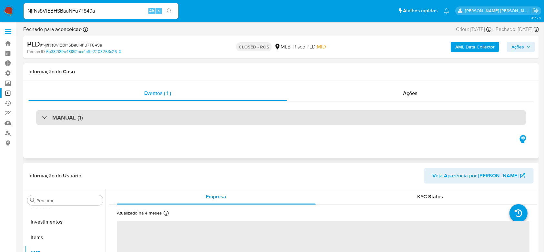
click at [42, 115] on div "MANUAL (1)" at bounding box center [62, 117] width 41 height 7
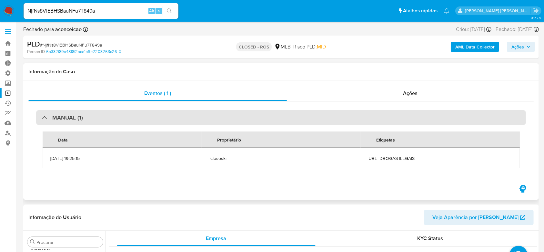
select select "10"
click at [42, 117] on div at bounding box center [42, 117] width 0 height 0
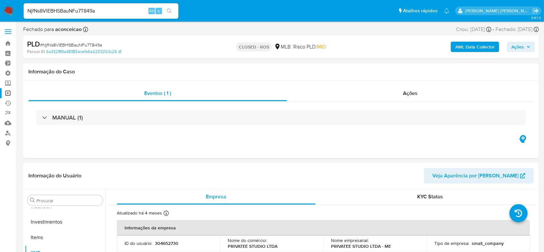
click at [80, 11] on input "NjfNs8VIEBHSBauNFu7T849a" at bounding box center [101, 11] width 155 height 8
paste input "omSZrvhm8opKZI5P0JBLO5ZM"
type input "omSZrvhm8opKZI5P0JBLO5ZM"
click at [172, 11] on icon "search-icon" at bounding box center [169, 10] width 5 height 5
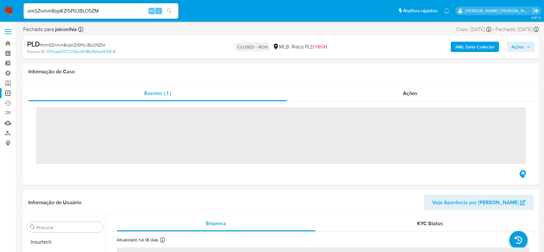
scroll to position [304, 0]
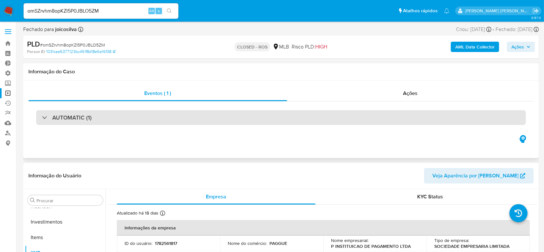
click at [49, 117] on div "AUTOMATIC (1)" at bounding box center [67, 117] width 50 height 7
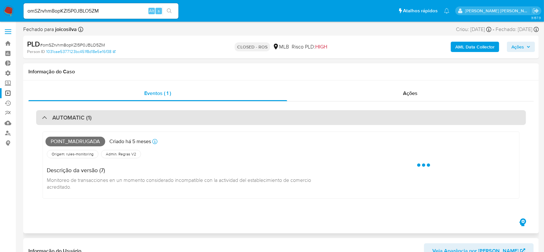
select select "10"
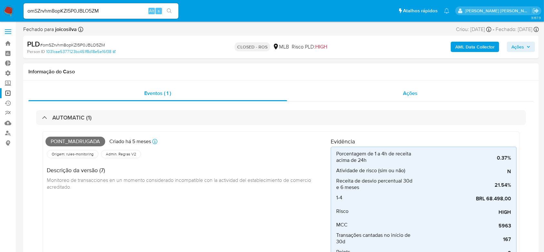
click at [411, 90] on span "Ações" at bounding box center [410, 92] width 15 height 7
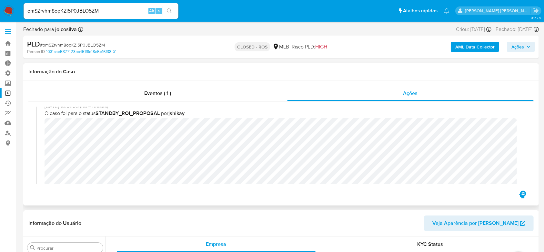
scroll to position [430, 0]
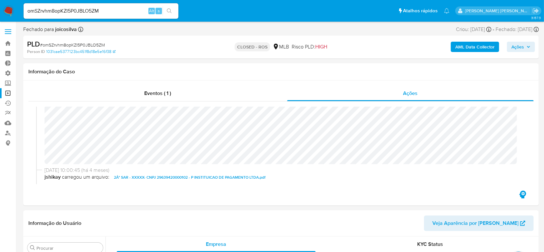
click at [91, 12] on input "omSZrvhm8opKZI5P0JBLO5ZM" at bounding box center [101, 11] width 155 height 8
paste input "Qjdqeh7ly2dSCr1HhaGy34qS"
type input "Qjdqeh7ly2dSCr1HhaGy34qS"
click at [168, 9] on icon "search-icon" at bounding box center [169, 10] width 5 height 5
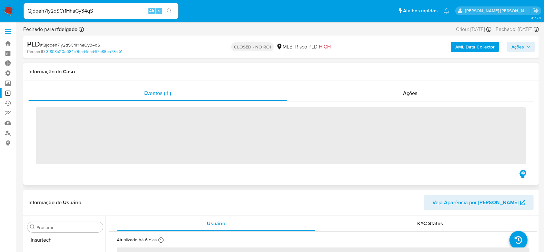
scroll to position [304, 0]
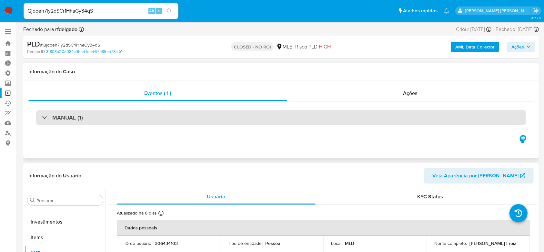
click at [47, 119] on div "MANUAL (1)" at bounding box center [62, 117] width 41 height 7
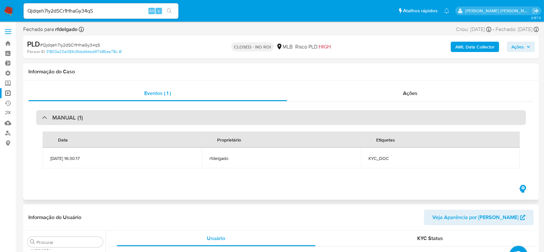
select select "10"
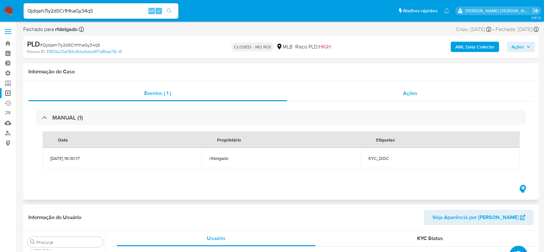
click at [411, 94] on span "Ações" at bounding box center [410, 92] width 15 height 7
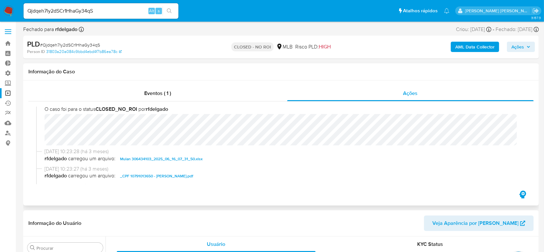
scroll to position [0, 0]
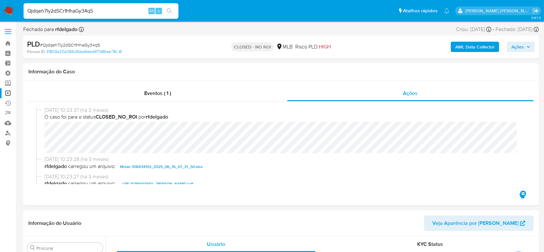
click at [78, 9] on input "Qjdqeh7ly2dSCr1HhaGy34qS" at bounding box center [101, 11] width 155 height 8
paste input "Tc0gn9ywaJtQ97hX8pybxkWF"
type input "Tc0gn9ywaJtQ97hX8pybxkWF"
click at [175, 13] on button "search-icon" at bounding box center [169, 10] width 13 height 9
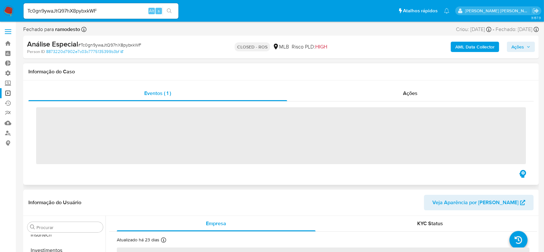
scroll to position [304, 0]
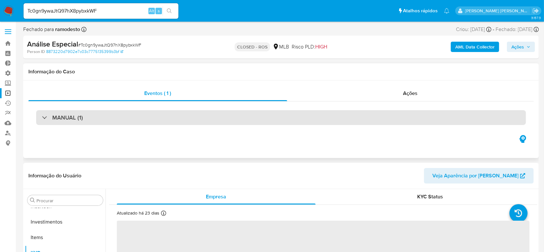
click at [42, 117] on div at bounding box center [42, 117] width 0 height 0
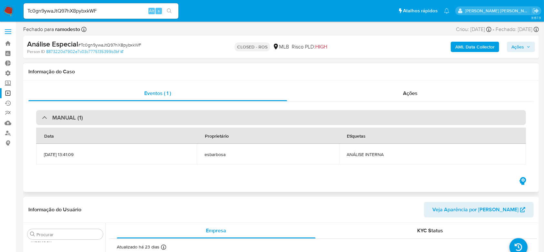
select select "10"
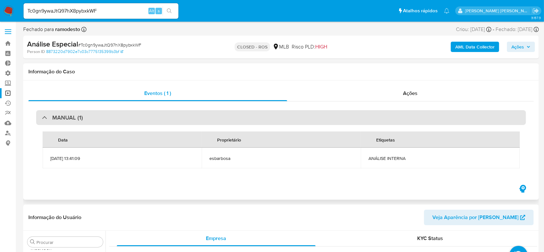
click at [42, 117] on div at bounding box center [42, 117] width 0 height 0
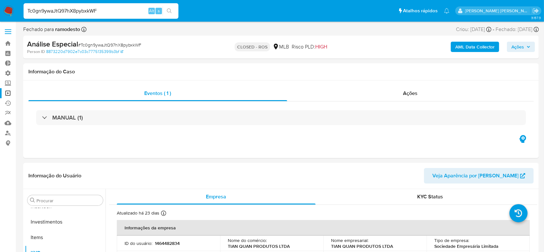
click at [77, 9] on input "Tc0gn9ywaJtQ97hX8pybxkWF" at bounding box center [101, 11] width 155 height 8
paste input "Mtwvt7HD0bNJAaziFlG5VHe"
type input "TMtwvt7HD0bNJAaziFlG5VHe"
click at [167, 11] on icon "search-icon" at bounding box center [169, 10] width 5 height 5
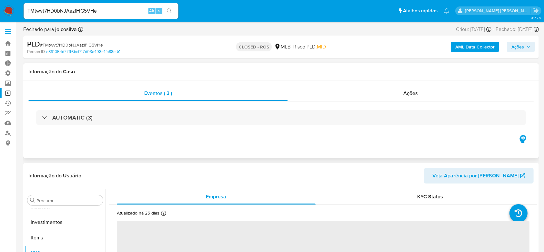
scroll to position [304, 0]
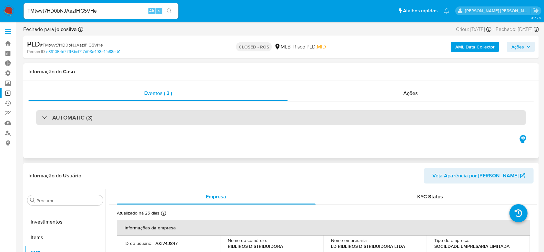
click at [45, 117] on div "AUTOMATIC (3)" at bounding box center [67, 117] width 51 height 7
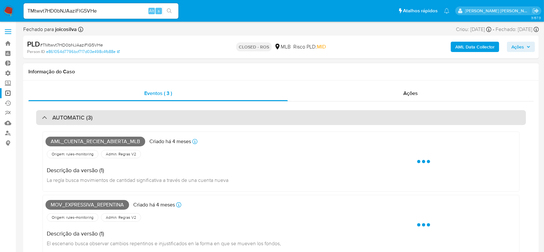
select select "10"
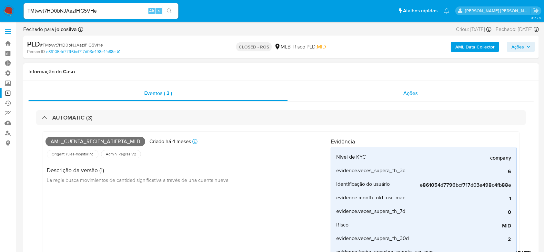
click at [403, 95] on div "Ações" at bounding box center [411, 92] width 246 height 15
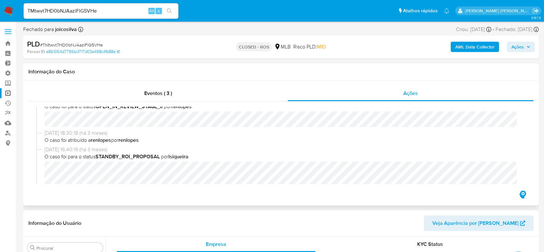
scroll to position [387, 0]
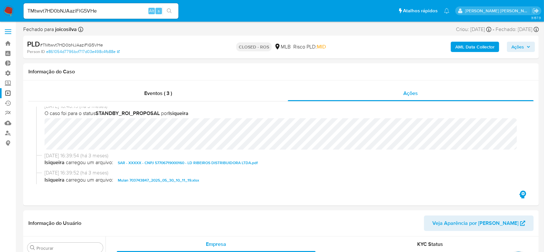
click at [81, 9] on input "TMtwvt7HD0bNJAaziFlG5VHe" at bounding box center [101, 11] width 155 height 8
paste input "V5IXU8jBTKUYYpz8yH3Z2DJu"
type input "V5IXU8jBTKUYYpz8yH3Z2DJu"
click at [171, 5] on div "V5IXU8jBTKUYYpz8yH3Z2DJu Alt s" at bounding box center [101, 10] width 155 height 15
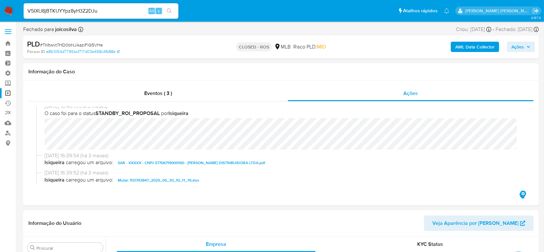
click at [171, 12] on icon "search-icon" at bounding box center [169, 10] width 5 height 5
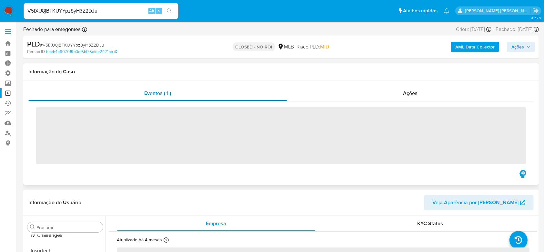
scroll to position [304, 0]
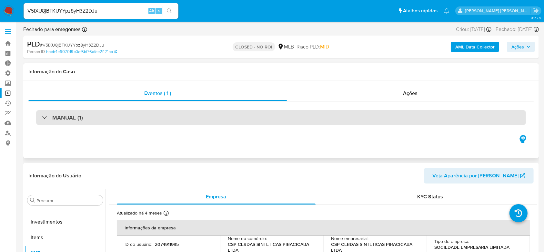
click at [48, 119] on div "MANUAL (1)" at bounding box center [62, 117] width 41 height 7
select select "10"
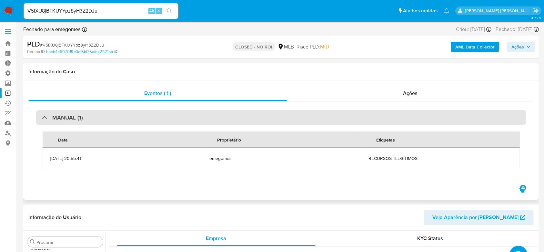
click at [48, 119] on div "MANUAL (1)" at bounding box center [62, 117] width 41 height 7
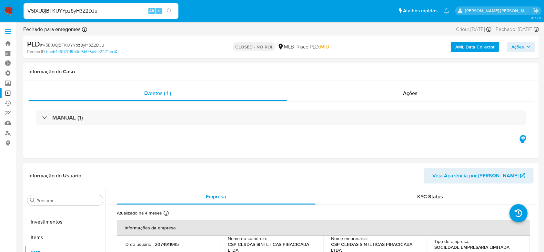
click at [85, 12] on input "V5IXU8jBTKUYYpz8yH3Z2DJu" at bounding box center [101, 11] width 155 height 8
paste input "vS95WzUr0u4Ta3sgR5WTO00s"
type input "vS95WzUr0u4Ta3sgR5WTO00s"
click at [171, 11] on icon "search-icon" at bounding box center [169, 10] width 5 height 5
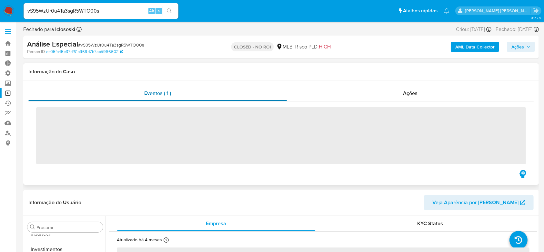
scroll to position [304, 0]
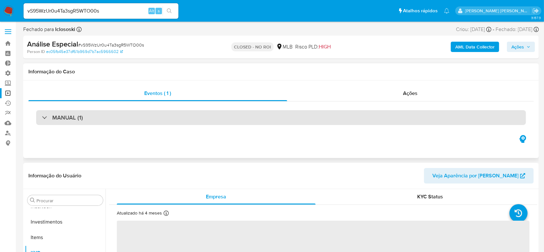
click at [46, 117] on div "MANUAL (1)" at bounding box center [62, 117] width 41 height 7
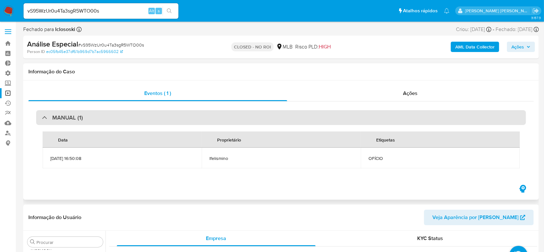
select select "10"
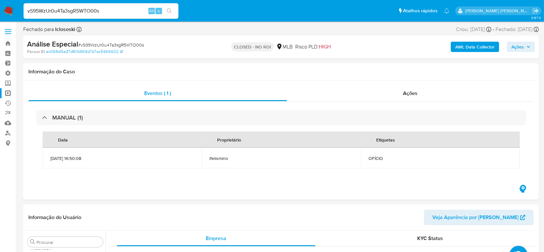
click at [86, 10] on input "vS95WzUr0u4Ta3sgR5WTO00s" at bounding box center [101, 11] width 155 height 8
paste input "w6SMFf87RwHxjgJH53G7RrcG"
type input "w6SMFf87RwHxjgJH53G7RrcG"
click at [168, 9] on icon "search-icon" at bounding box center [169, 10] width 5 height 5
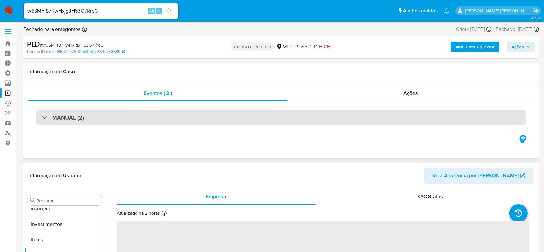
scroll to position [304, 0]
click at [41, 118] on div "MANUAL (2)" at bounding box center [281, 117] width 490 height 15
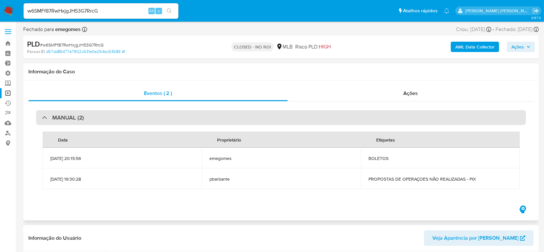
select select "10"
click at [41, 118] on div "MANUAL (2)" at bounding box center [281, 117] width 490 height 15
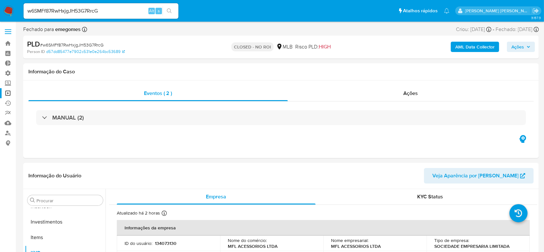
click at [76, 10] on input "w6SMFf87RwHxjgJH53G7RrcG" at bounding box center [101, 11] width 155 height 8
paste input "uLcrUBSl6mvBB00UcQg6yIt"
type input "wuLcrUBSl6mvBB00UcQg6yIt"
click at [166, 11] on button "search-icon" at bounding box center [169, 10] width 13 height 9
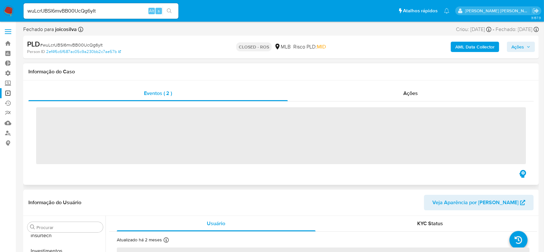
scroll to position [304, 0]
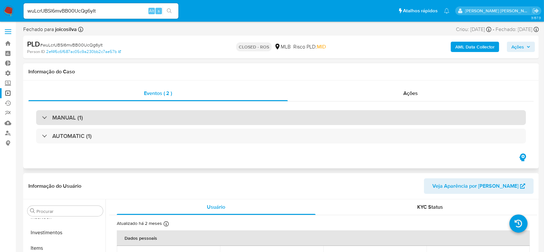
click at [42, 117] on div at bounding box center [42, 117] width 0 height 0
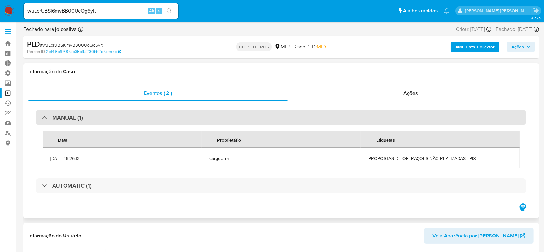
select select "10"
click at [42, 117] on div at bounding box center [42, 117] width 0 height 0
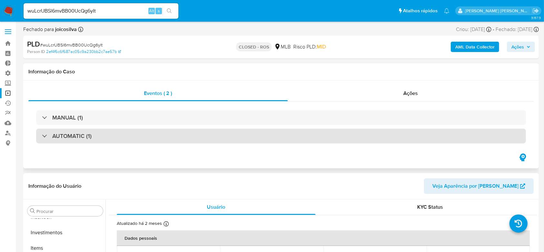
click at [42, 133] on div "AUTOMATIC (1)" at bounding box center [67, 135] width 50 height 7
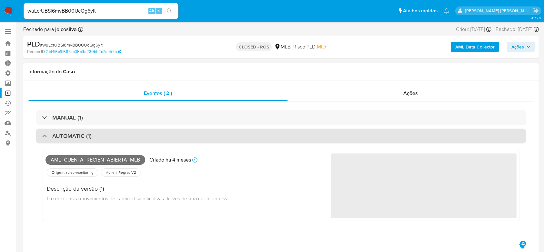
click at [42, 133] on div "AUTOMATIC (1)" at bounding box center [67, 135] width 50 height 7
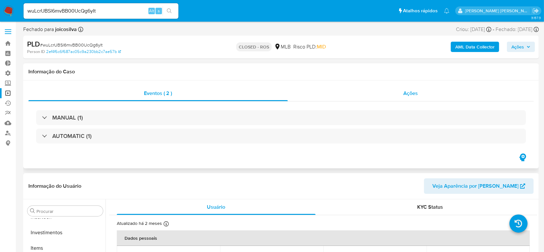
click at [408, 95] on span "Ações" at bounding box center [411, 92] width 15 height 7
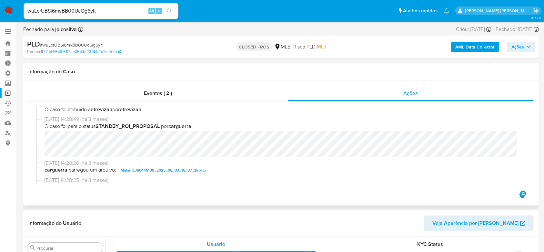
scroll to position [416, 0]
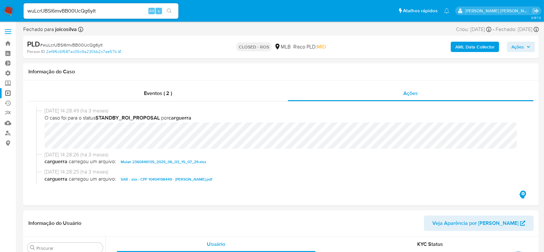
click at [86, 11] on input "wuLcrUBSl6mvBB00UcQg6yIt" at bounding box center [101, 11] width 155 height 8
paste input "x2WHpqyw1qVSdT6QoUoLp4Ul"
type input "x2WHpqyw1qVSdT6QoUoLp4Ul"
click at [171, 12] on icon "search-icon" at bounding box center [169, 10] width 5 height 5
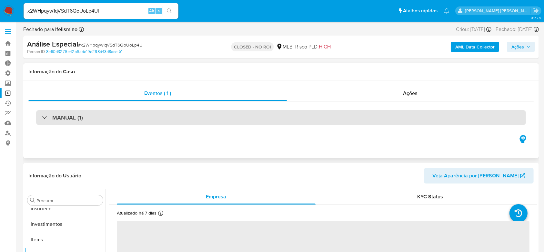
scroll to position [304, 0]
click at [42, 117] on div at bounding box center [42, 117] width 0 height 0
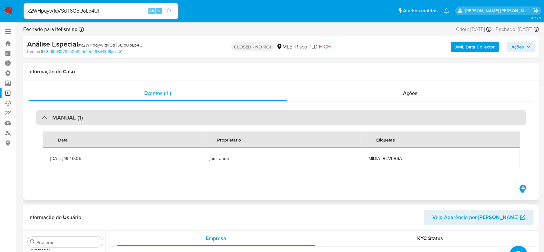
click at [44, 118] on div "MANUAL (1)" at bounding box center [62, 117] width 41 height 7
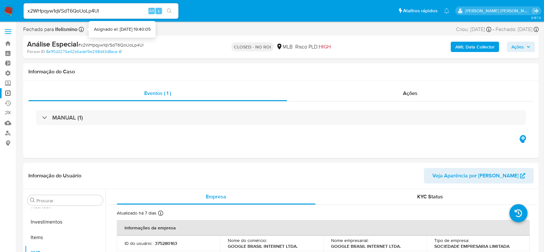
select select "10"
click at [83, 13] on input "x2WHpqyw1qVSdT6QoUoLp4Ul" at bounding box center [101, 11] width 155 height 8
paste input "Yf1fAZ1Mp1rKECh7i8vzji0O"
type input "Yf1fAZ1Mp1rKECh7i8vzji0O"
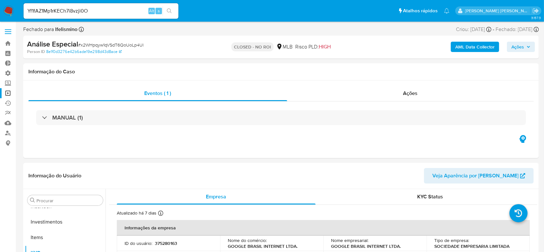
click at [170, 9] on icon "search-icon" at bounding box center [169, 10] width 5 height 5
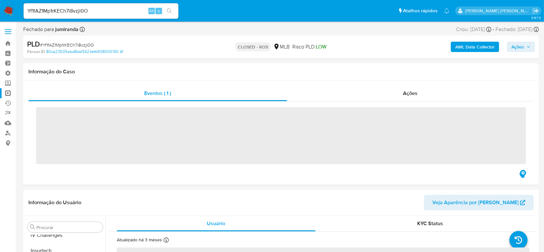
scroll to position [304, 0]
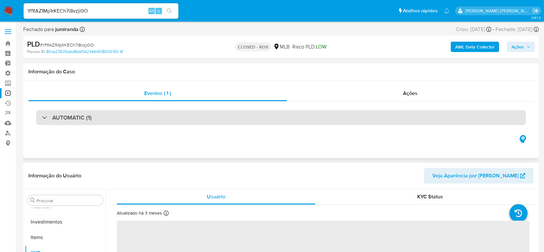
click at [42, 117] on div at bounding box center [42, 117] width 0 height 0
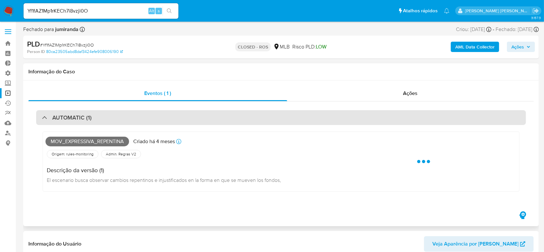
select select "10"
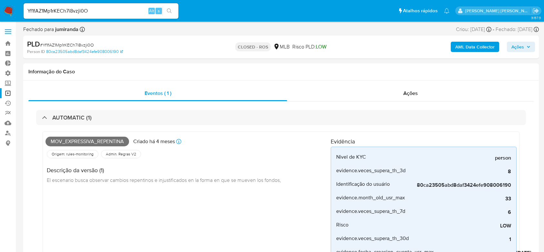
select select "10"
click at [404, 92] on span "Ações" at bounding box center [410, 92] width 15 height 7
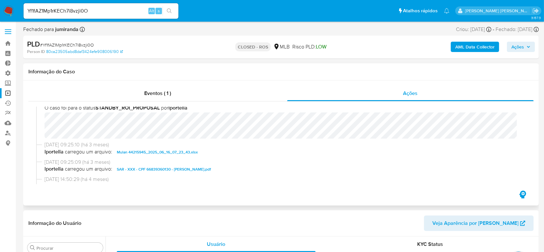
scroll to position [387, 0]
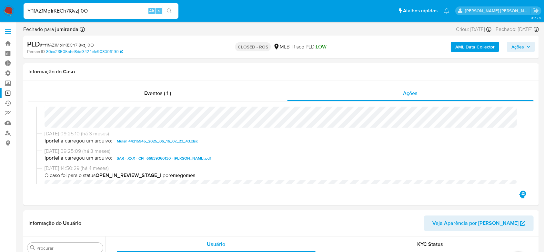
click at [79, 13] on input "Yf1fAZ1Mp1rKECh7i8vzji0O" at bounding box center [101, 11] width 155 height 8
paste input "yYl1rtB55vcDpMNrvdHelExo"
type input "yYl1rtB55vcDpMNrvdHelExo"
click at [169, 12] on icon "search-icon" at bounding box center [169, 10] width 5 height 5
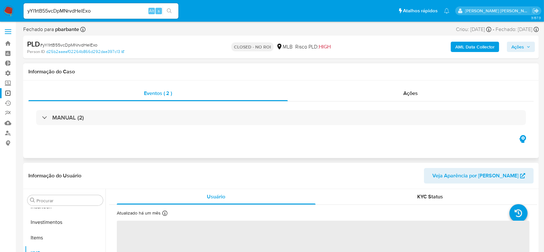
scroll to position [304, 0]
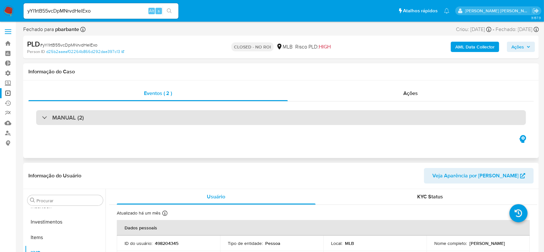
click at [48, 117] on div "MANUAL (2)" at bounding box center [63, 117] width 42 height 7
select select "10"
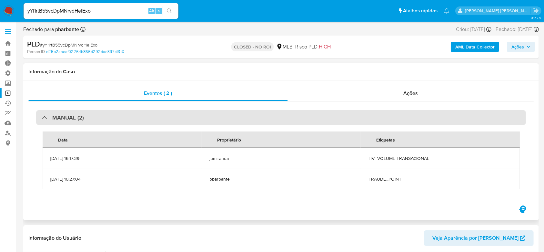
click at [48, 117] on div "MANUAL (2)" at bounding box center [63, 117] width 42 height 7
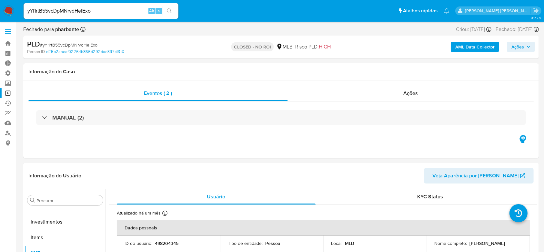
click at [81, 9] on input "yYl1rtB55vcDpMNrvdHelExo" at bounding box center [101, 11] width 155 height 8
paste input "pUKaMIDPl1S0snAM3Z6cgVzi"
type input "pUKaMIDPl1S0snAM3Z6cgVzi"
click at [167, 8] on icon "search-icon" at bounding box center [169, 10] width 5 height 5
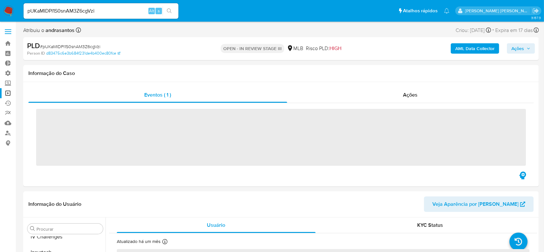
scroll to position [304, 0]
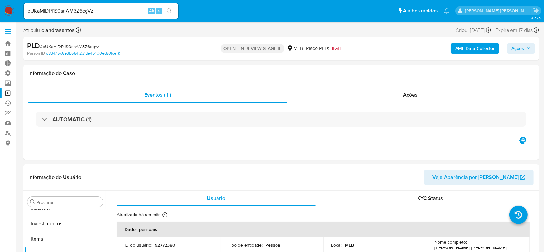
select select "10"
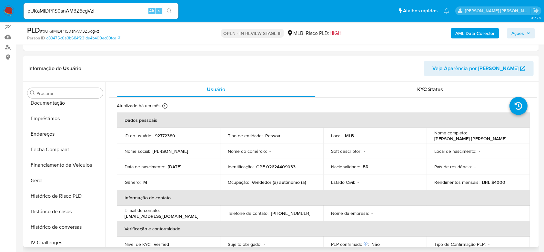
scroll to position [132, 0]
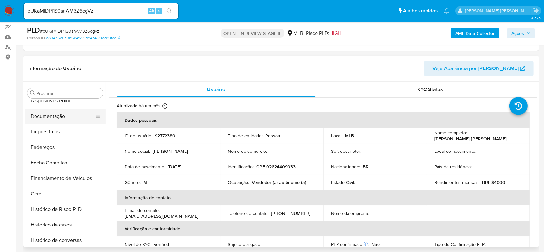
click at [47, 115] on button "Documentação" at bounding box center [62, 115] width 75 height 15
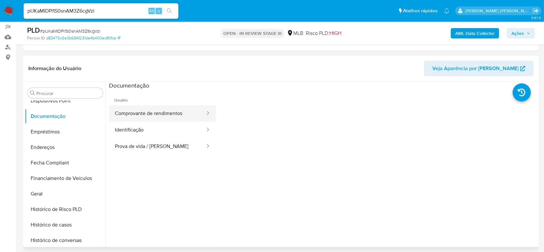
click at [159, 113] on button "Comprovante de rendimentos" at bounding box center [157, 113] width 97 height 16
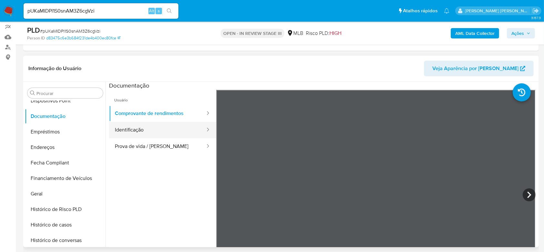
click at [137, 130] on button "Identificação" at bounding box center [157, 130] width 97 height 16
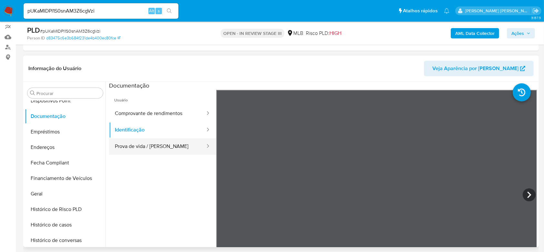
click at [133, 145] on button "Prova de vida / [PERSON_NAME]" at bounding box center [157, 146] width 97 height 16
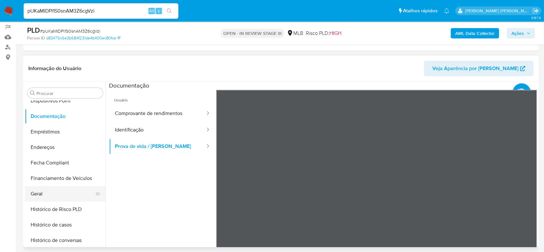
click at [39, 191] on button "Geral" at bounding box center [62, 193] width 75 height 15
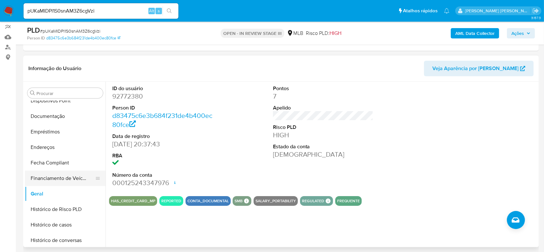
scroll to position [175, 0]
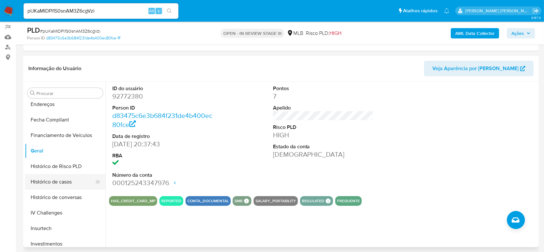
click at [59, 179] on button "Histórico de casos" at bounding box center [62, 181] width 75 height 15
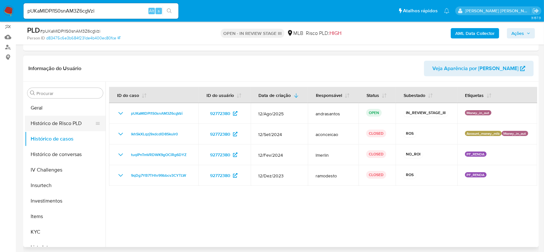
scroll to position [261, 0]
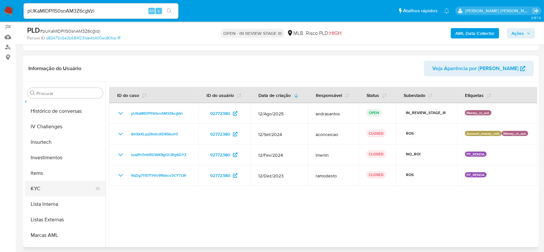
click at [45, 183] on button "KYC" at bounding box center [62, 188] width 75 height 15
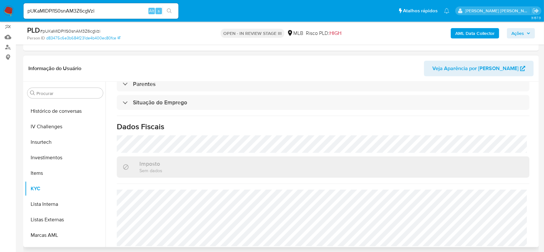
scroll to position [274, 0]
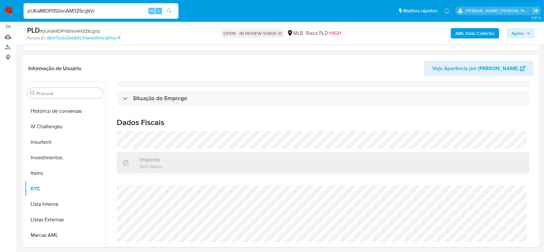
click at [67, 9] on input "pUKaMIDPl1S0snAM3Z6cgVzi" at bounding box center [101, 11] width 155 height 8
paste input "moca8pxIwfyTdxjtJuyylYIf"
type input "moca8pxIwfyTdxjtJuyylYIf"
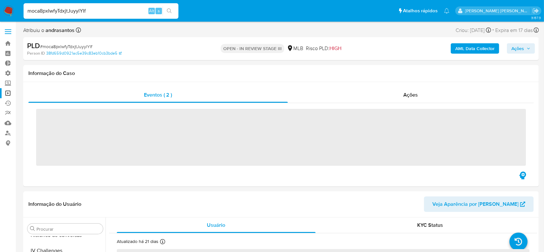
scroll to position [304, 0]
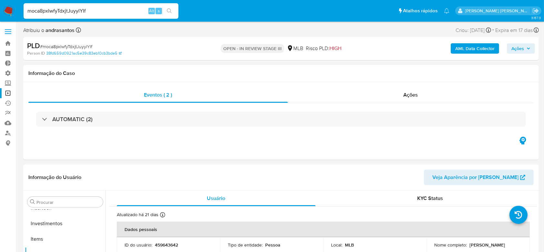
select select "10"
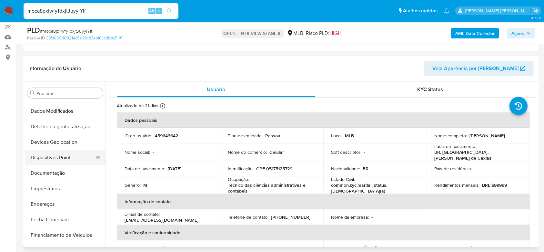
scroll to position [88, 0]
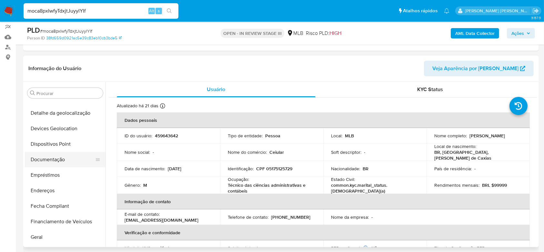
click at [56, 156] on button "Documentação" at bounding box center [62, 159] width 75 height 15
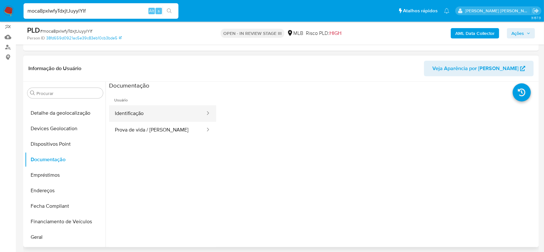
click at [133, 115] on button "Identificação" at bounding box center [157, 113] width 97 height 16
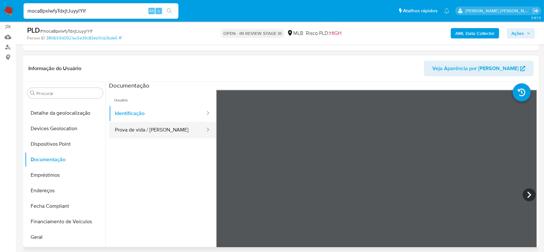
click at [134, 125] on button "Prova de vida / [PERSON_NAME]" at bounding box center [157, 130] width 97 height 16
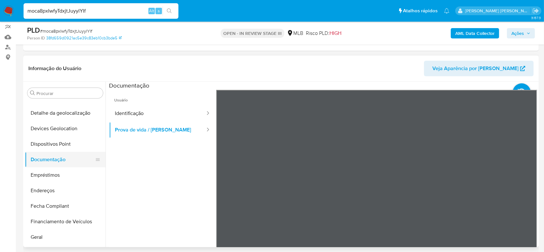
scroll to position [132, 0]
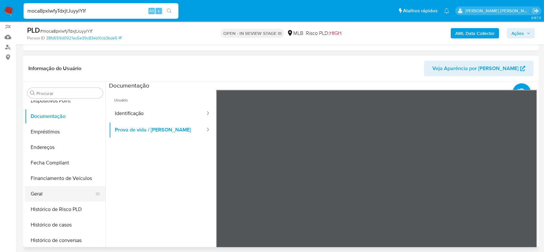
click at [49, 196] on button "Geral" at bounding box center [62, 193] width 75 height 15
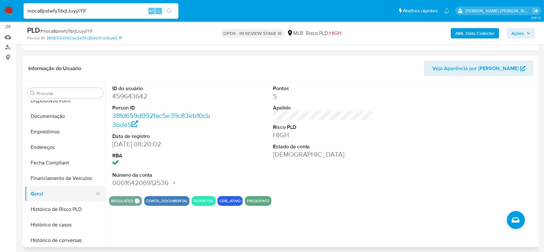
scroll to position [175, 0]
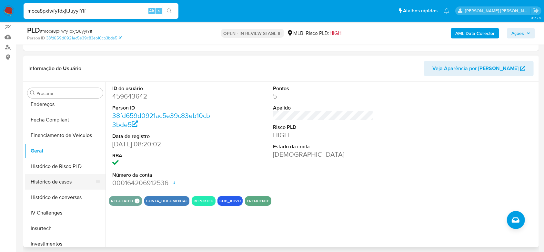
click at [54, 183] on button "Histórico de casos" at bounding box center [62, 181] width 75 height 15
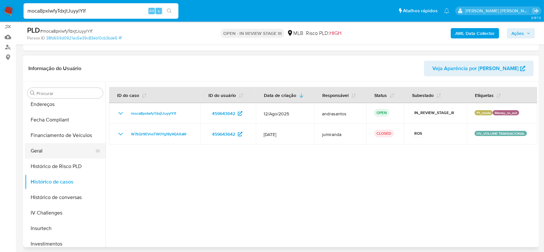
scroll to position [217, 0]
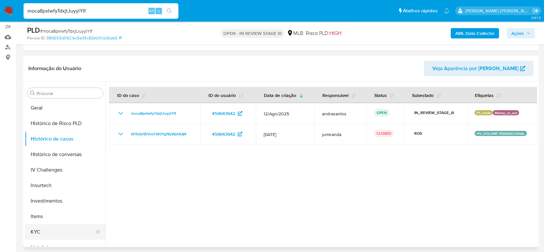
click at [57, 228] on button "KYC" at bounding box center [62, 231] width 75 height 15
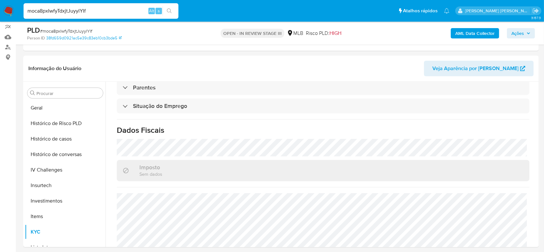
scroll to position [276, 0]
